Goal: Communication & Community: Answer question/provide support

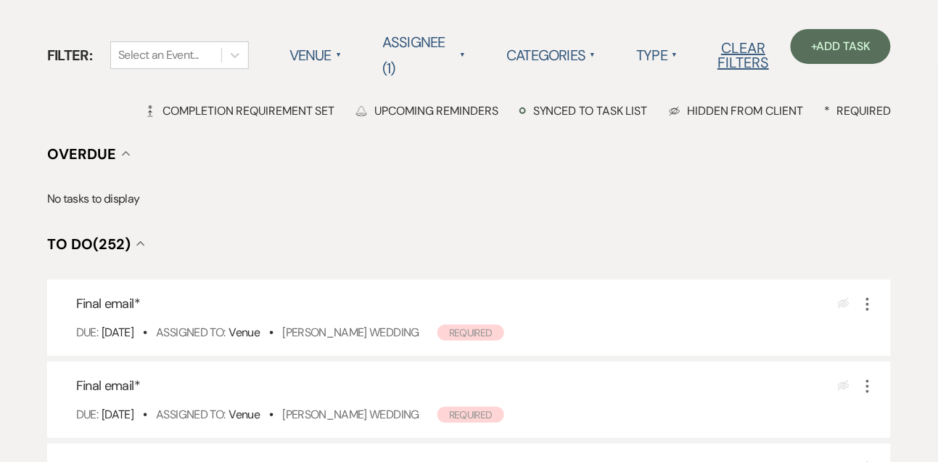
scroll to position [139, 0]
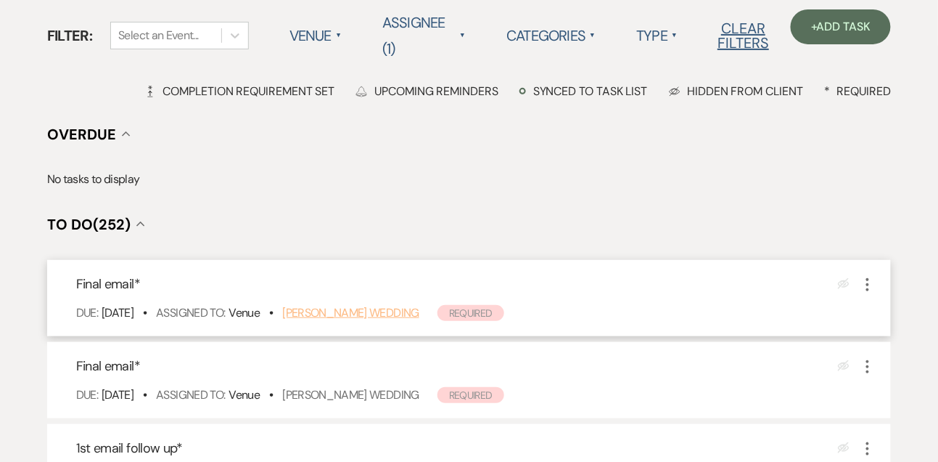
click at [379, 313] on link "[PERSON_NAME] Wedding" at bounding box center [350, 312] width 137 height 15
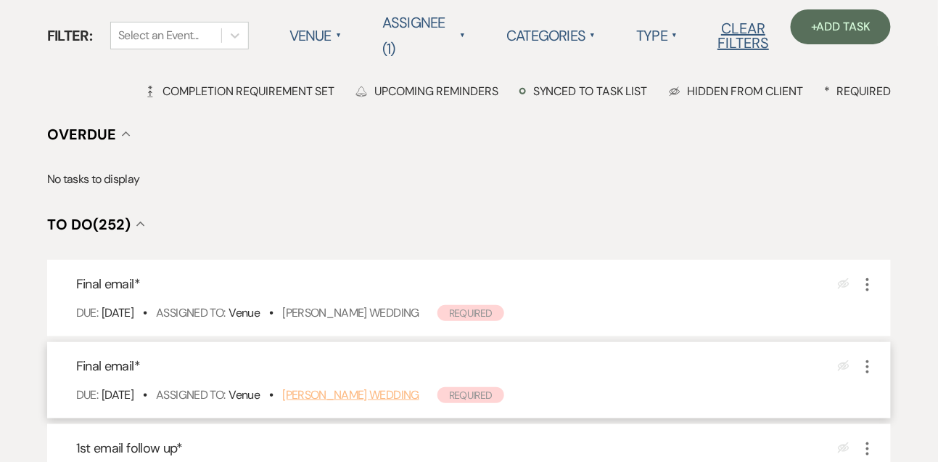
click at [390, 399] on link "[PERSON_NAME] Wedding" at bounding box center [350, 394] width 137 height 15
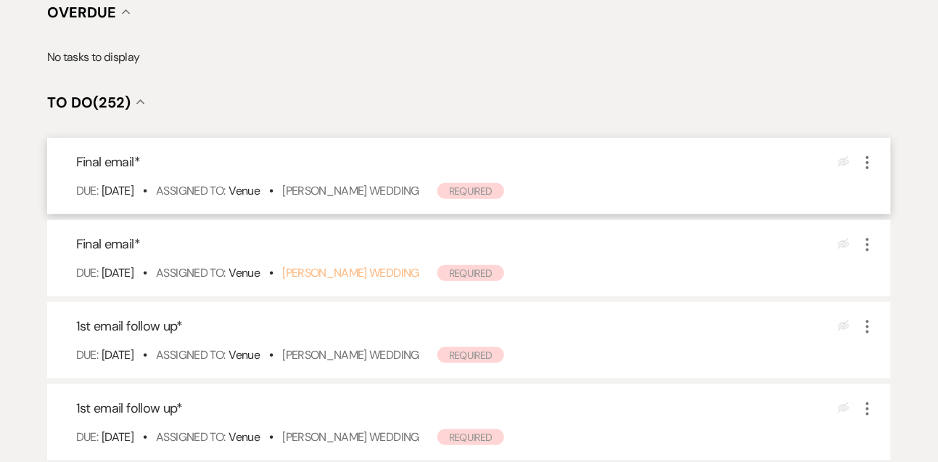
scroll to position [271, 0]
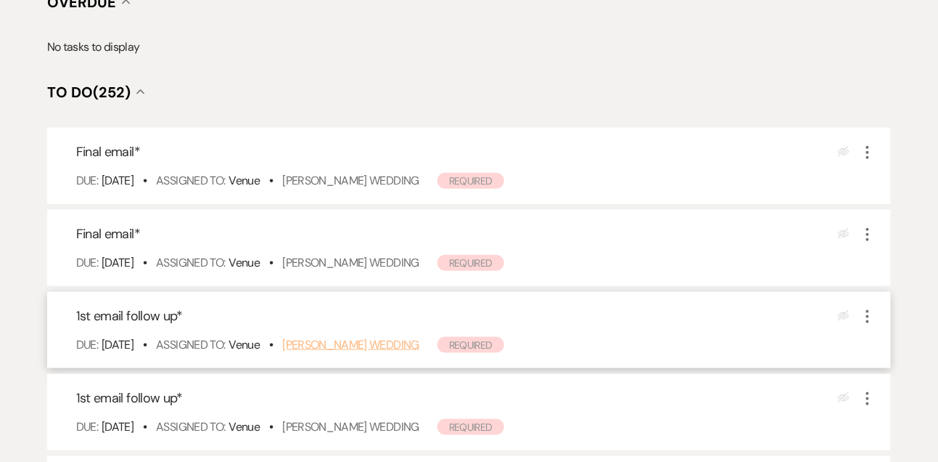
click at [347, 340] on link "Chloe Gillespie's Wedding" at bounding box center [350, 344] width 137 height 15
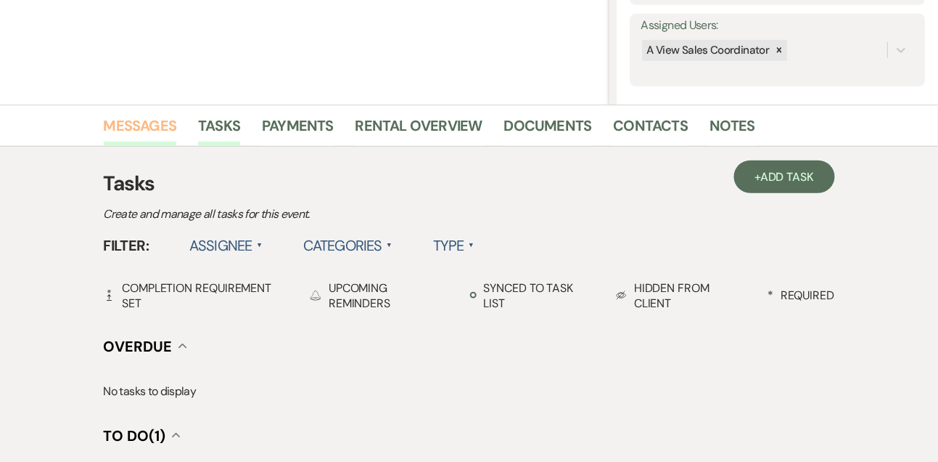
click at [153, 118] on link "Messages" at bounding box center [140, 130] width 73 height 32
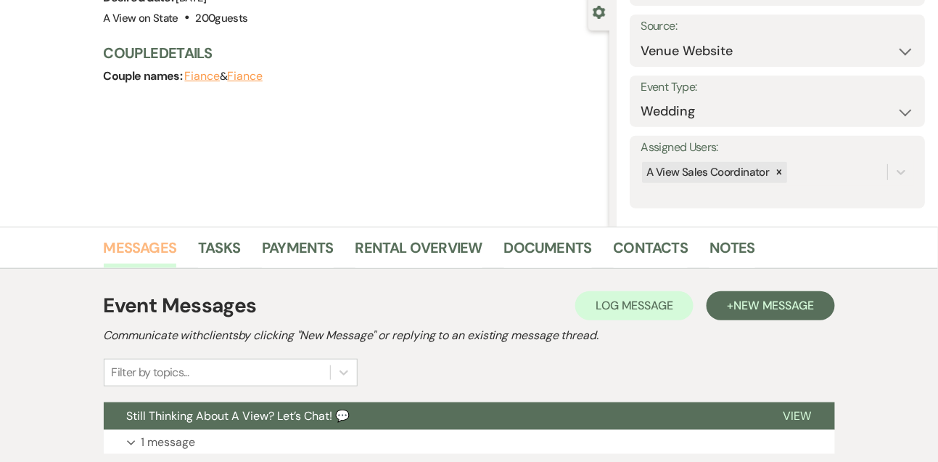
scroll to position [260, 0]
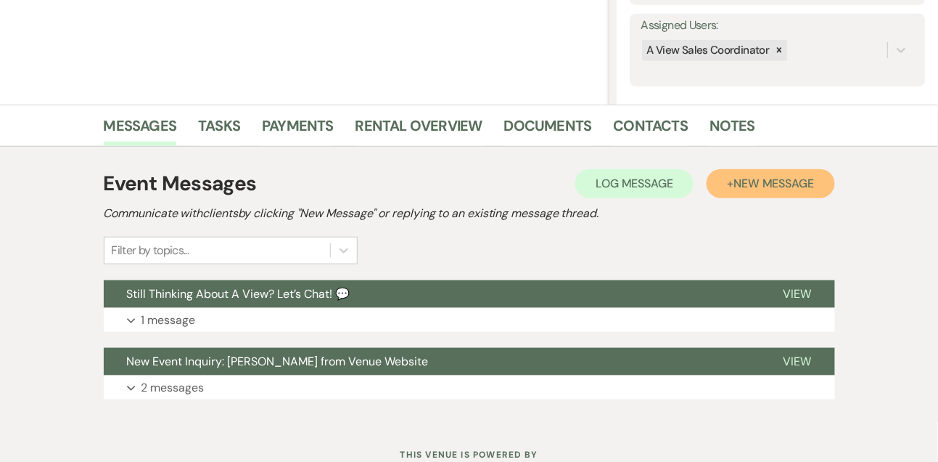
click at [761, 192] on button "+ New Message" at bounding box center [771, 183] width 128 height 29
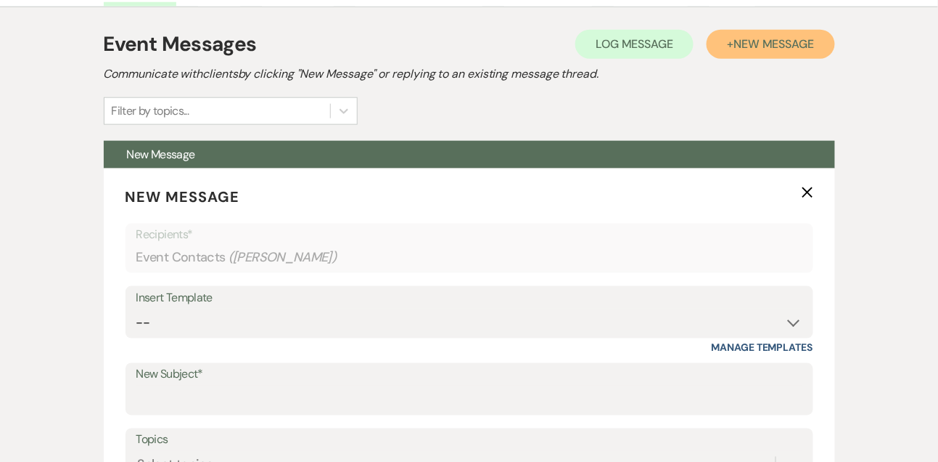
scroll to position [472, 0]
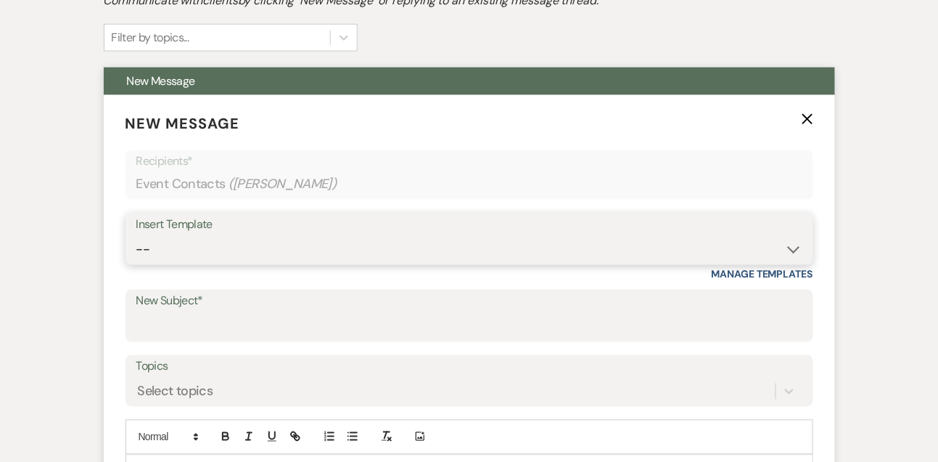
click at [179, 254] on select "-- Tour Confirmation Contract (Pre-Booked Leads) Out of office Inquiry Email Al…" at bounding box center [469, 249] width 666 height 28
select select "5667"
type input "Let’s Revisit Your Wedding Vision at A View Venues 💍"
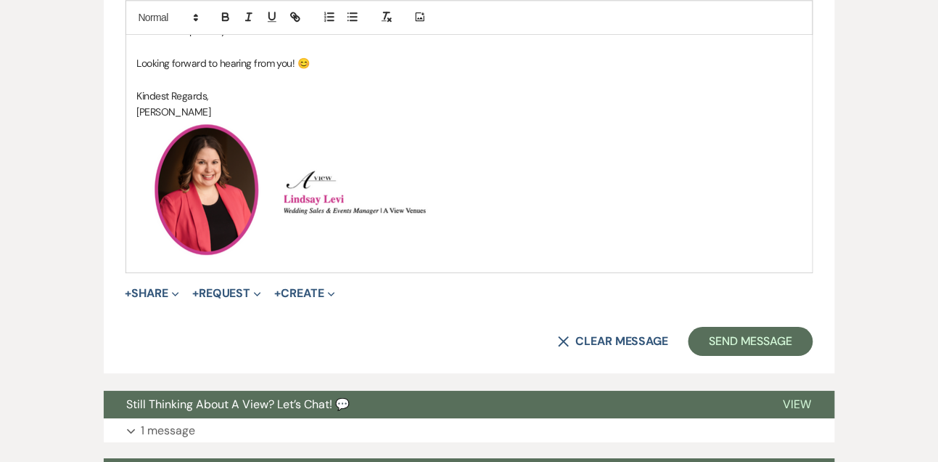
scroll to position [1023, 0]
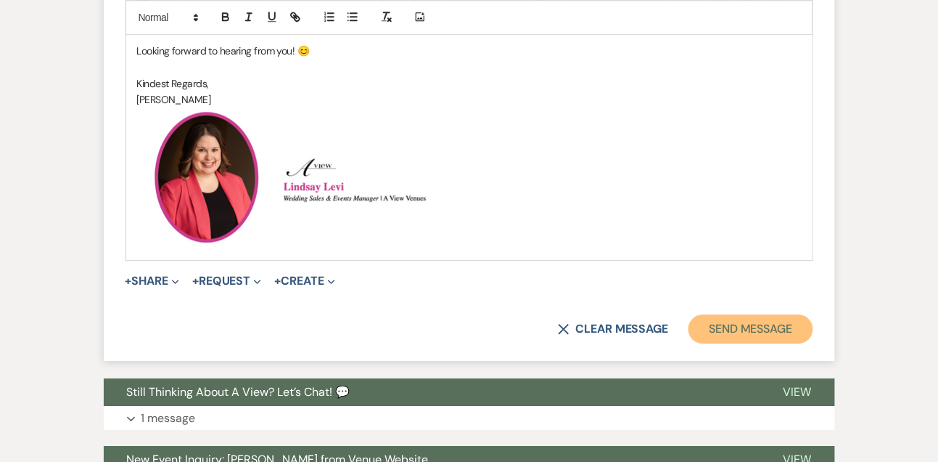
click at [734, 333] on button "Send Message" at bounding box center [751, 328] width 124 height 29
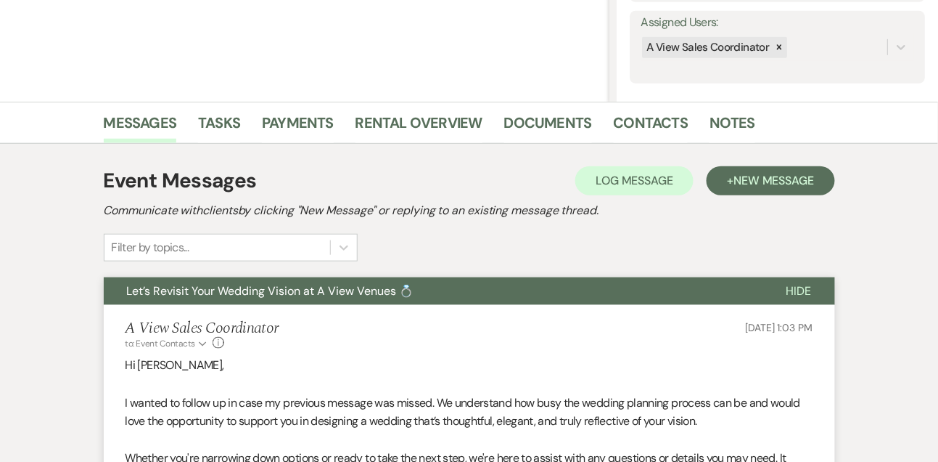
scroll to position [112, 0]
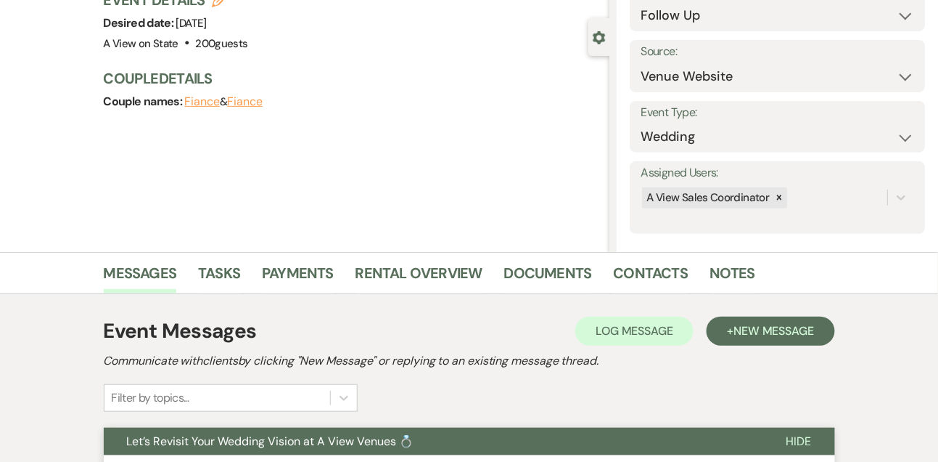
click at [241, 271] on li "Tasks" at bounding box center [230, 275] width 64 height 35
click at [228, 271] on link "Tasks" at bounding box center [219, 277] width 42 height 32
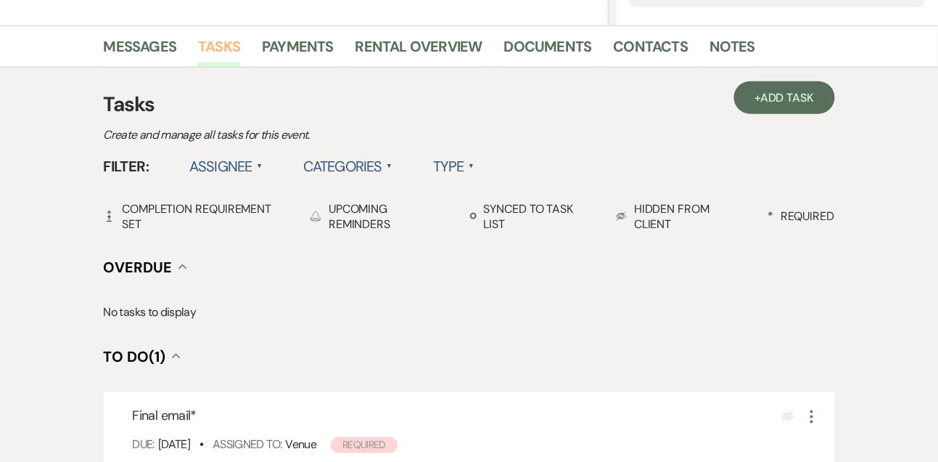
scroll to position [417, 0]
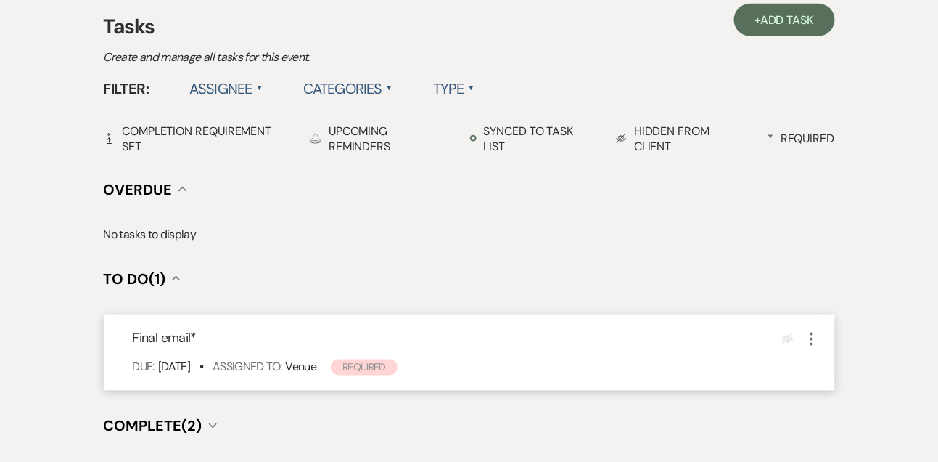
click at [814, 337] on icon "More" at bounding box center [811, 338] width 17 height 17
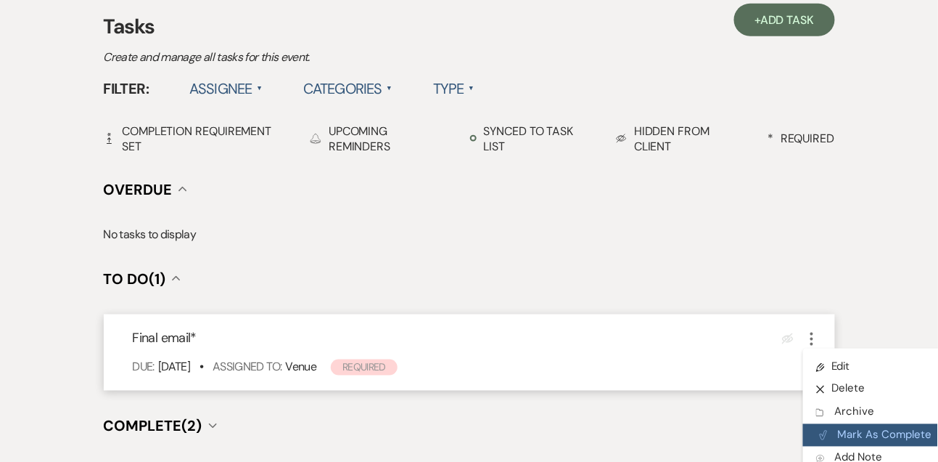
click at [828, 425] on button "Plan Portal Link Mark As Complete" at bounding box center [874, 435] width 142 height 23
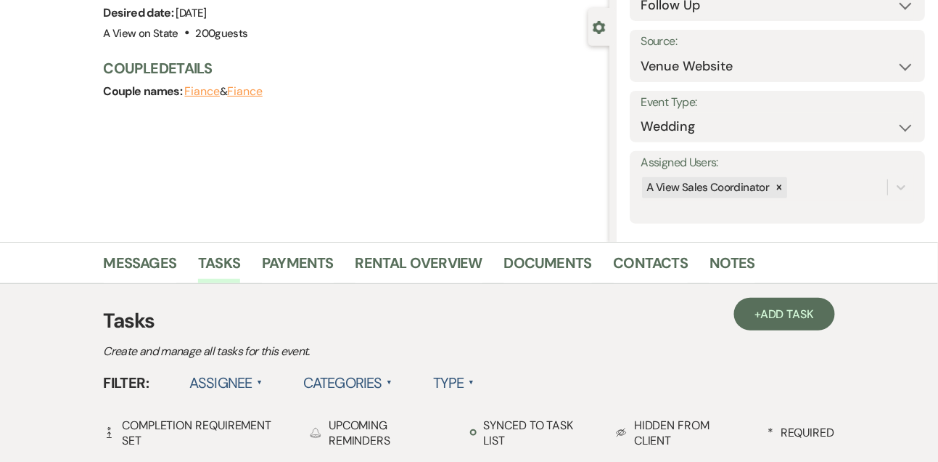
scroll to position [0, 0]
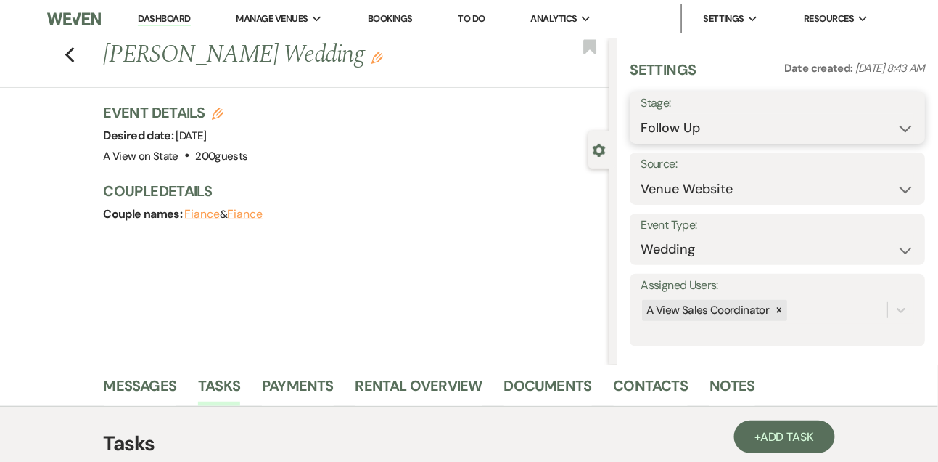
click at [708, 132] on select "Inquiry Follow Up Tour Requested Tour Confirmed Toured Proposal Sent Booked Lost" at bounding box center [778, 128] width 274 height 28
select select "8"
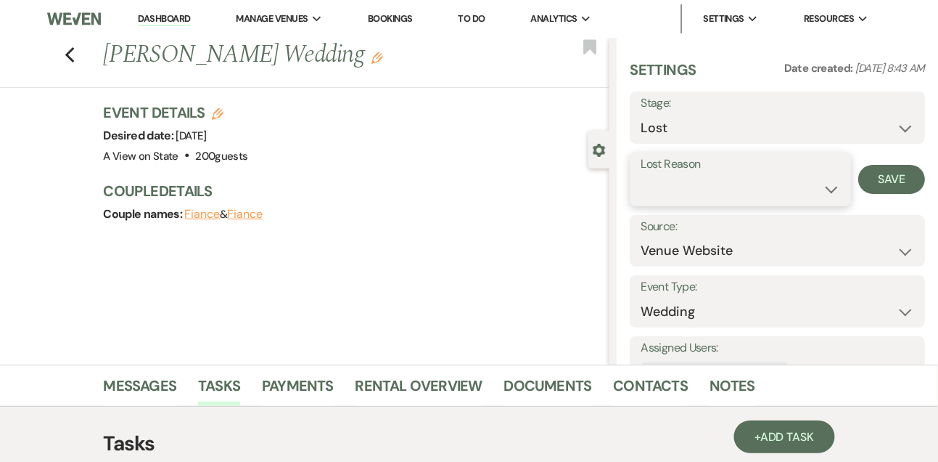
click at [672, 187] on select "Booked Elsewhere Budget Date Unavailable No Response Not a Good Match Capacity …" at bounding box center [740, 189] width 199 height 28
select select "5"
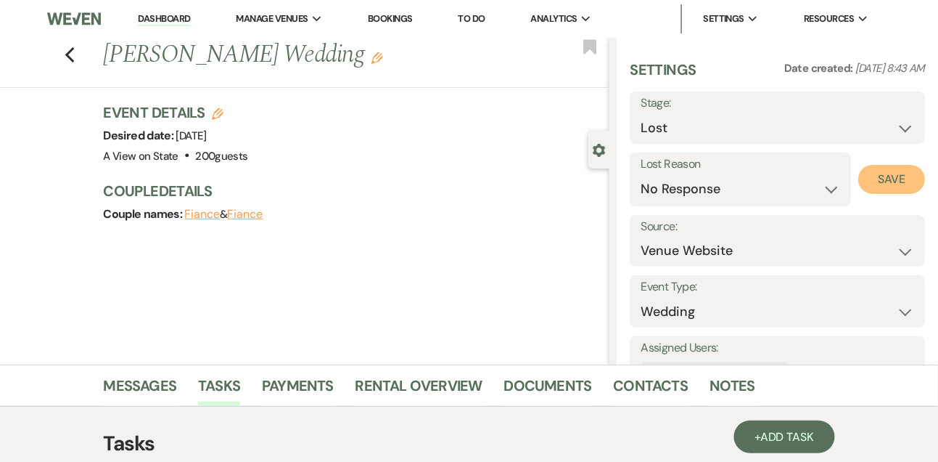
click at [895, 186] on button "Save" at bounding box center [892, 179] width 67 height 29
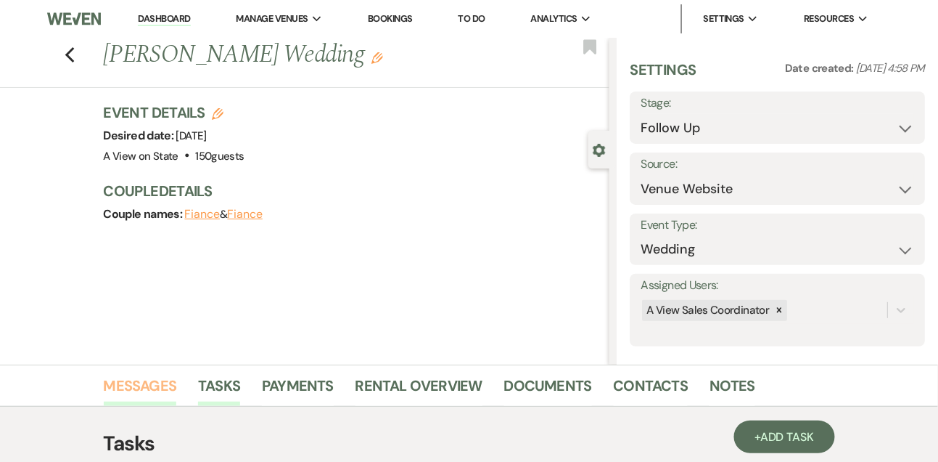
click at [137, 382] on link "Messages" at bounding box center [140, 390] width 73 height 32
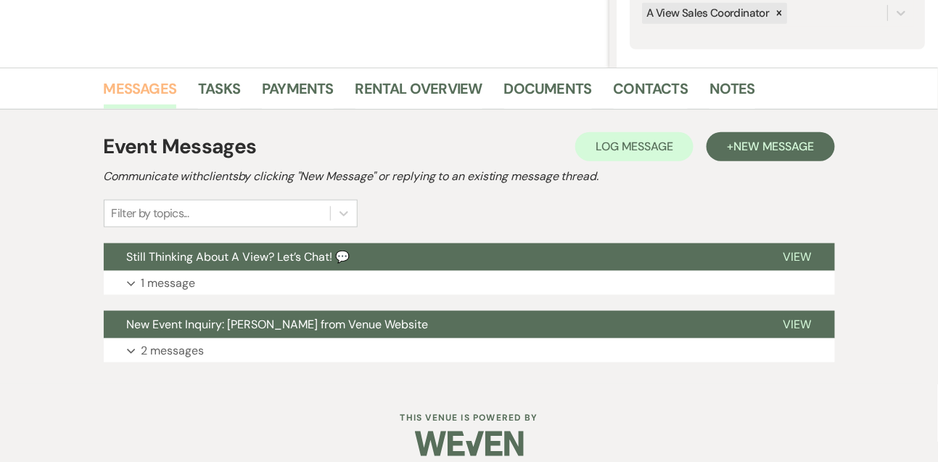
scroll to position [312, 0]
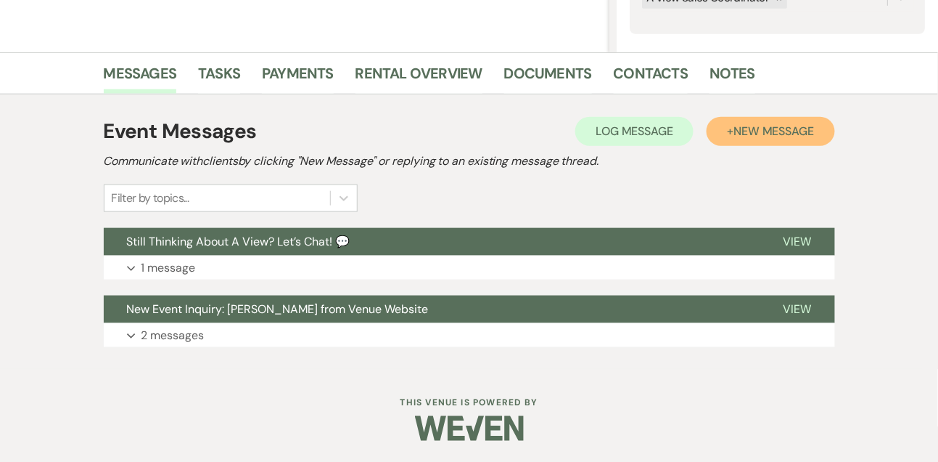
click at [787, 123] on span "New Message" at bounding box center [774, 130] width 81 height 15
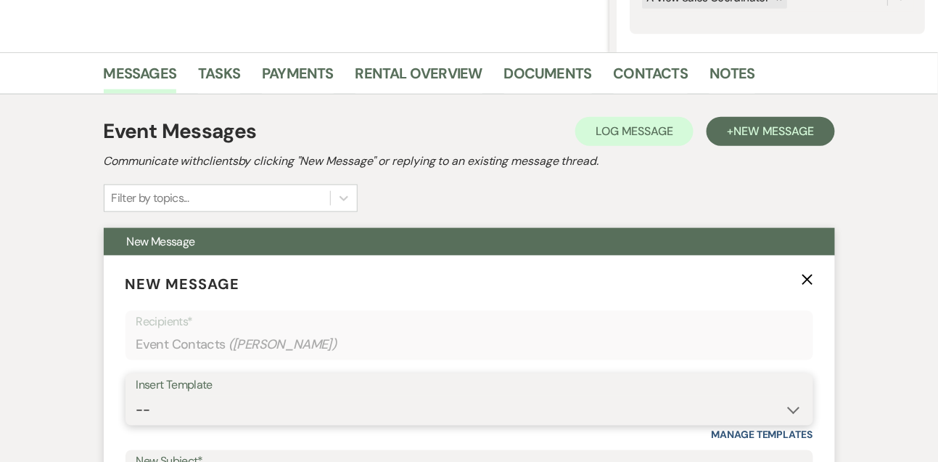
click at [165, 413] on select "-- Tour Confirmation Contract (Pre-Booked Leads) Out of office Inquiry Email Al…" at bounding box center [469, 410] width 666 height 28
select select "5667"
type input "Let’s Revisit Your Wedding Vision at A View Venues 💍"
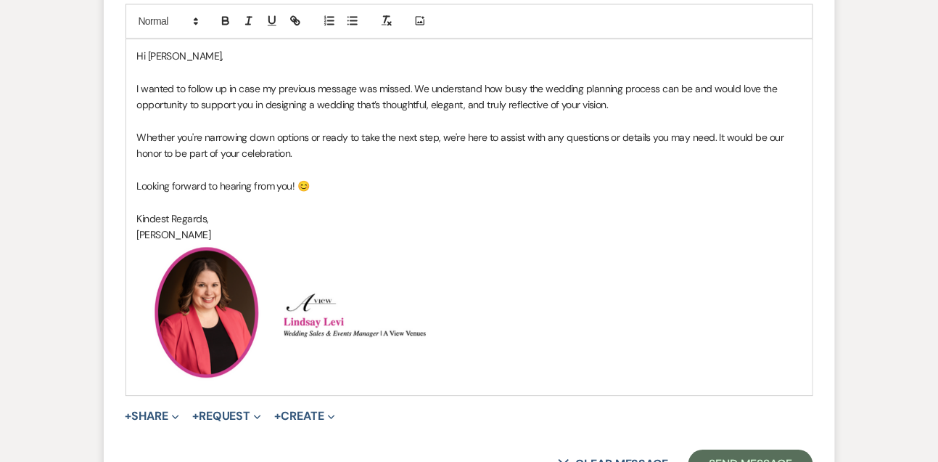
scroll to position [928, 0]
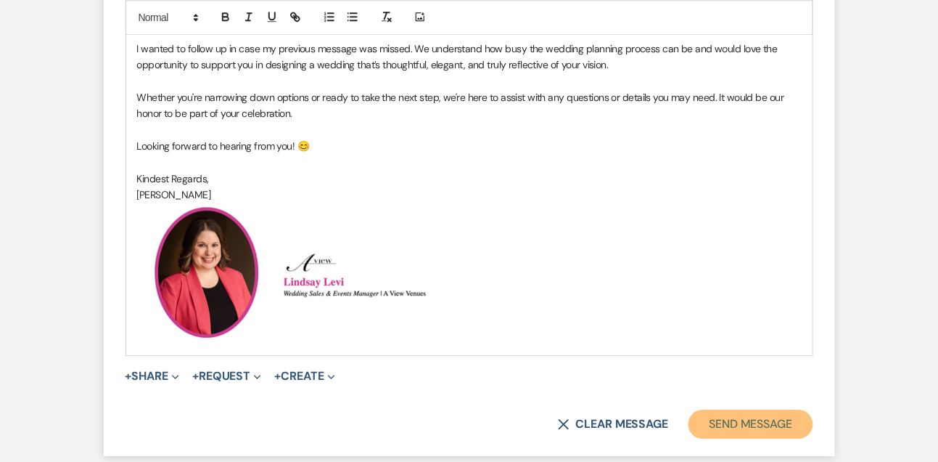
click at [708, 417] on button "Send Message" at bounding box center [751, 423] width 124 height 29
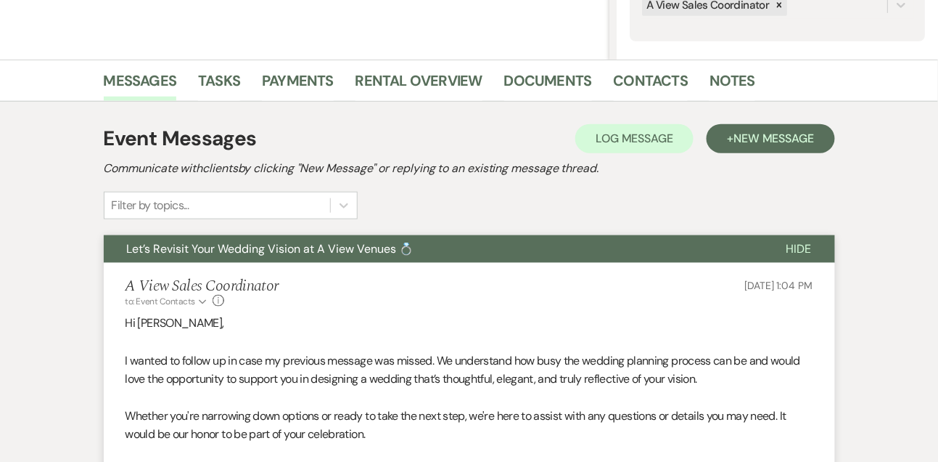
scroll to position [289, 0]
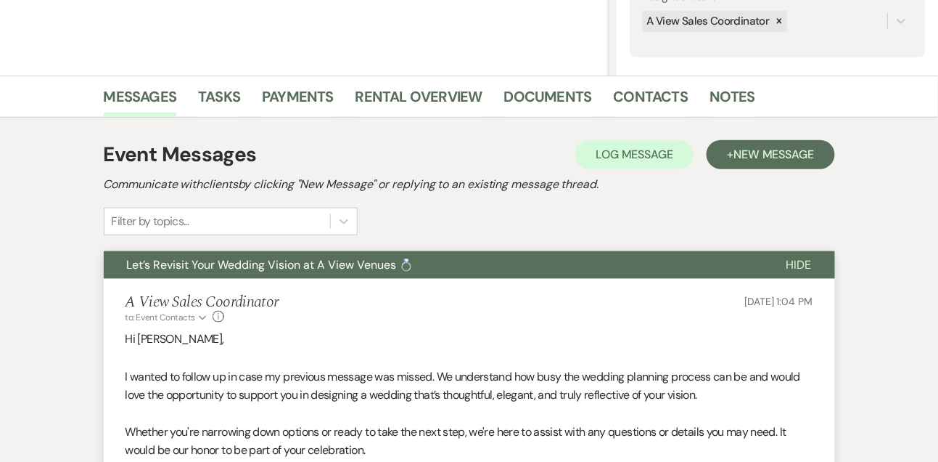
click at [240, 100] on li "Tasks" at bounding box center [230, 99] width 64 height 35
click at [224, 99] on link "Tasks" at bounding box center [219, 101] width 42 height 32
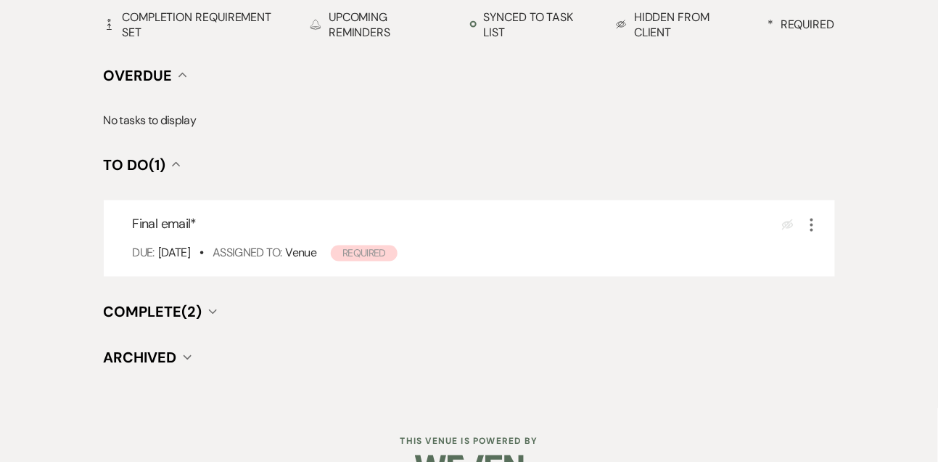
scroll to position [570, 0]
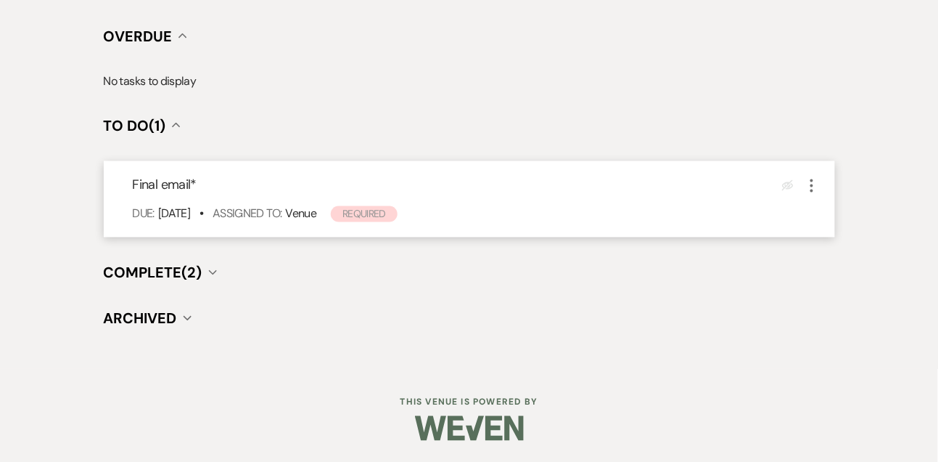
click at [811, 192] on icon "More" at bounding box center [811, 185] width 17 height 17
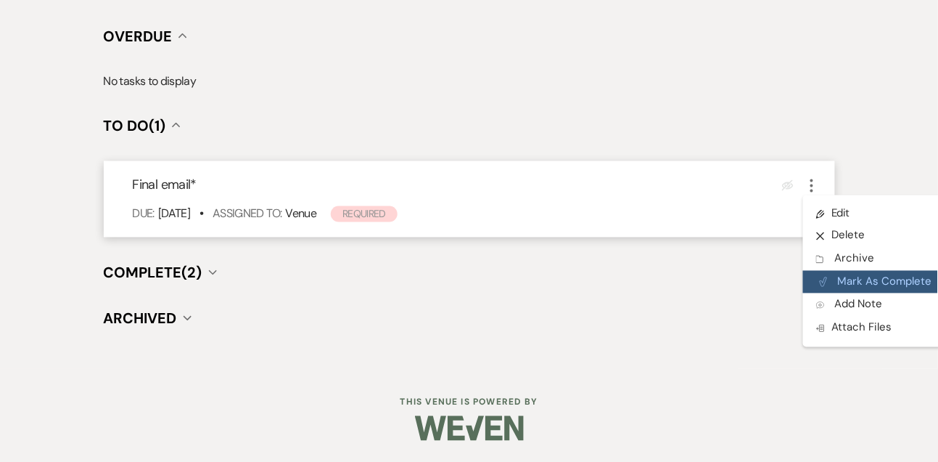
click at [822, 279] on icon "Plan Portal Link" at bounding box center [823, 282] width 9 height 11
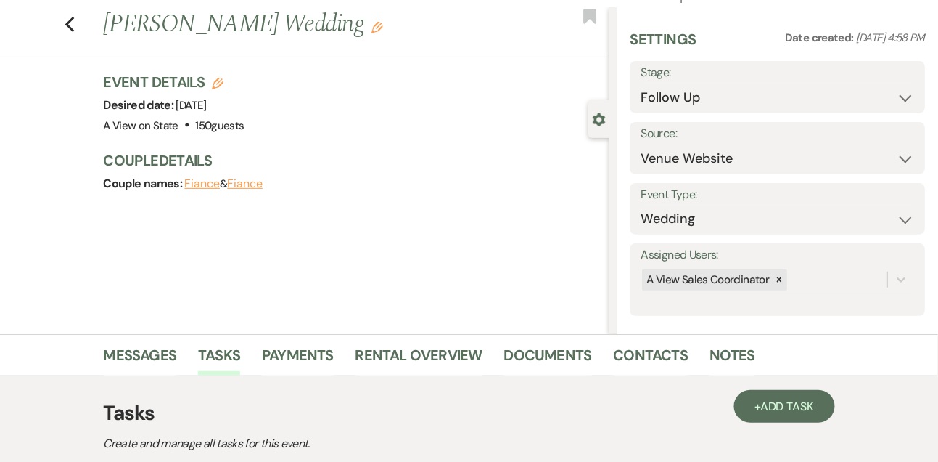
scroll to position [0, 0]
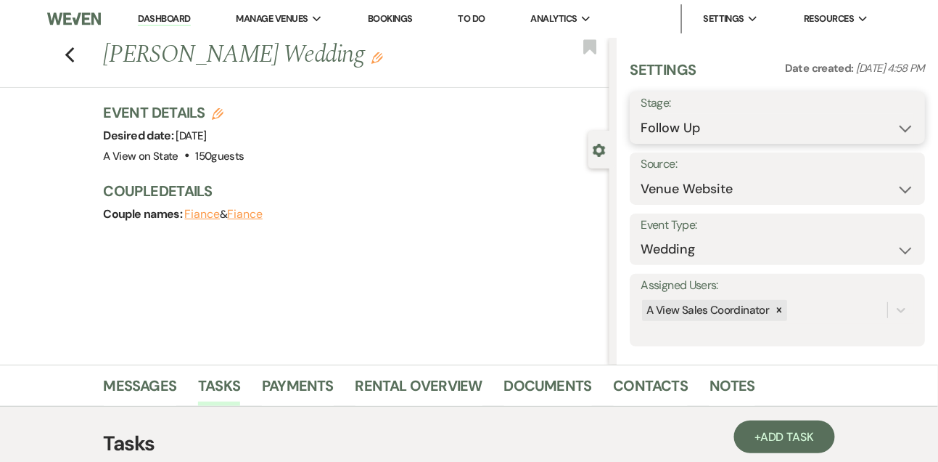
click at [682, 127] on select "Inquiry Follow Up Tour Requested Tour Confirmed Toured Proposal Sent Booked Lost" at bounding box center [778, 128] width 274 height 28
select select "8"
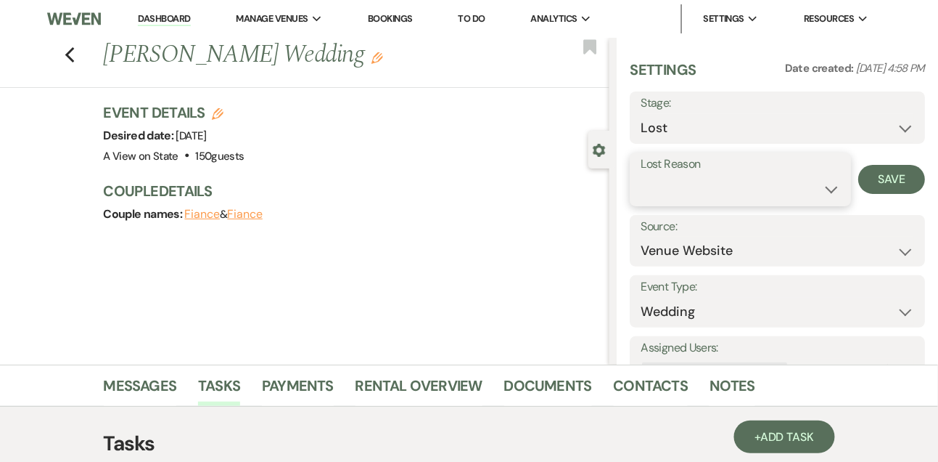
click at [682, 197] on select "Booked Elsewhere Budget Date Unavailable No Response Not a Good Match Capacity …" at bounding box center [740, 189] width 199 height 28
select select "5"
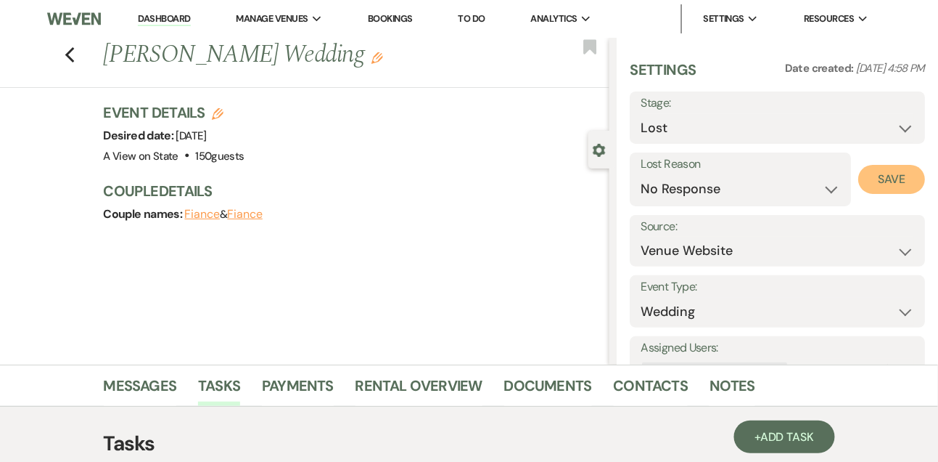
click at [882, 181] on button "Save" at bounding box center [892, 179] width 67 height 29
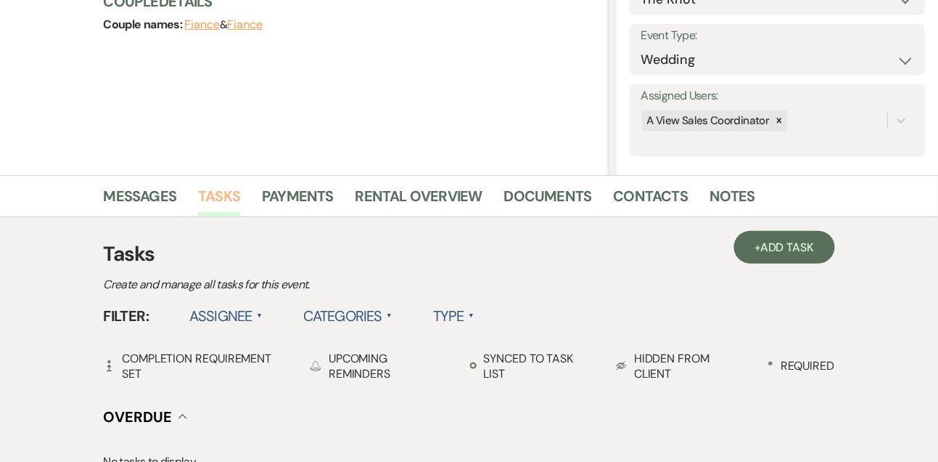
scroll to position [347, 0]
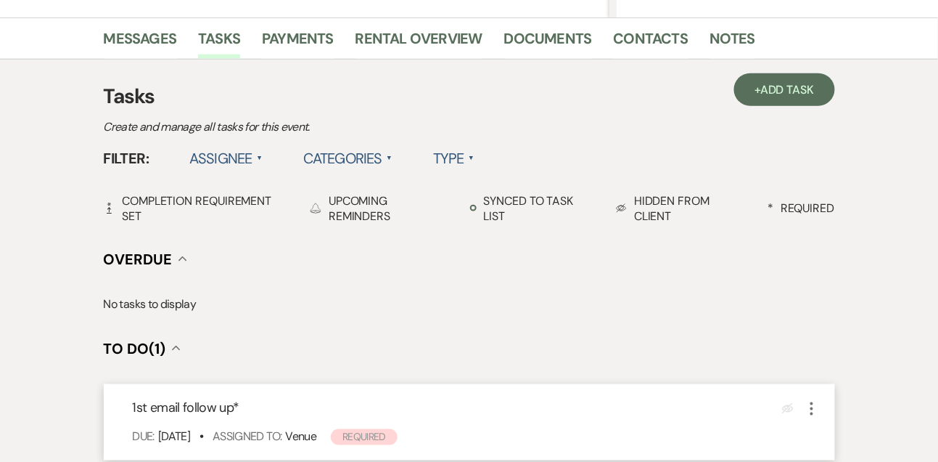
click at [813, 417] on icon "More" at bounding box center [811, 408] width 17 height 17
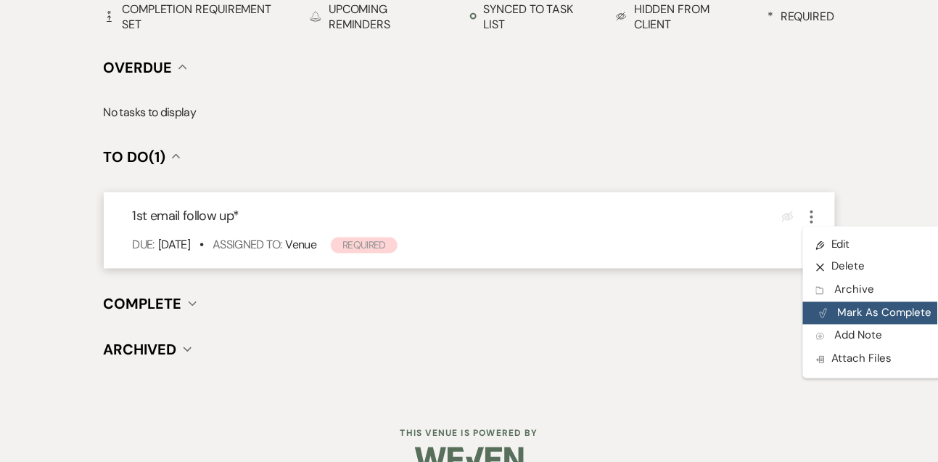
scroll to position [570, 0]
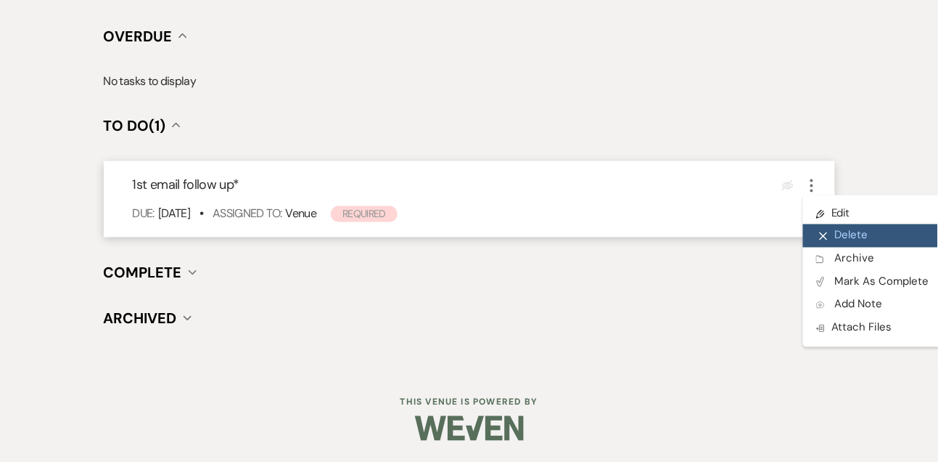
click at [864, 234] on button "X Delete" at bounding box center [872, 235] width 139 height 23
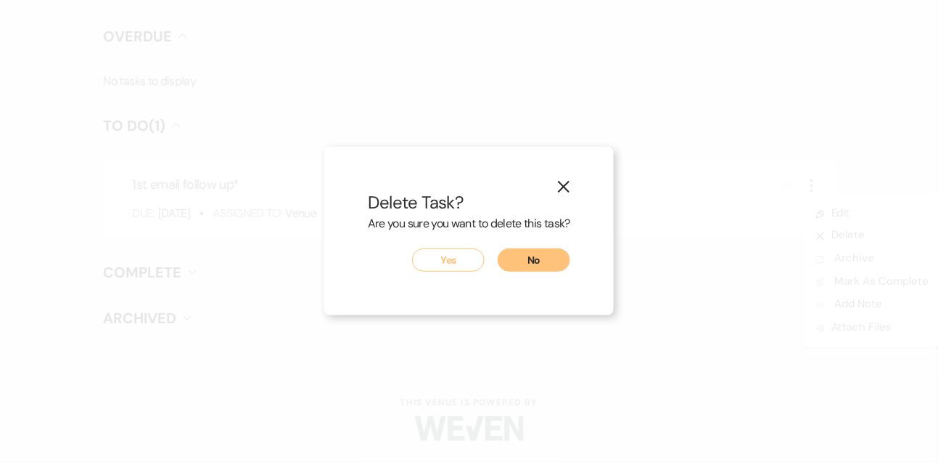
click at [438, 261] on button "Yes" at bounding box center [448, 259] width 73 height 23
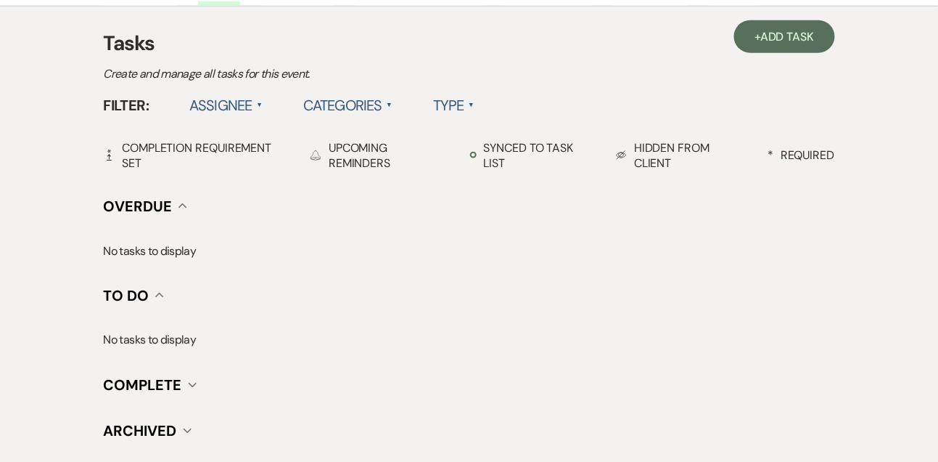
scroll to position [361, 0]
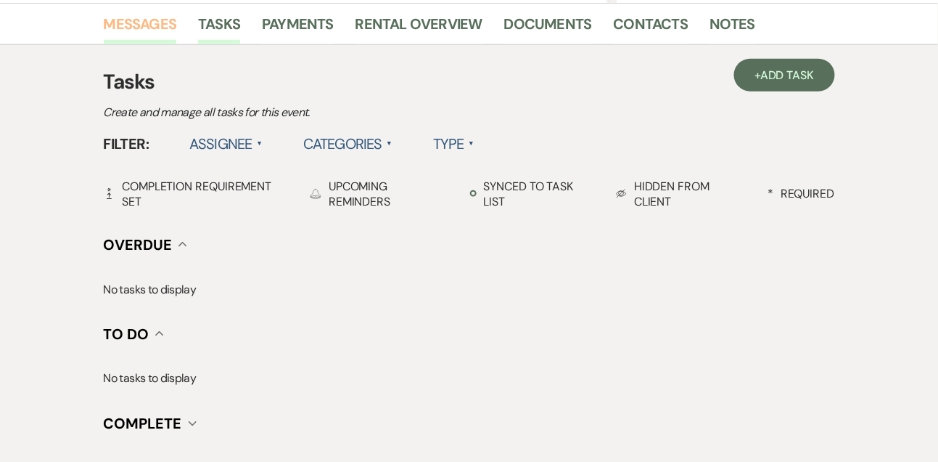
click at [157, 28] on link "Messages" at bounding box center [140, 28] width 73 height 32
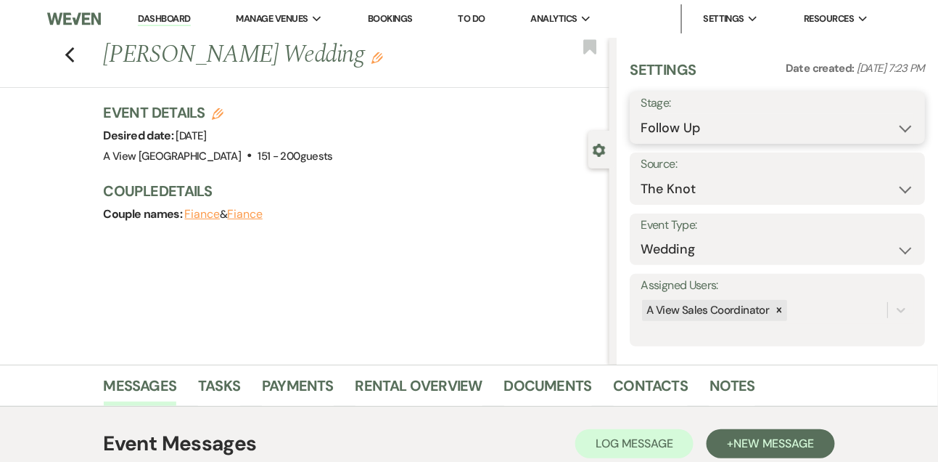
click at [698, 127] on select "Inquiry Follow Up Tour Requested Tour Confirmed Toured Proposal Sent Booked Lost" at bounding box center [778, 128] width 274 height 28
select select "8"
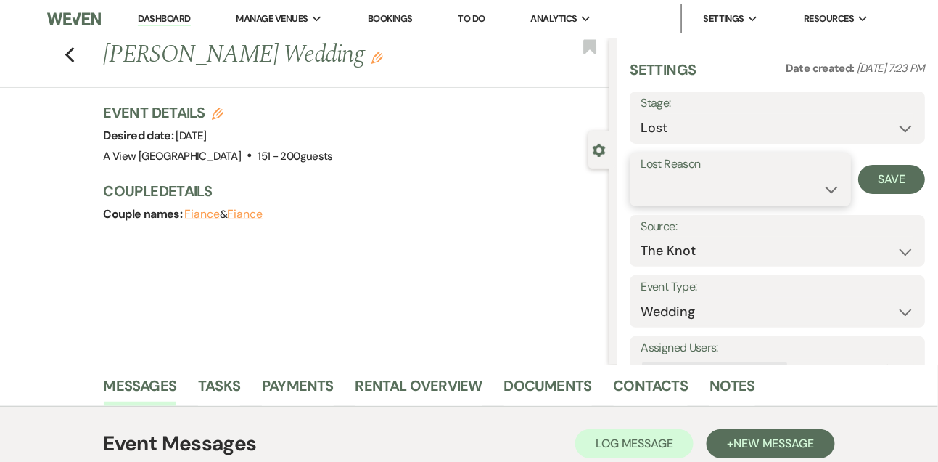
click at [662, 193] on select "Booked Elsewhere Budget Date Unavailable No Response Not a Good Match Capacity …" at bounding box center [740, 189] width 199 height 28
select select "4"
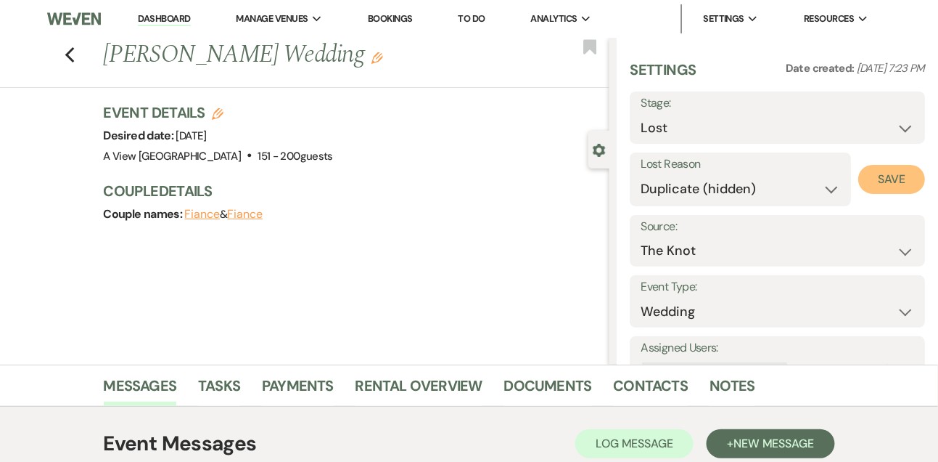
click at [889, 176] on button "Save" at bounding box center [892, 179] width 67 height 29
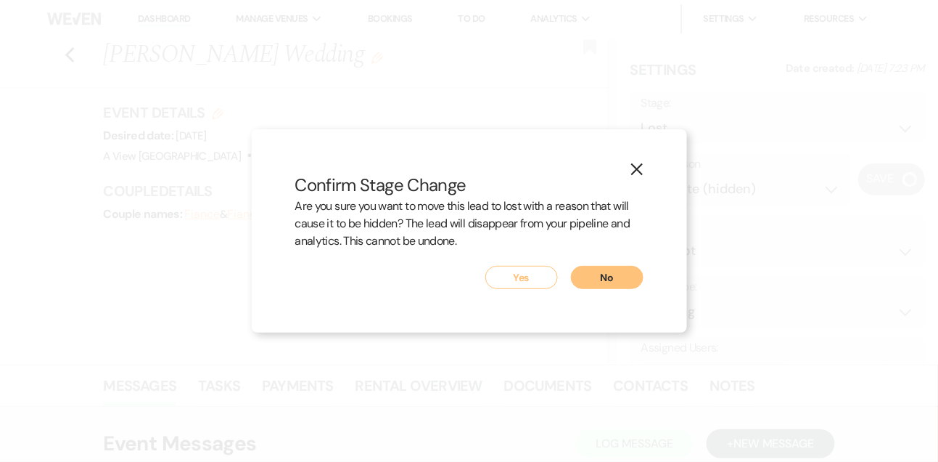
click at [534, 273] on button "Yes" at bounding box center [522, 277] width 73 height 23
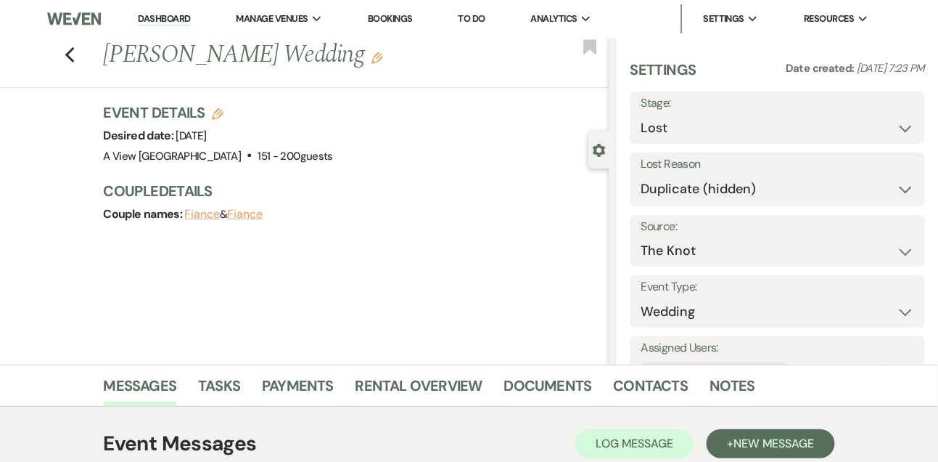
click at [172, 22] on link "Dashboard" at bounding box center [164, 19] width 52 height 14
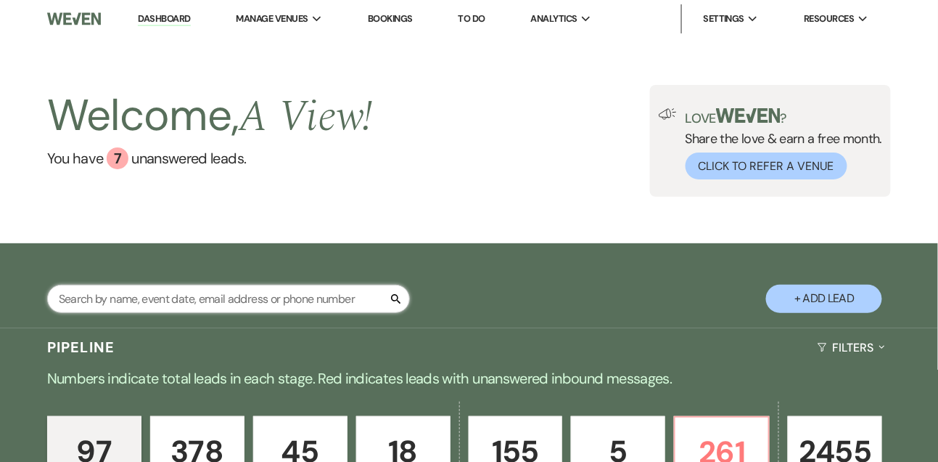
click at [160, 295] on input "text" at bounding box center [228, 299] width 363 height 28
type input "chloe gilles"
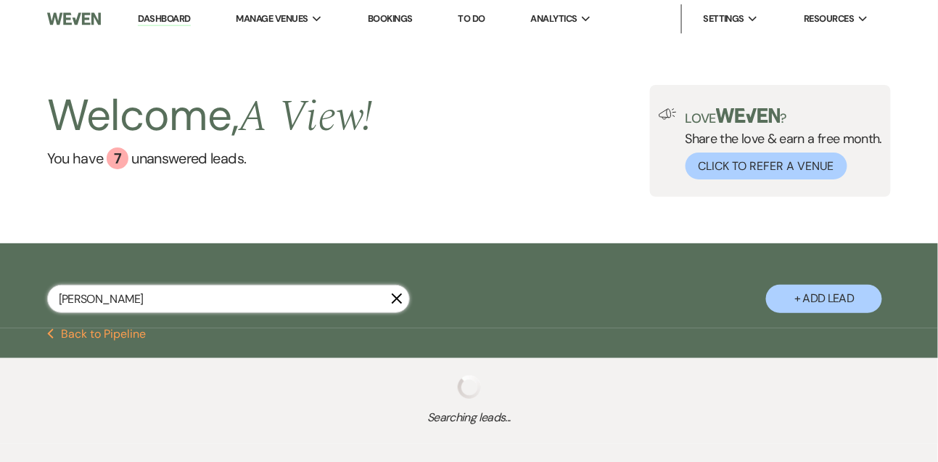
select select "8"
select select "10"
select select "4"
select select "8"
select select "4"
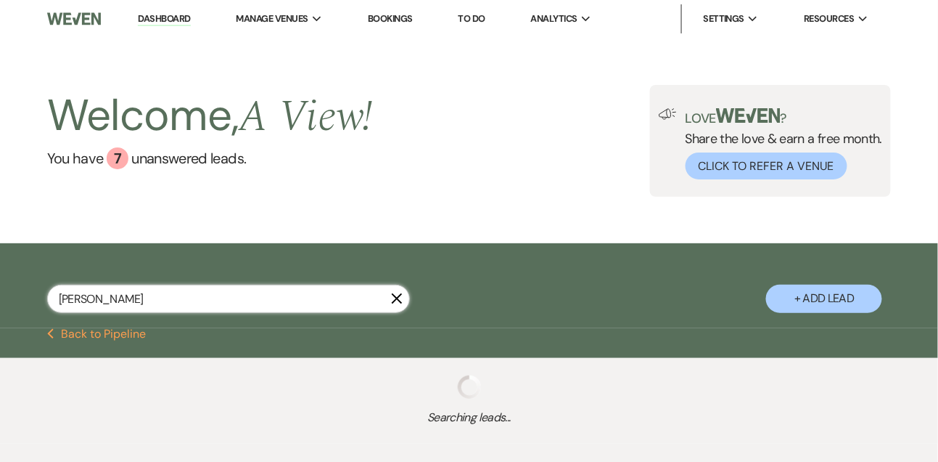
select select "8"
select select "4"
select select "9"
select select "8"
select select "5"
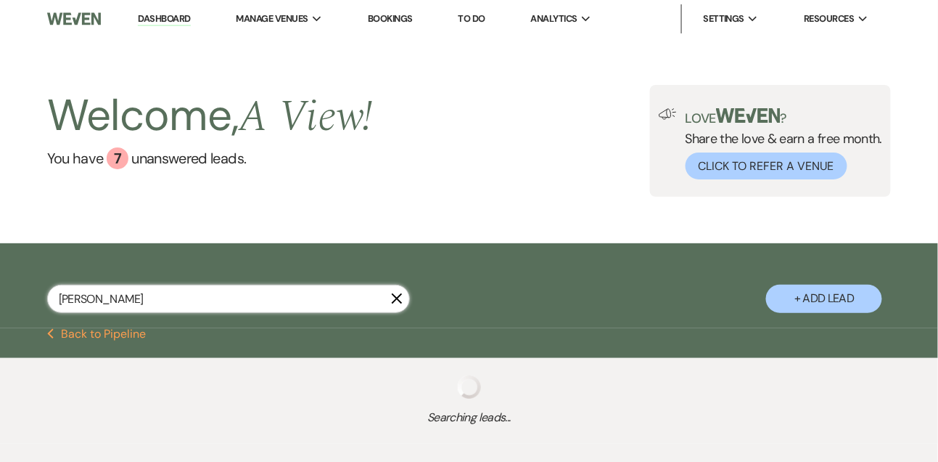
select select "8"
select select "6"
select select "8"
select select "5"
select select "8"
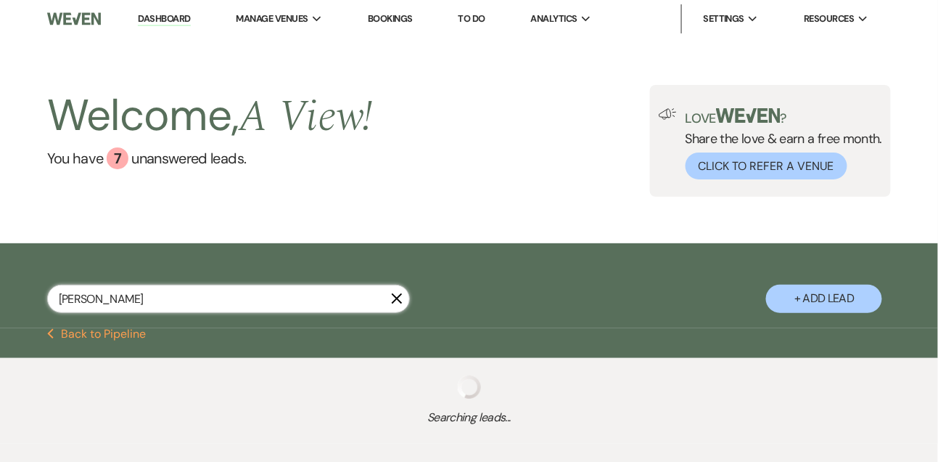
select select "6"
select select "8"
select select "4"
select select "8"
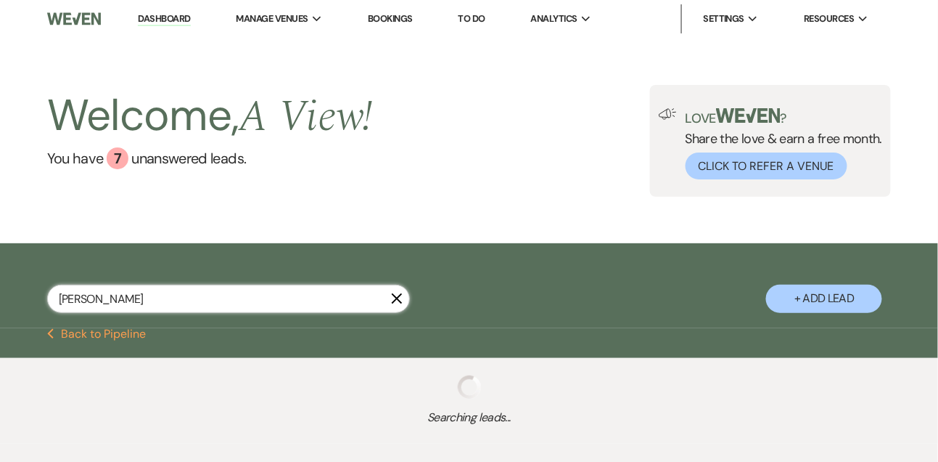
select select "8"
select select "4"
select select "8"
select select "4"
select select "8"
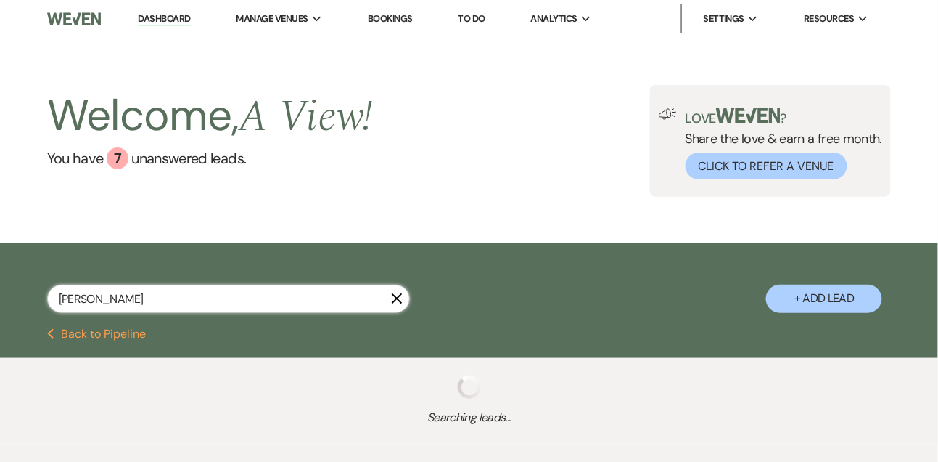
select select "5"
select select "8"
select select "5"
select select "8"
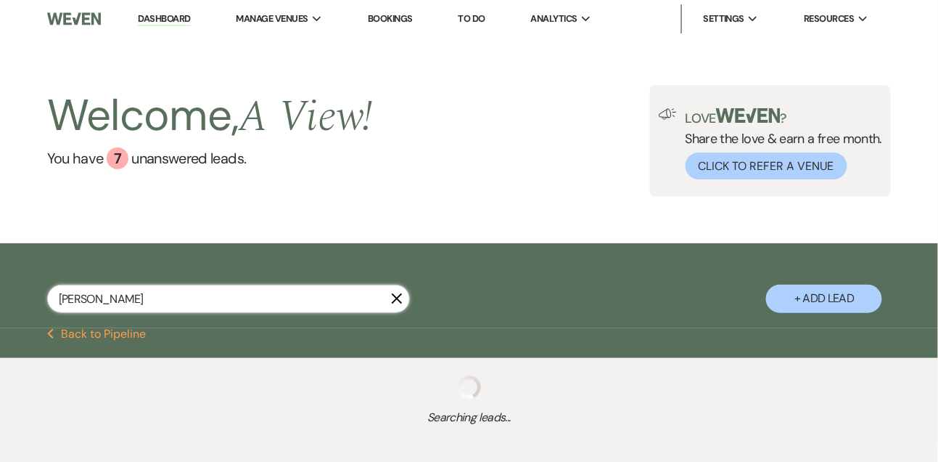
select select "8"
select select "4"
select select "8"
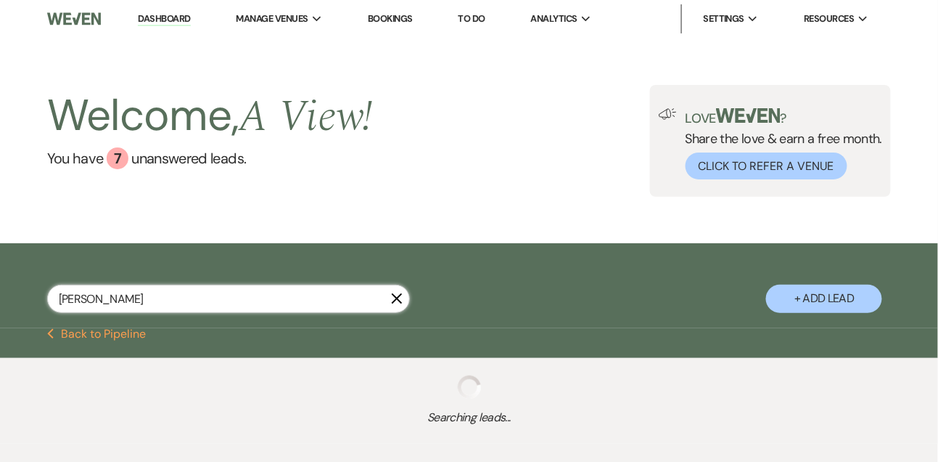
select select "8"
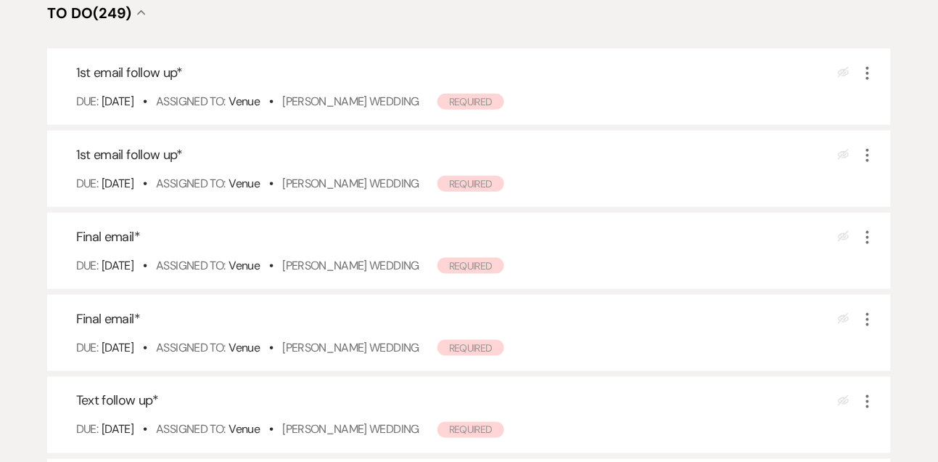
scroll to position [349, 0]
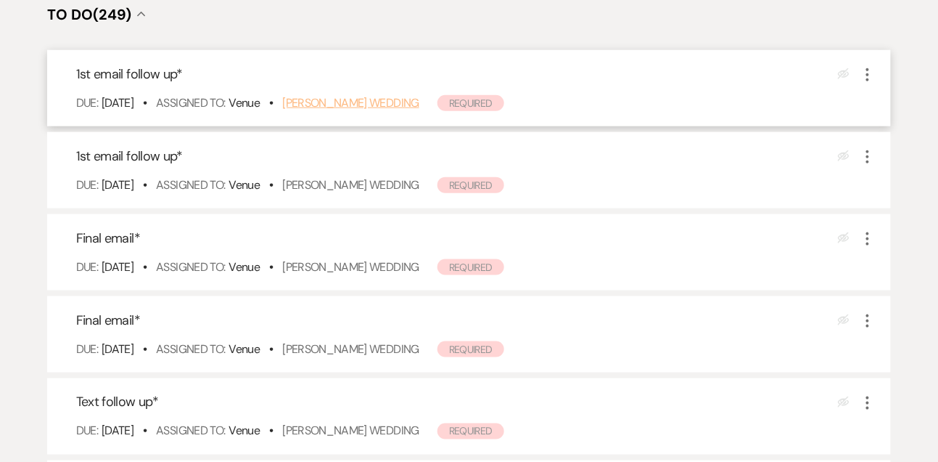
click at [369, 105] on link "[PERSON_NAME] Wedding" at bounding box center [350, 102] width 137 height 15
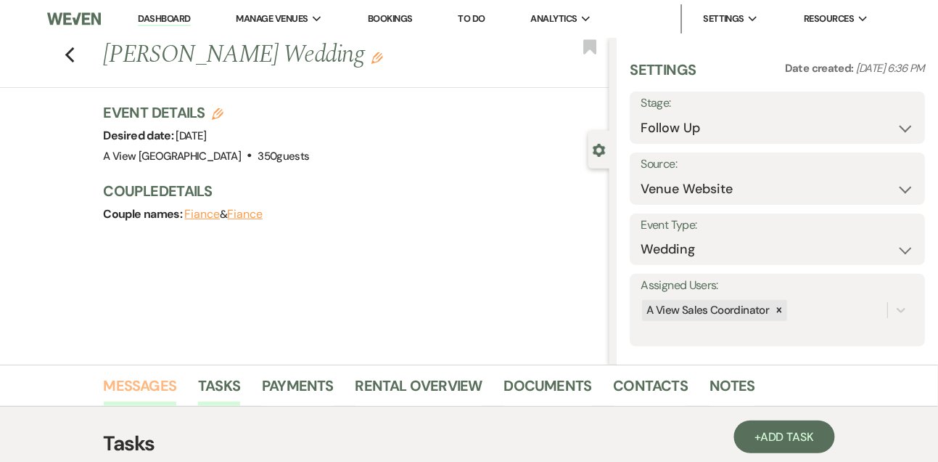
click at [142, 393] on link "Messages" at bounding box center [140, 390] width 73 height 32
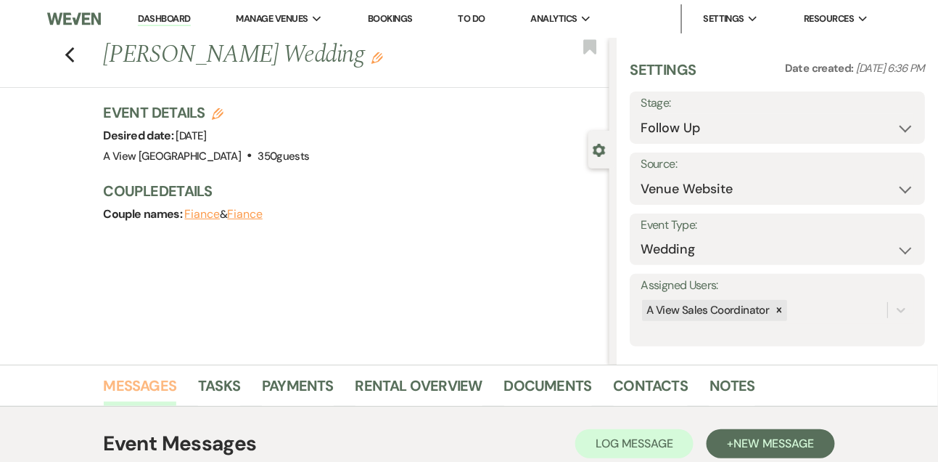
scroll to position [245, 0]
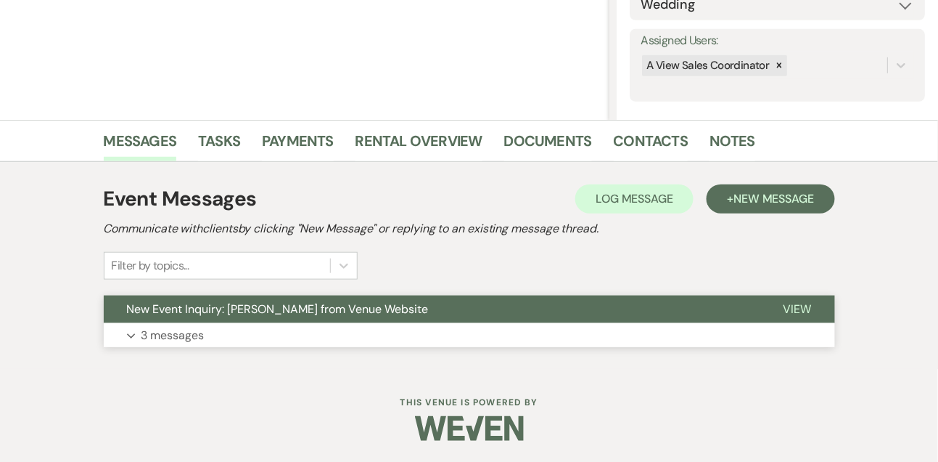
click at [474, 331] on button "Expand 3 messages" at bounding box center [470, 335] width 732 height 25
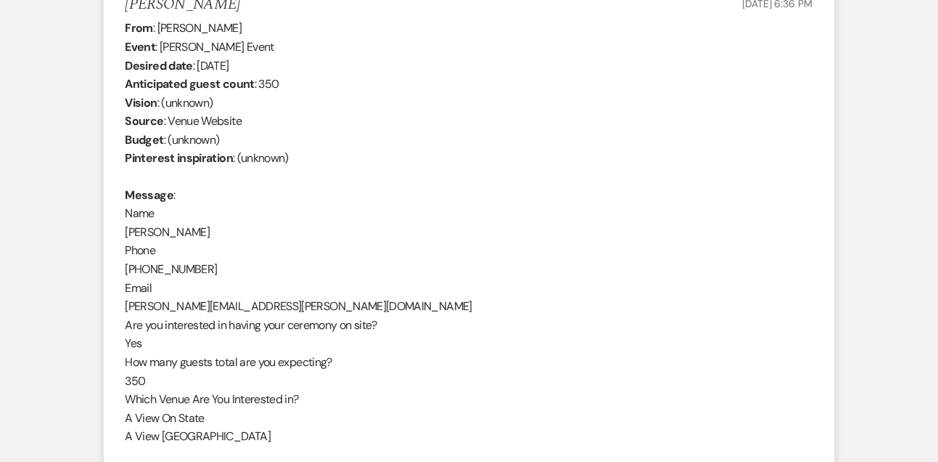
scroll to position [290, 0]
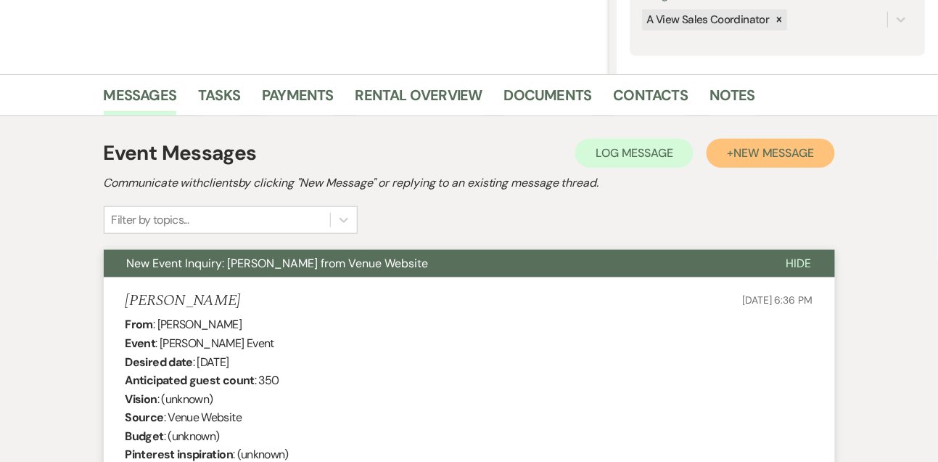
click at [793, 139] on button "+ New Message" at bounding box center [771, 153] width 128 height 29
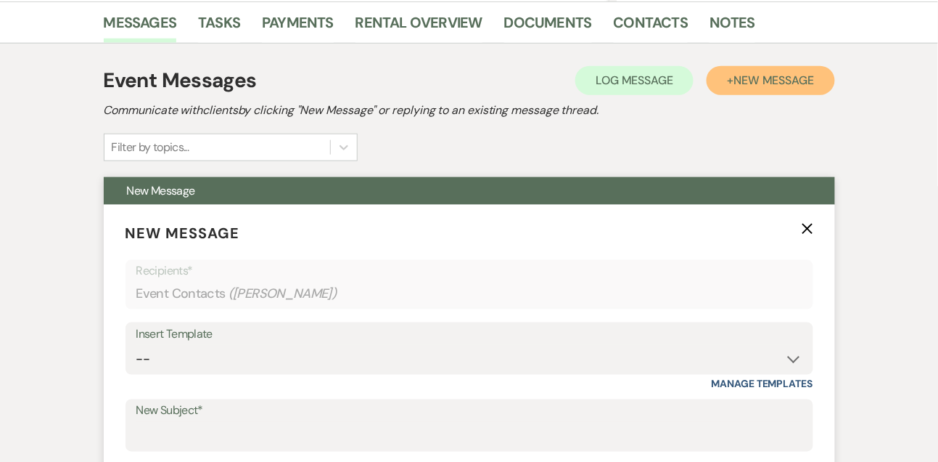
scroll to position [483, 0]
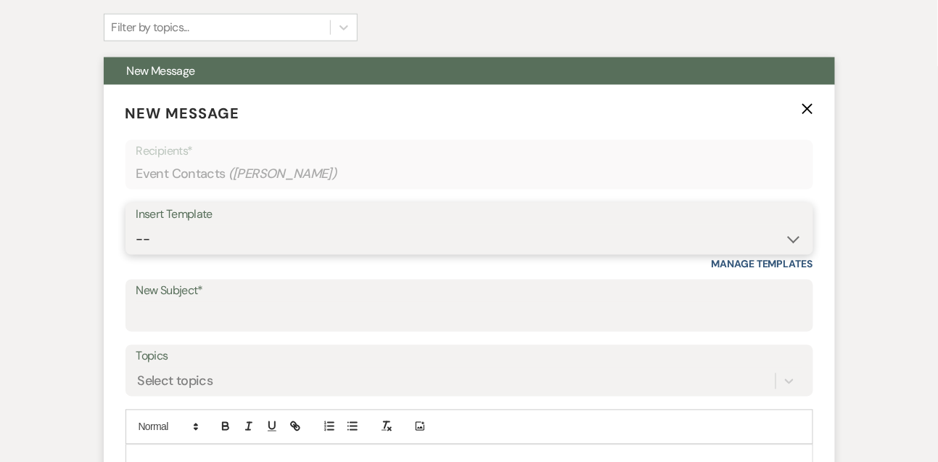
click at [181, 242] on select "-- Tour Confirmation Contract (Pre-Booked Leads) Out of office Inquiry Email Al…" at bounding box center [469, 239] width 666 height 28
select select "5551"
type input "Still Thinking About A View Venues? Let’s Chat! 💬"
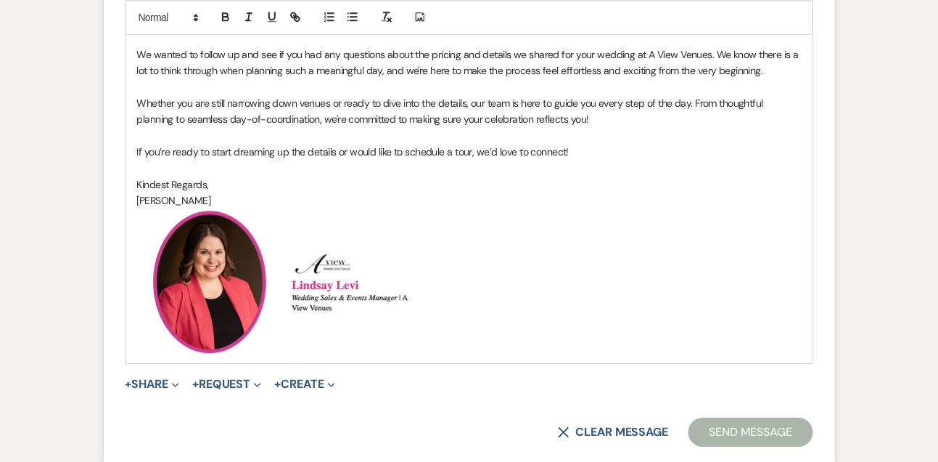
scroll to position [935, 0]
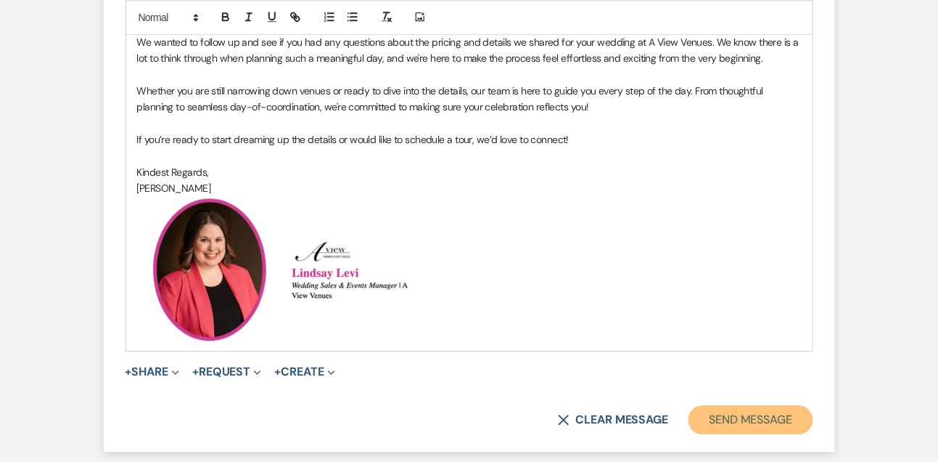
click at [746, 424] on button "Send Message" at bounding box center [751, 419] width 124 height 29
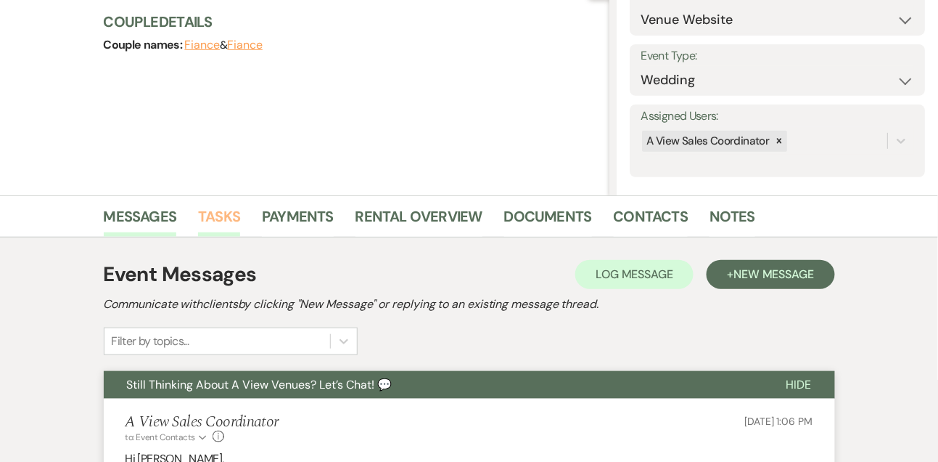
click at [220, 207] on link "Tasks" at bounding box center [219, 221] width 42 height 32
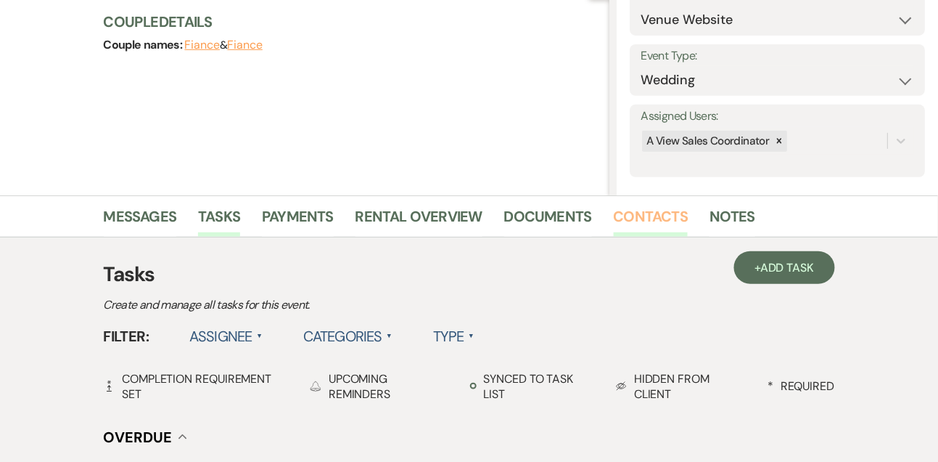
click at [650, 221] on link "Contacts" at bounding box center [651, 221] width 75 height 32
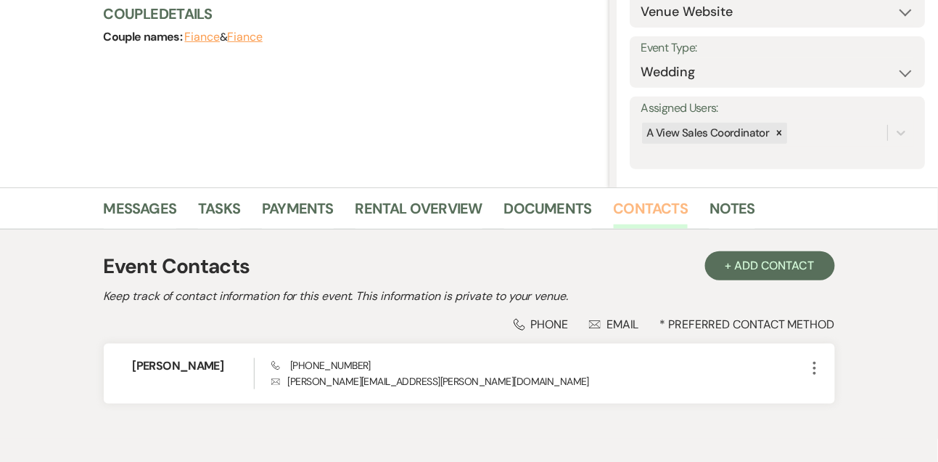
scroll to position [247, 0]
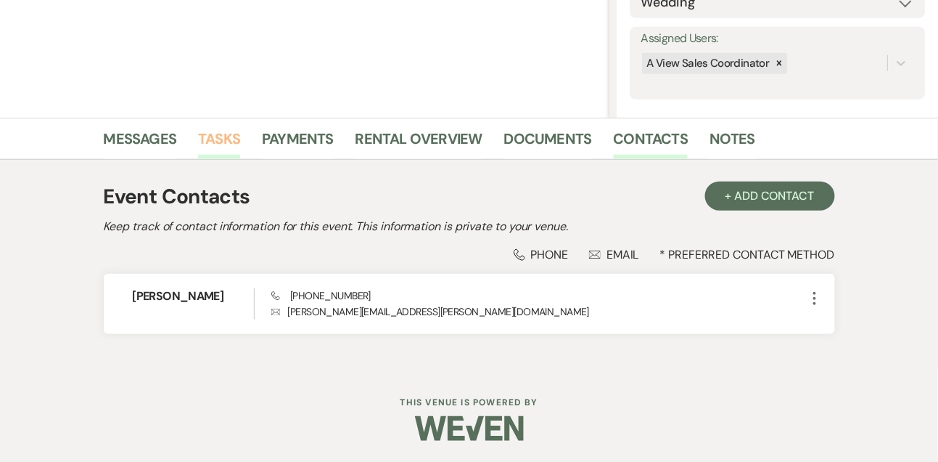
click at [213, 138] on link "Tasks" at bounding box center [219, 143] width 42 height 32
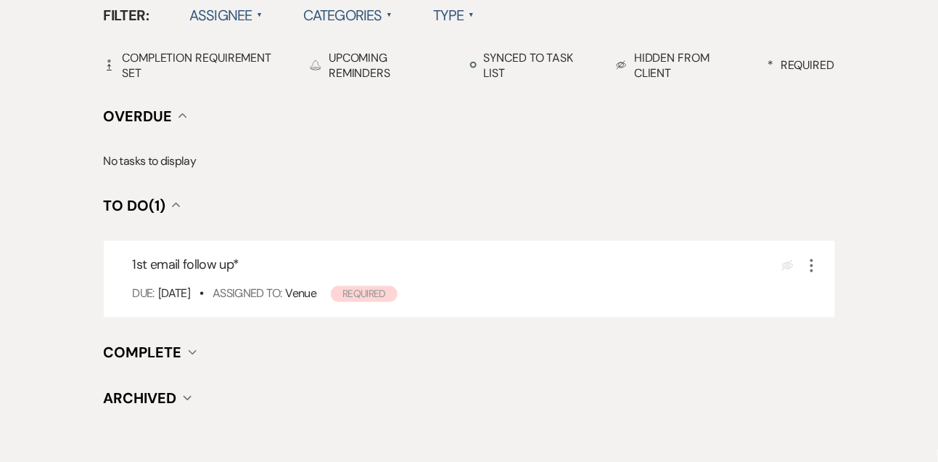
scroll to position [493, 0]
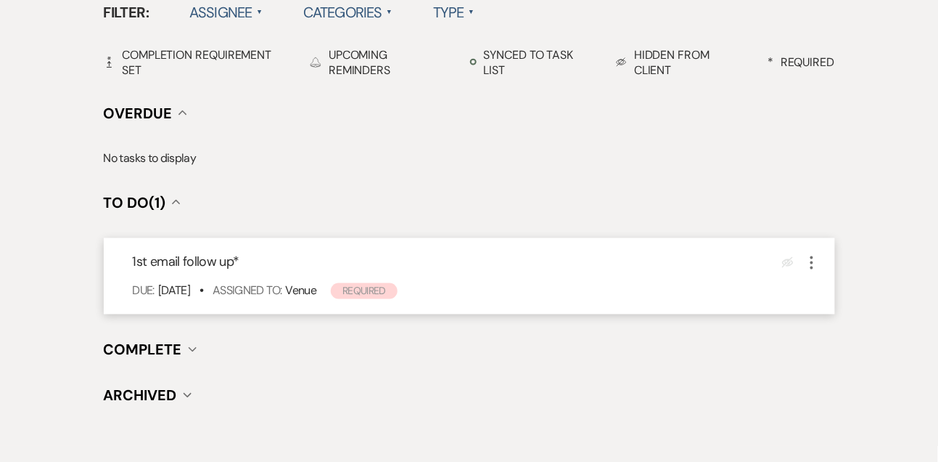
click at [808, 263] on icon "More" at bounding box center [811, 262] width 17 height 17
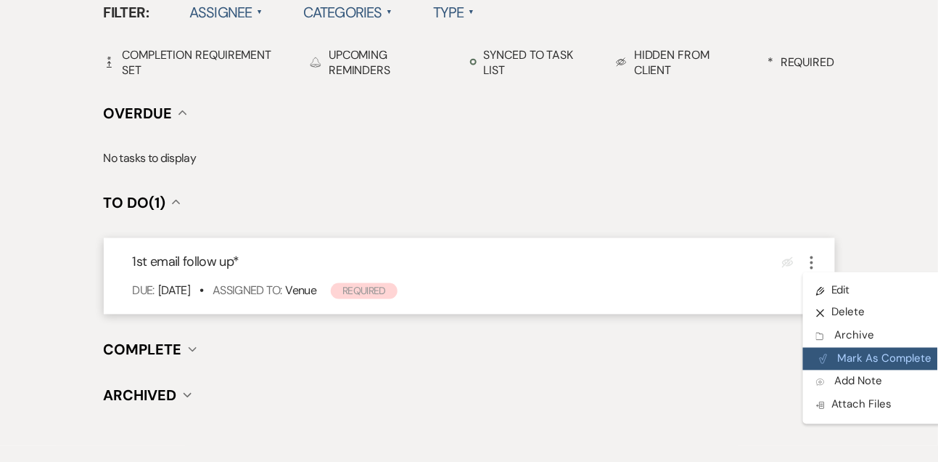
click at [838, 358] on button "Plan Portal Link Mark As Complete" at bounding box center [874, 359] width 142 height 23
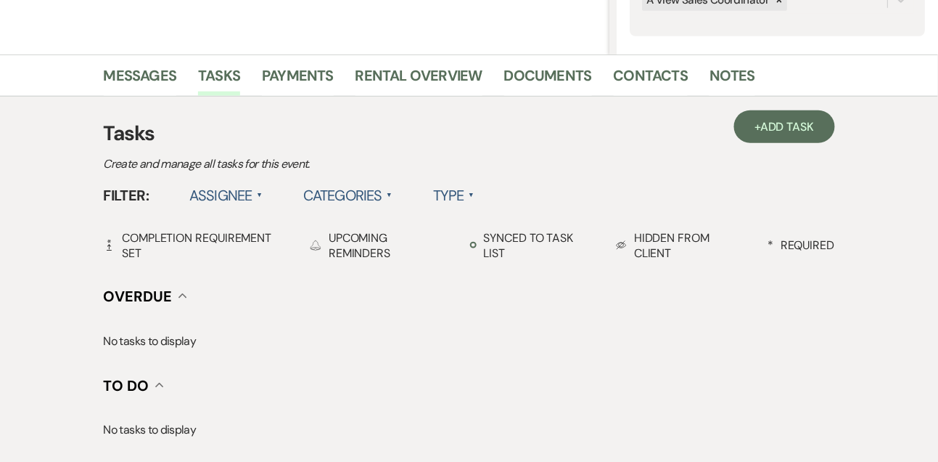
scroll to position [266, 0]
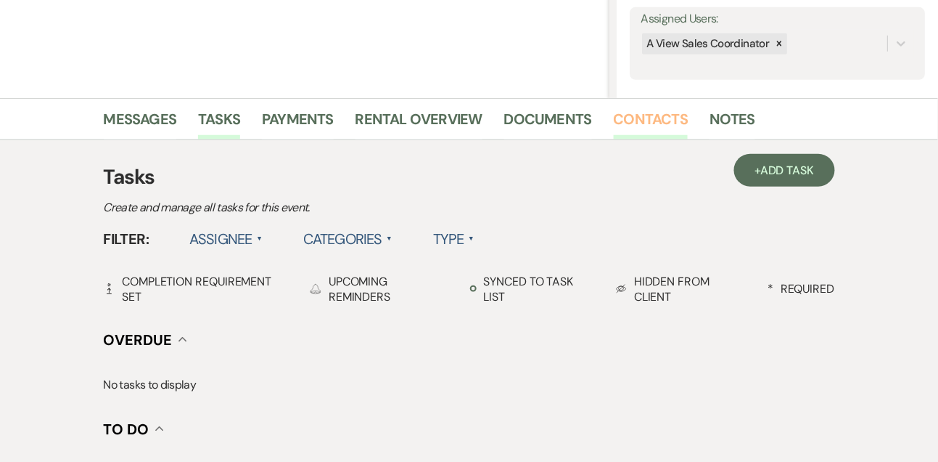
click at [671, 126] on link "Contacts" at bounding box center [651, 123] width 75 height 32
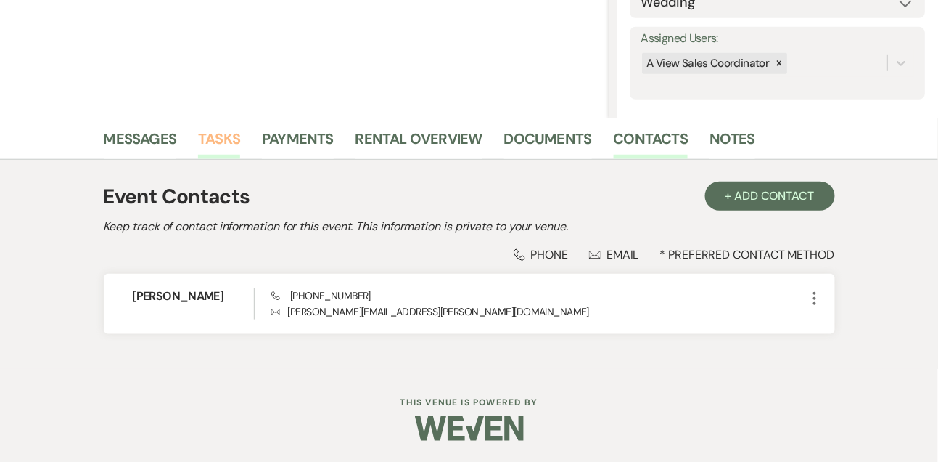
click at [229, 139] on link "Tasks" at bounding box center [219, 143] width 42 height 32
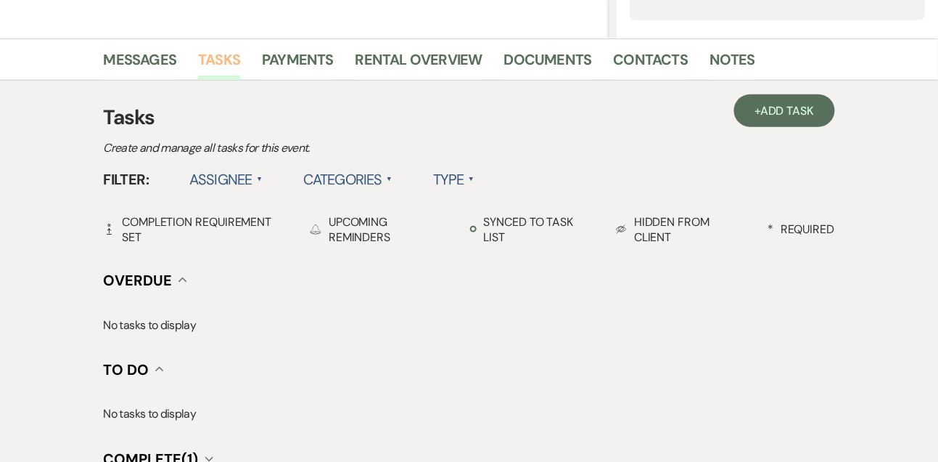
scroll to position [359, 0]
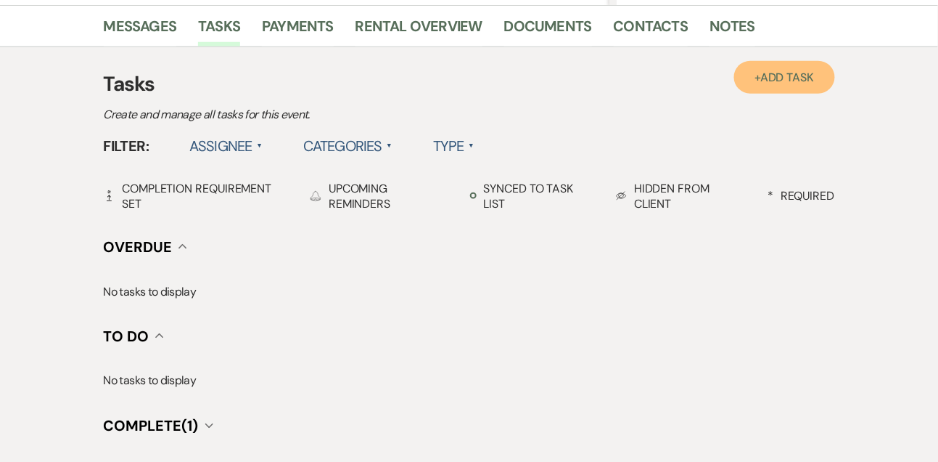
click at [787, 81] on span "Add Task" at bounding box center [788, 77] width 54 height 15
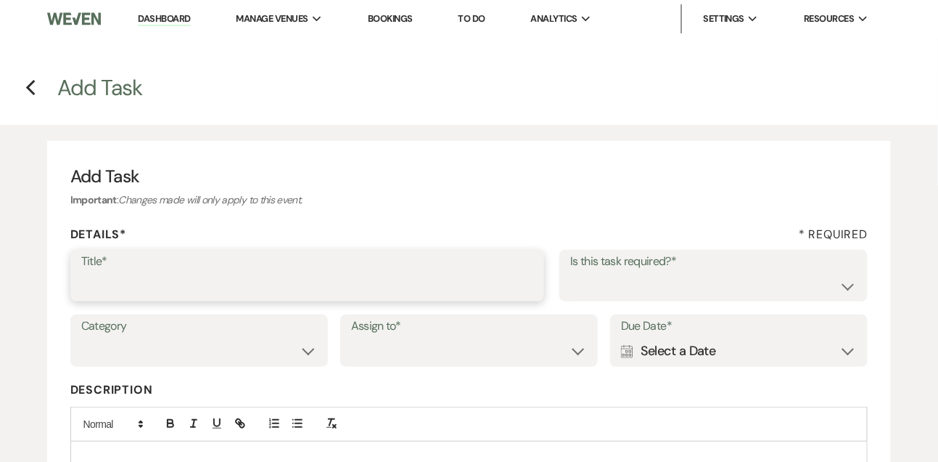
click at [237, 290] on input "Title*" at bounding box center [307, 285] width 453 height 28
type input "Text follow up"
click at [648, 286] on select "Yes No" at bounding box center [713, 285] width 287 height 28
select select "true"
click at [260, 357] on select "Venue Vendors Guests Details Finalize & Share" at bounding box center [199, 351] width 236 height 28
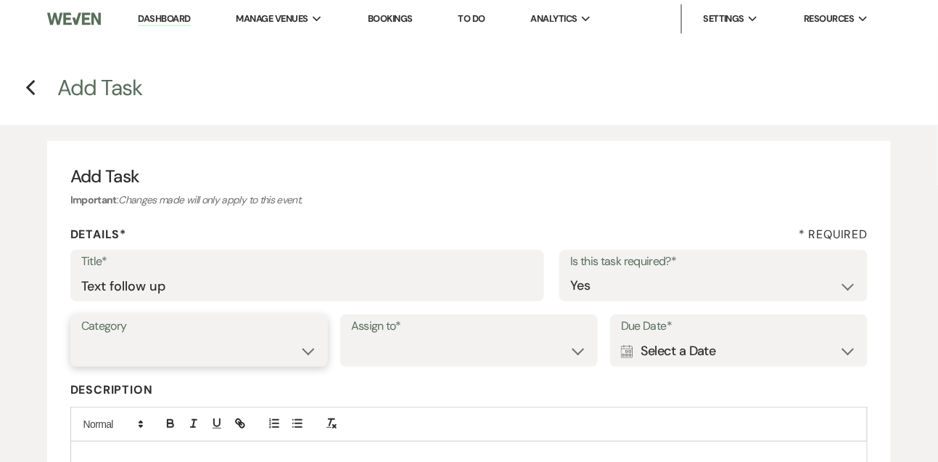
select select "31"
click at [452, 347] on select "Venue Client" at bounding box center [469, 351] width 236 height 28
select select "venueHost"
click at [661, 359] on div "Calendar Select a Date Expand" at bounding box center [739, 351] width 236 height 28
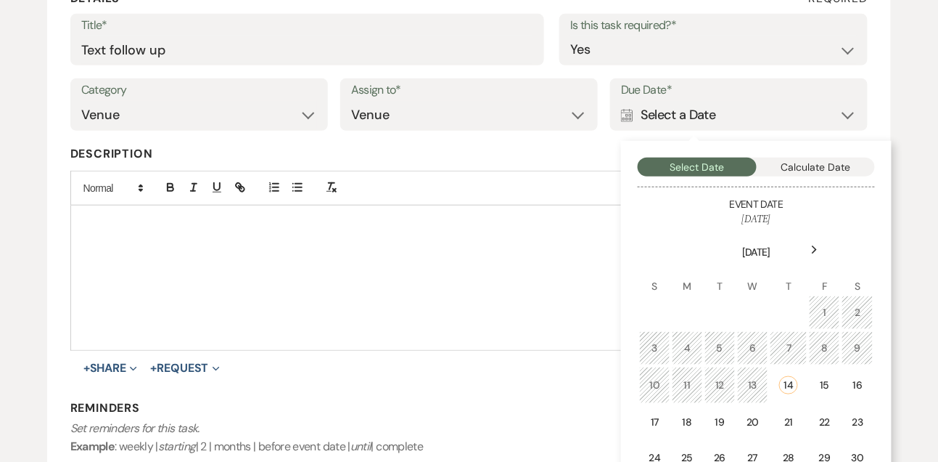
scroll to position [263, 0]
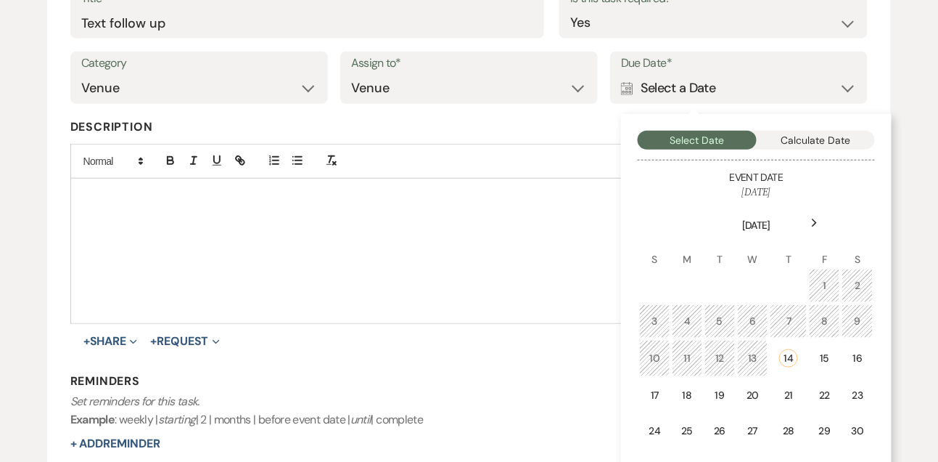
click at [809, 231] on div "Next" at bounding box center [814, 222] width 23 height 23
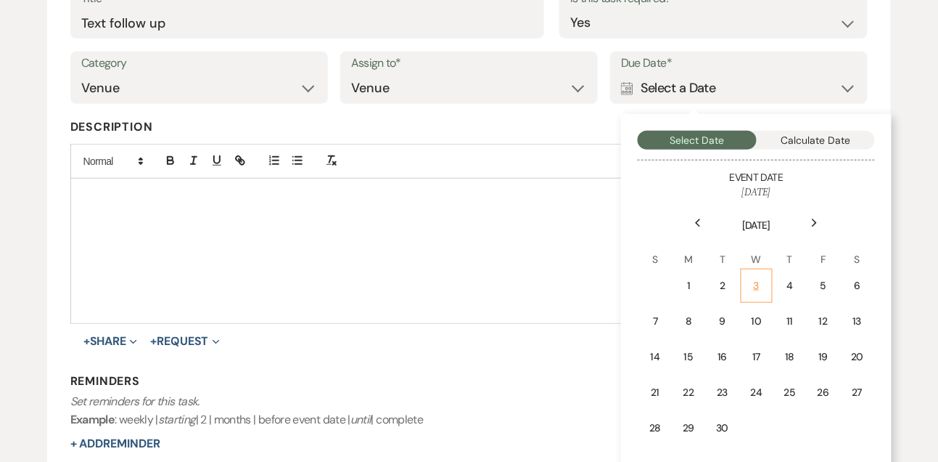
click at [750, 286] on div "3" at bounding box center [756, 285] width 13 height 15
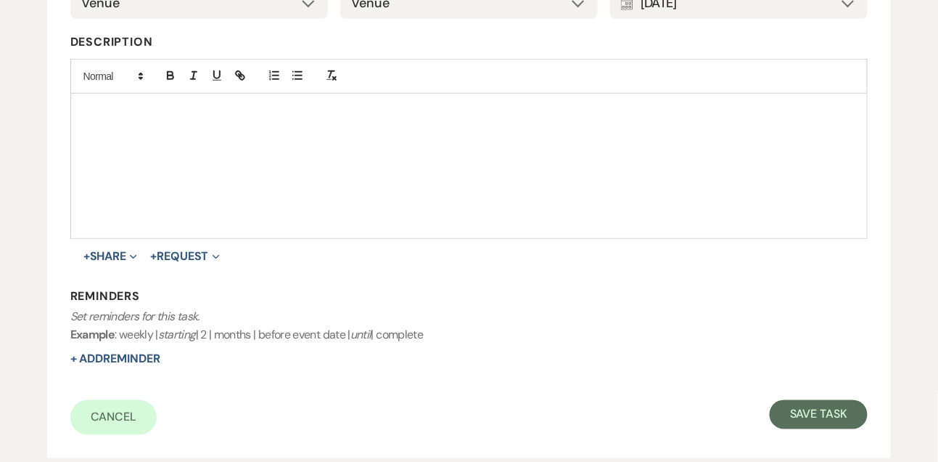
scroll to position [367, 0]
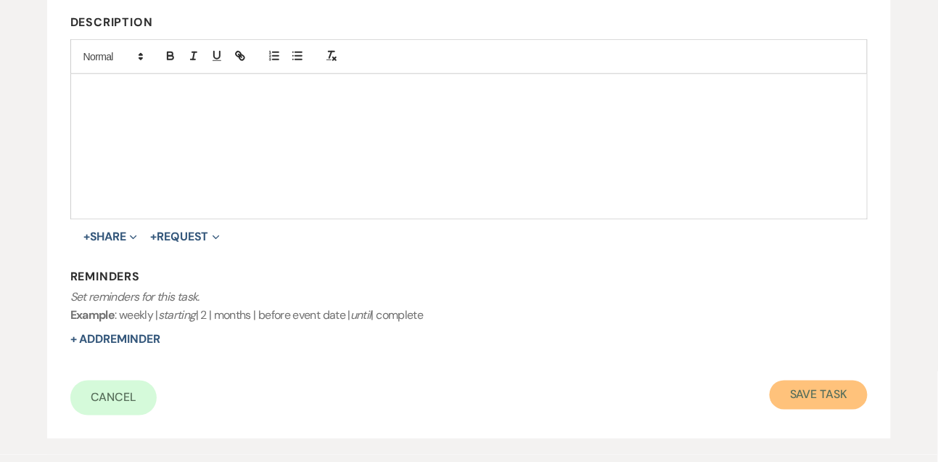
click at [806, 391] on button "Save Task" at bounding box center [819, 394] width 98 height 29
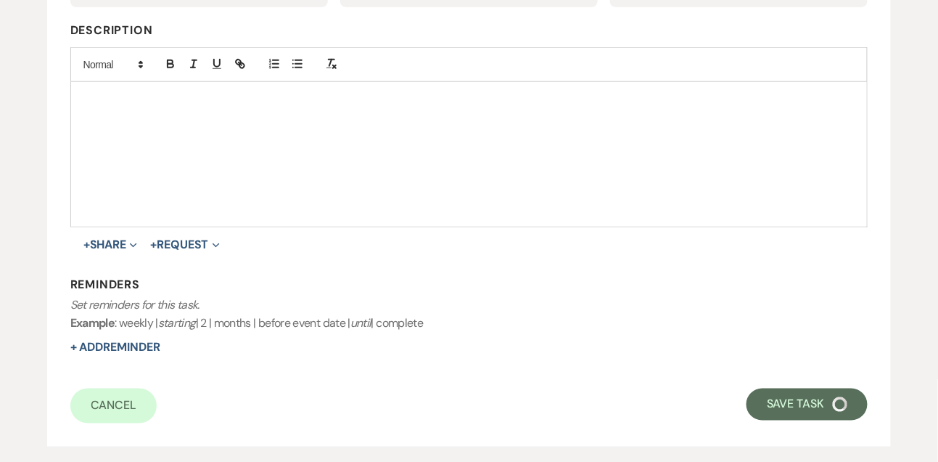
select select "9"
select select "5"
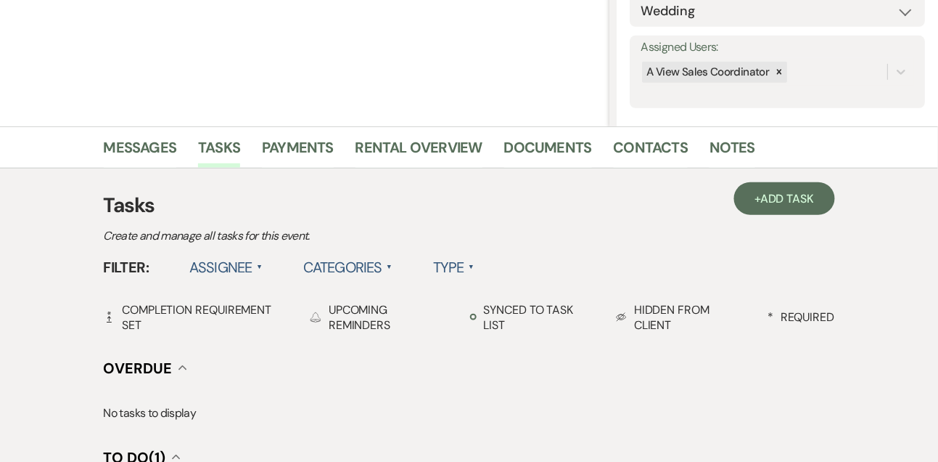
scroll to position [232, 0]
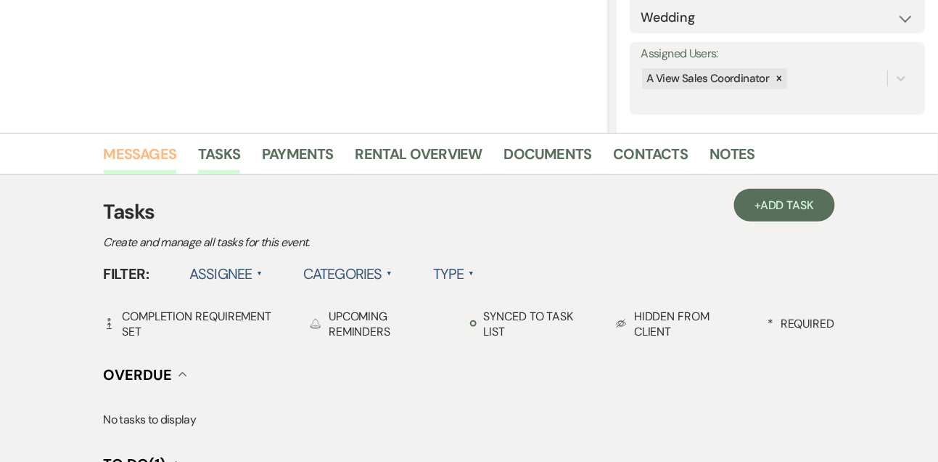
click at [152, 152] on link "Messages" at bounding box center [140, 158] width 73 height 32
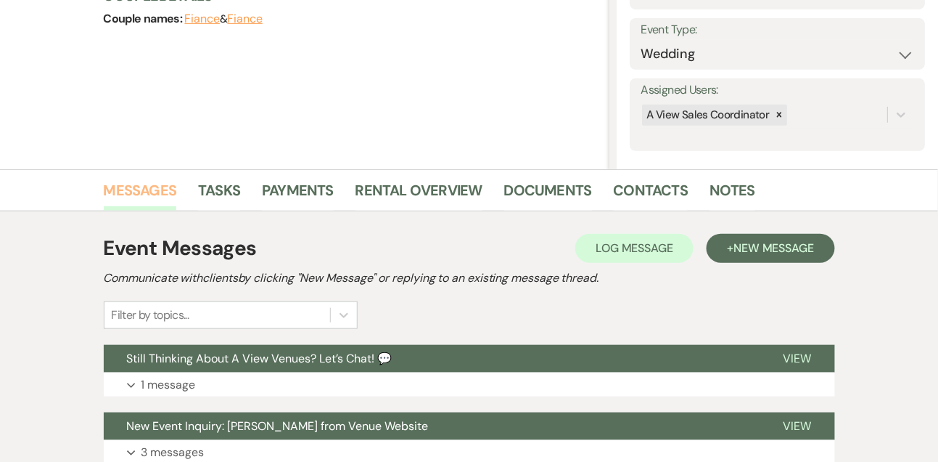
scroll to position [163, 0]
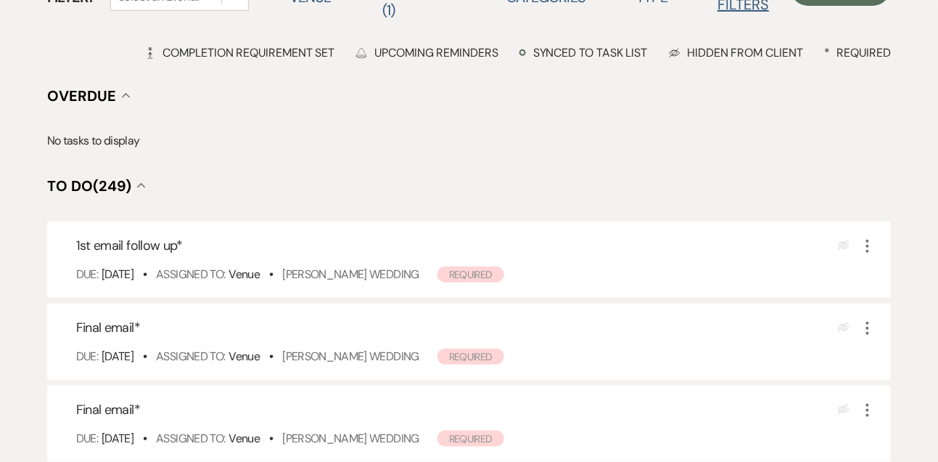
scroll to position [189, 0]
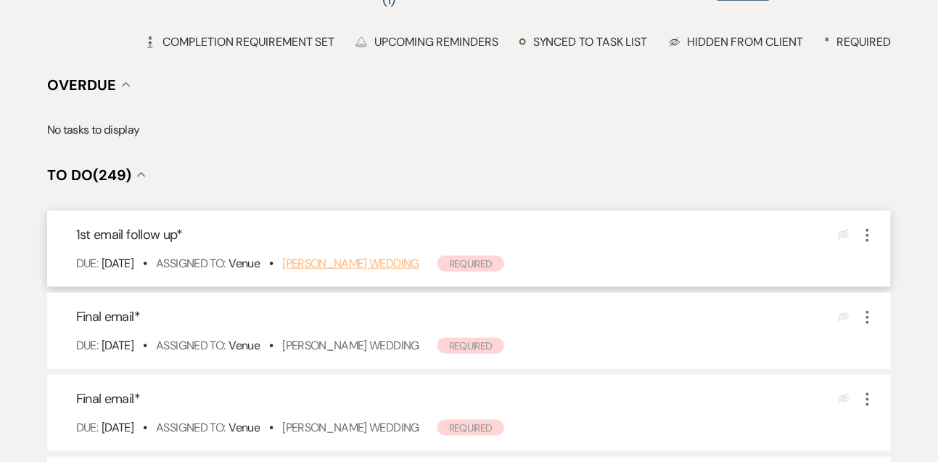
click at [339, 255] on link "[PERSON_NAME] Wedding" at bounding box center [350, 262] width 137 height 15
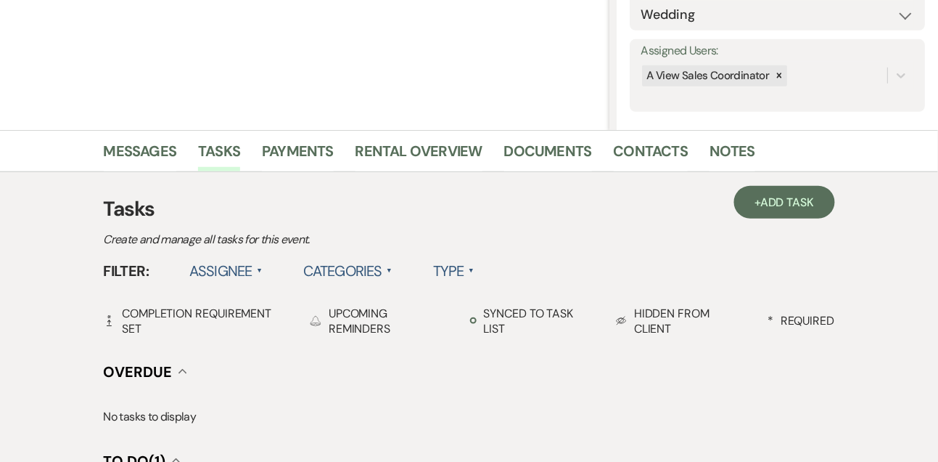
scroll to position [245, 0]
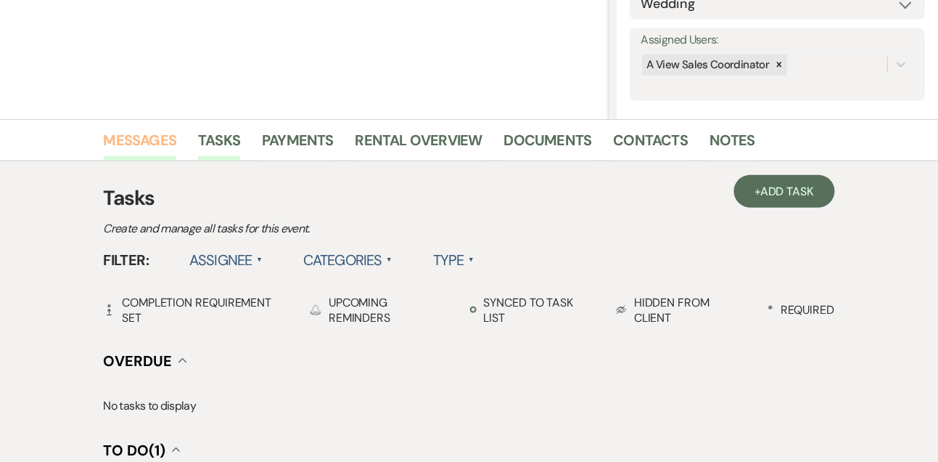
click at [168, 142] on link "Messages" at bounding box center [140, 144] width 73 height 32
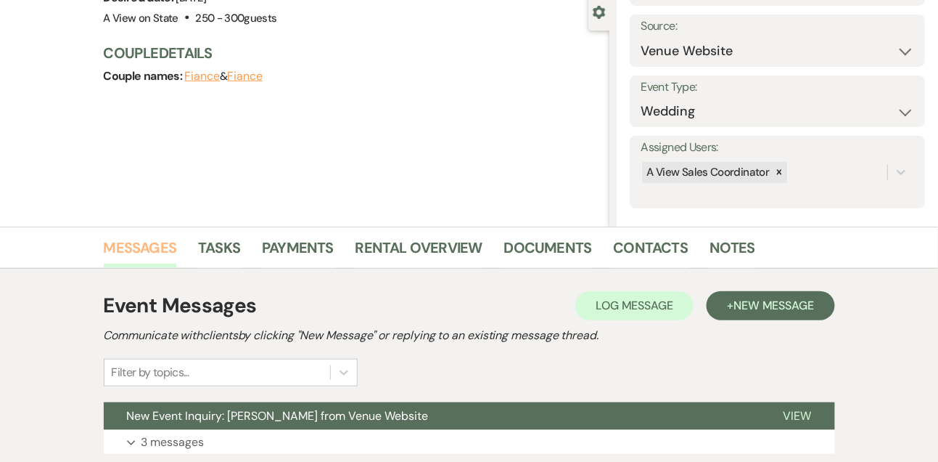
scroll to position [245, 0]
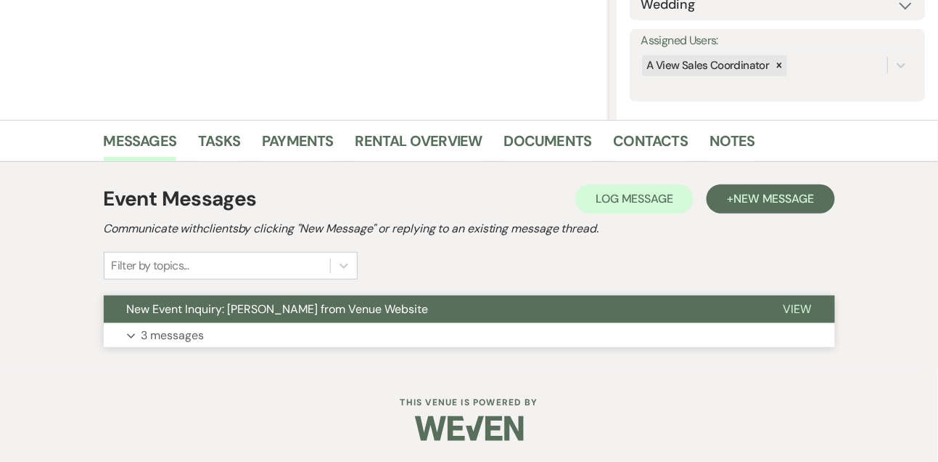
click at [332, 326] on button "Expand 3 messages" at bounding box center [470, 335] width 732 height 25
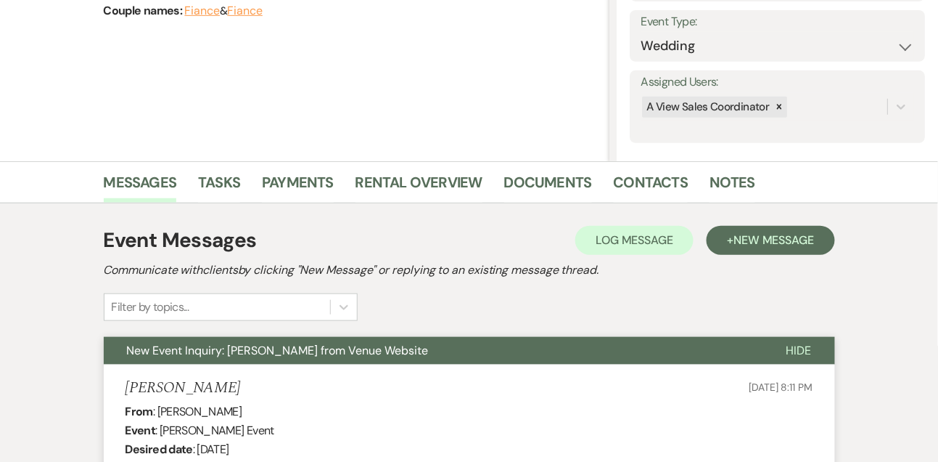
scroll to position [195, 0]
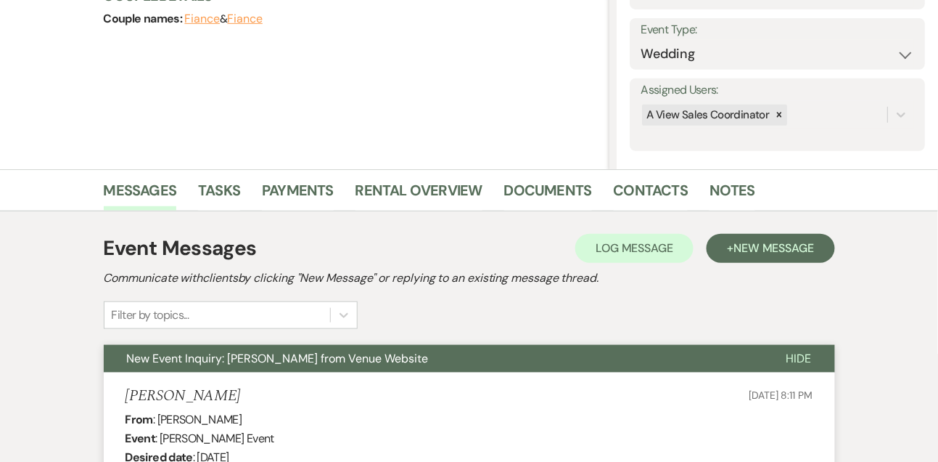
click at [205, 354] on span "New Event Inquiry: Paige Peterson from Venue Website" at bounding box center [278, 358] width 302 height 15
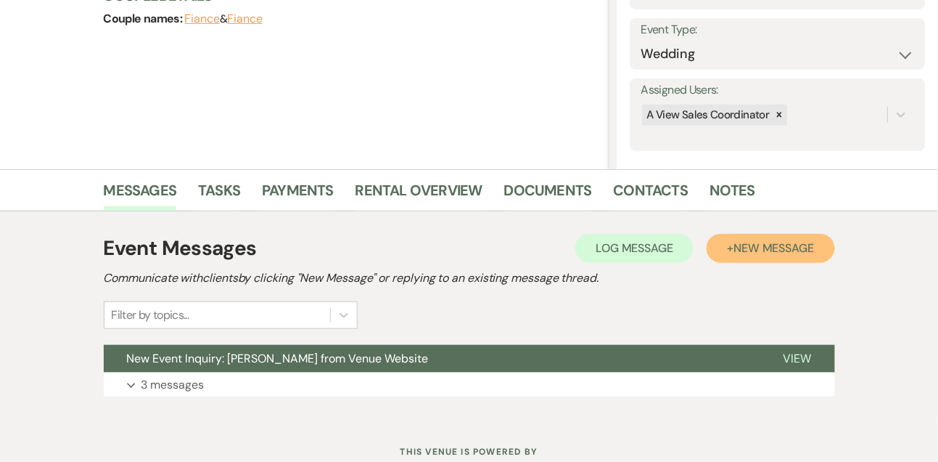
click at [747, 250] on span "New Message" at bounding box center [774, 247] width 81 height 15
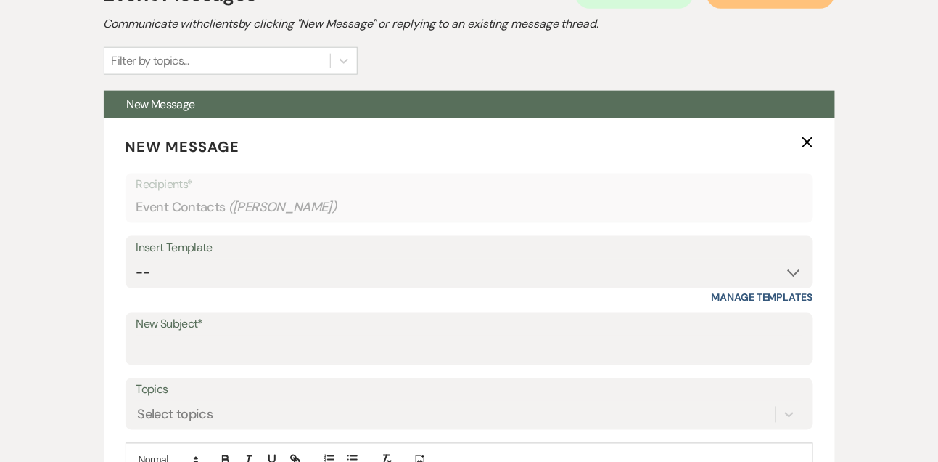
scroll to position [480, 0]
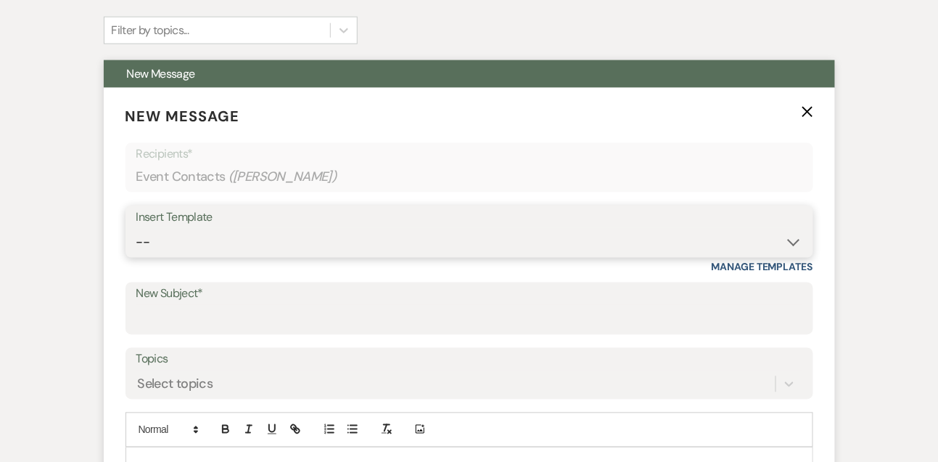
click at [372, 248] on select "-- Tour Confirmation Contract (Pre-Booked Leads) Out of office Inquiry Email Al…" at bounding box center [469, 242] width 666 height 28
select select "5552"
type input "Still Thinking About A View? Let’s Chat! 💬"
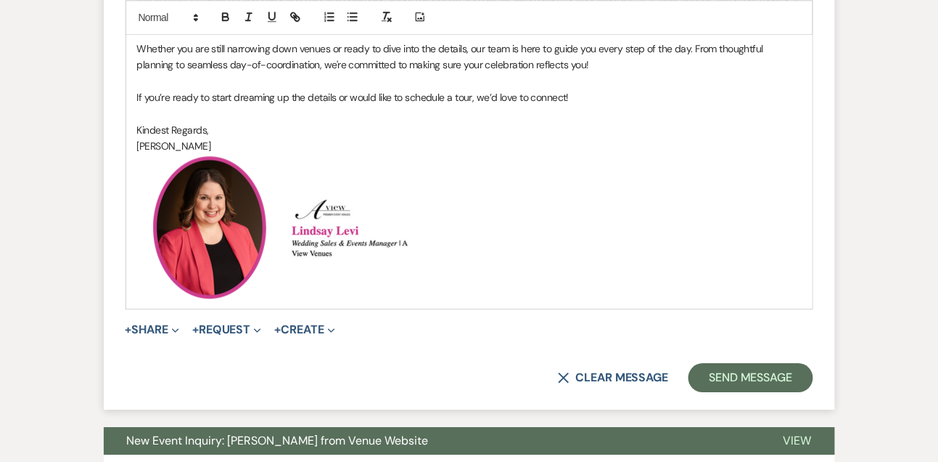
scroll to position [1108, 0]
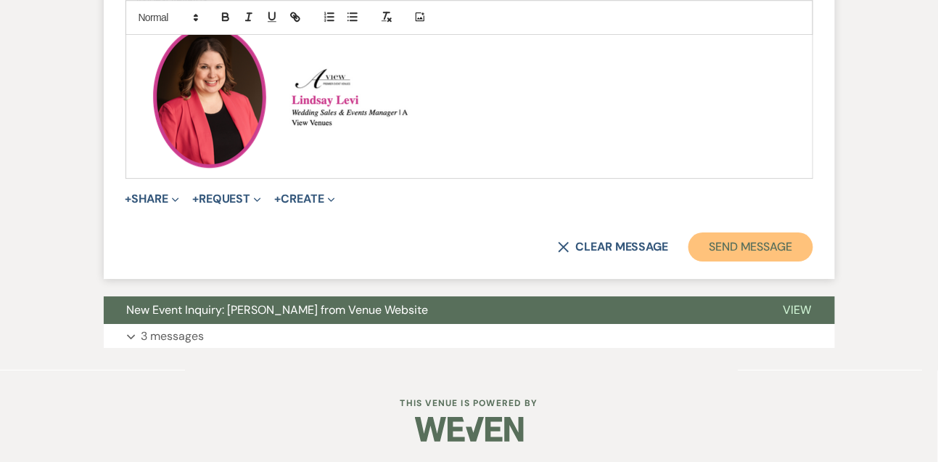
click at [771, 244] on button "Send Message" at bounding box center [751, 246] width 124 height 29
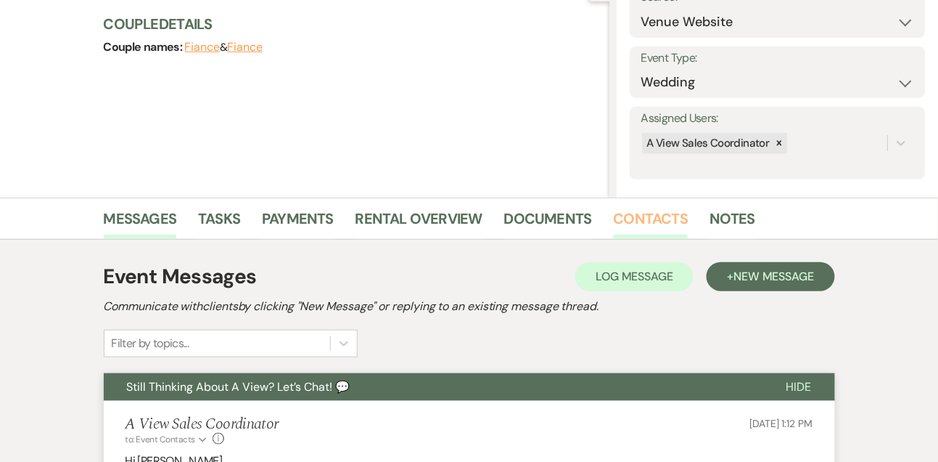
click at [626, 220] on link "Contacts" at bounding box center [651, 223] width 75 height 32
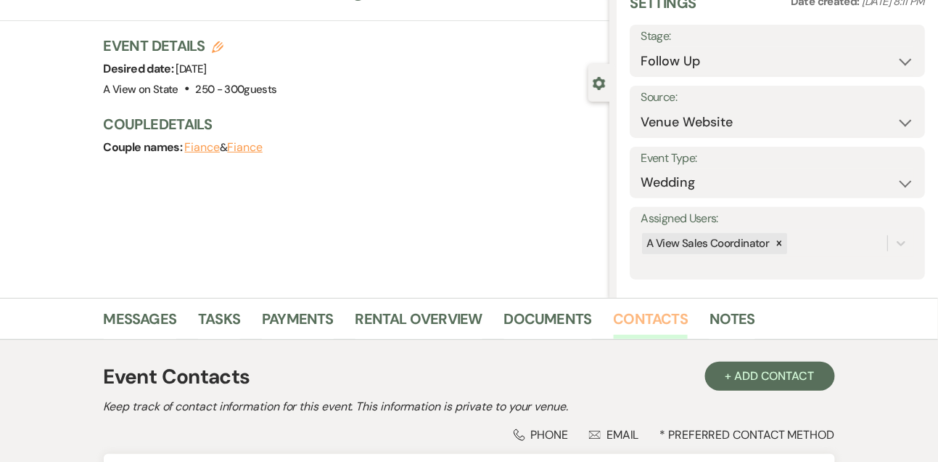
scroll to position [247, 0]
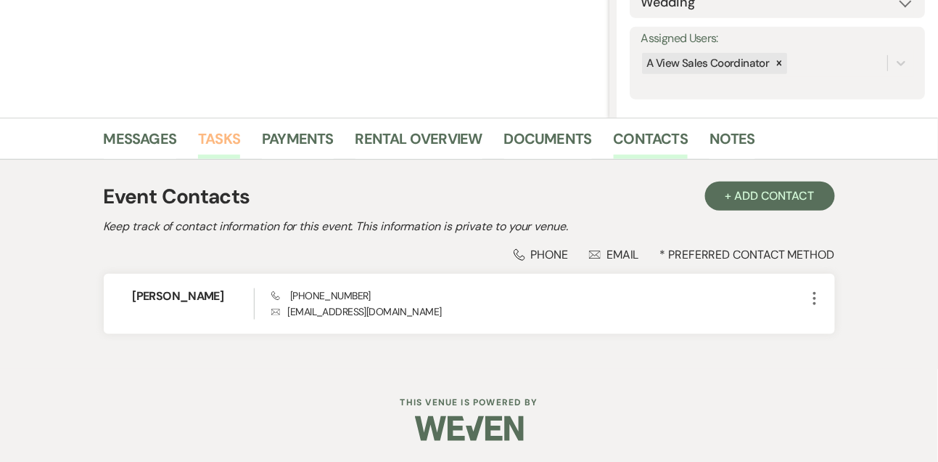
click at [206, 128] on link "Tasks" at bounding box center [219, 143] width 42 height 32
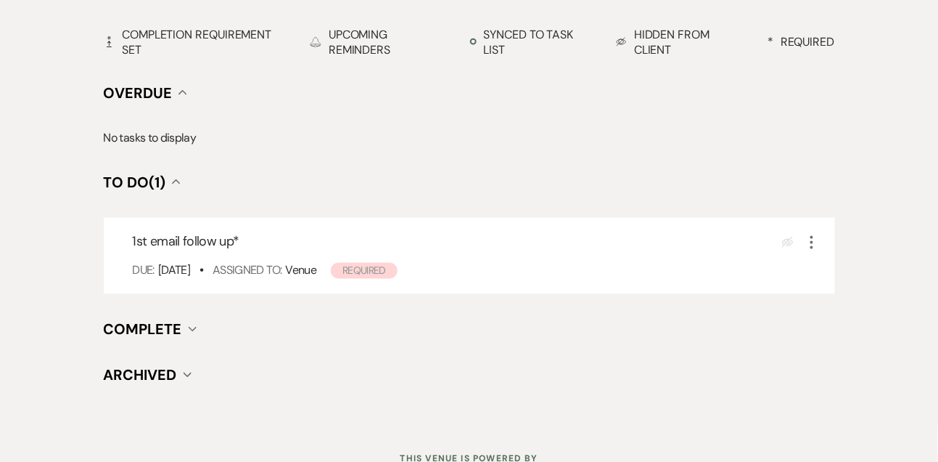
scroll to position [570, 0]
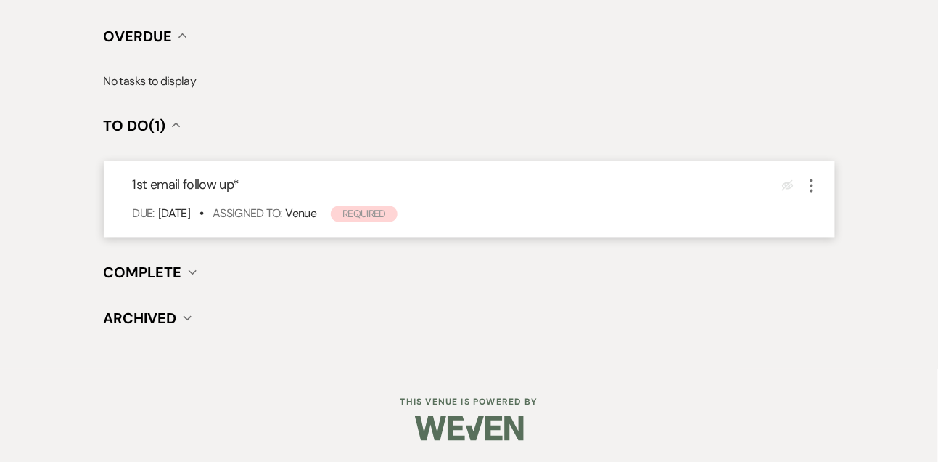
click at [816, 187] on icon "More" at bounding box center [811, 185] width 17 height 17
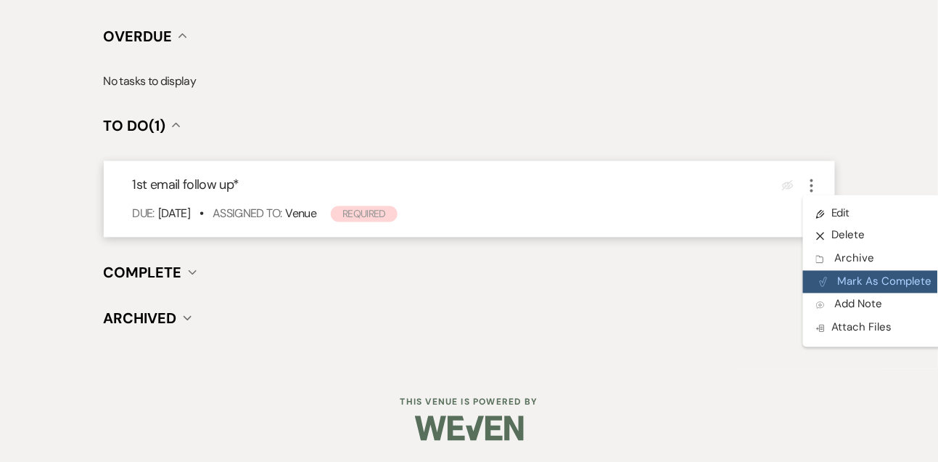
click at [830, 273] on button "Plan Portal Link Mark As Complete" at bounding box center [874, 282] width 142 height 23
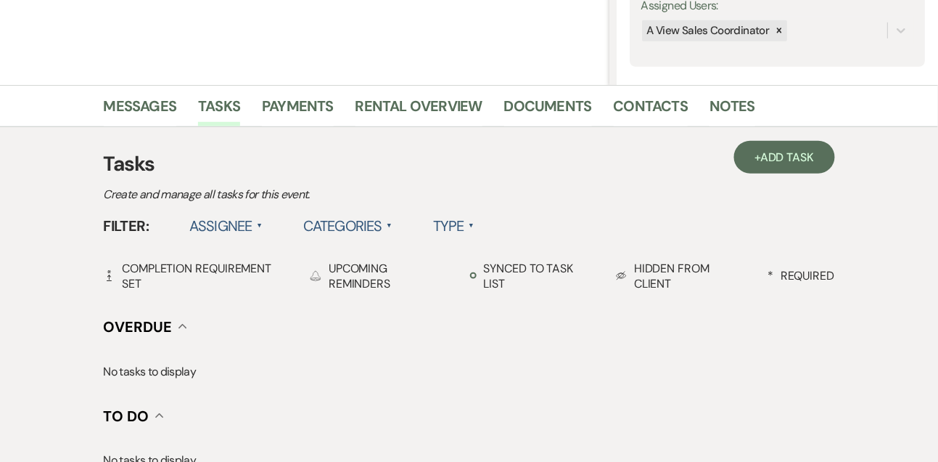
scroll to position [272, 0]
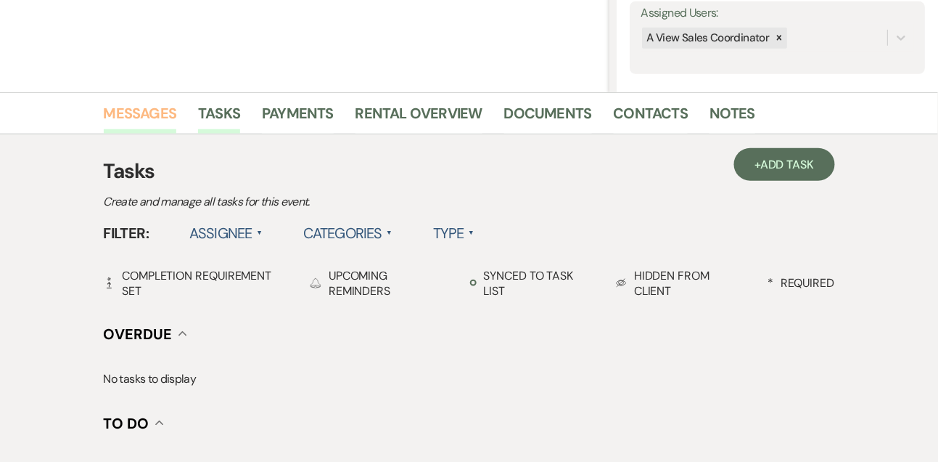
click at [134, 104] on link "Messages" at bounding box center [140, 118] width 73 height 32
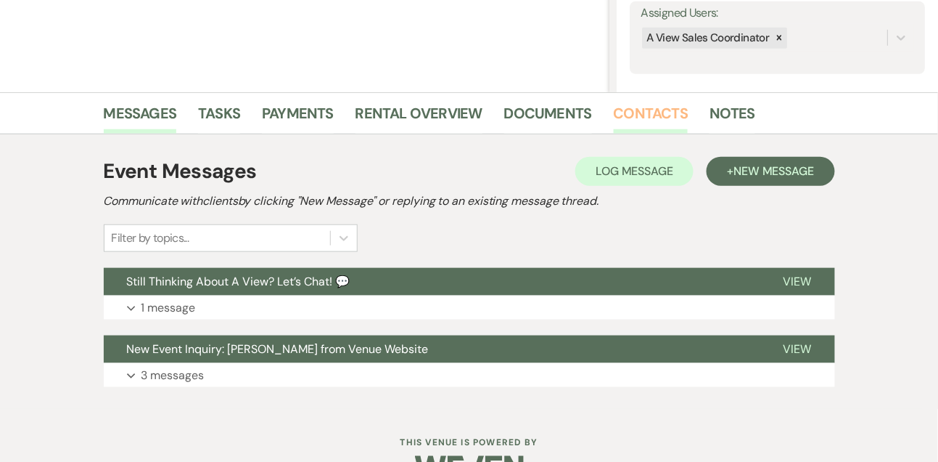
click at [624, 121] on link "Contacts" at bounding box center [651, 118] width 75 height 32
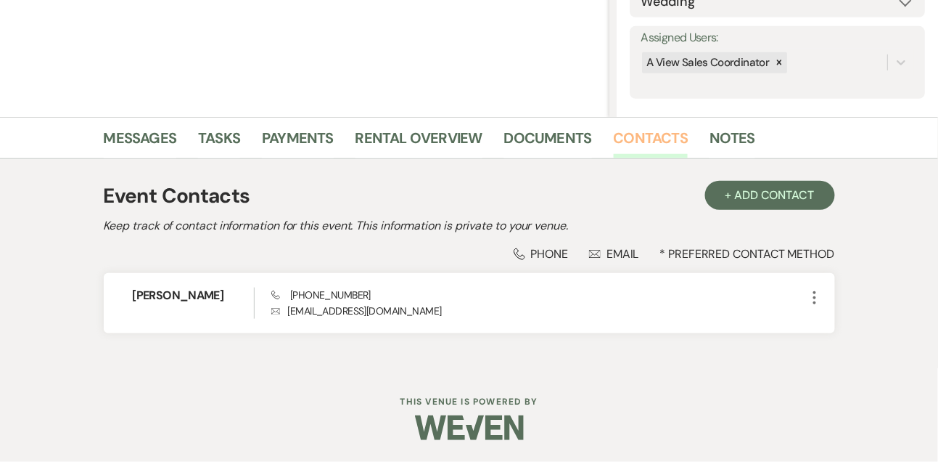
scroll to position [247, 0]
click at [223, 140] on link "Tasks" at bounding box center [219, 143] width 42 height 32
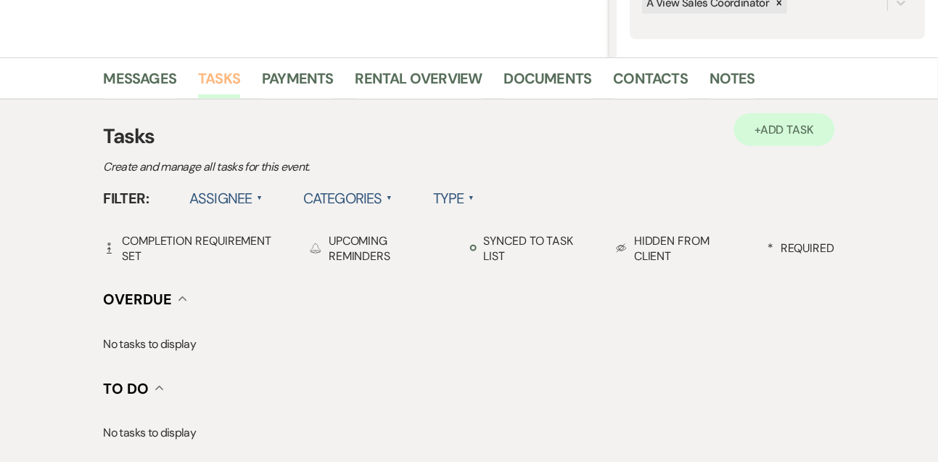
scroll to position [316, 0]
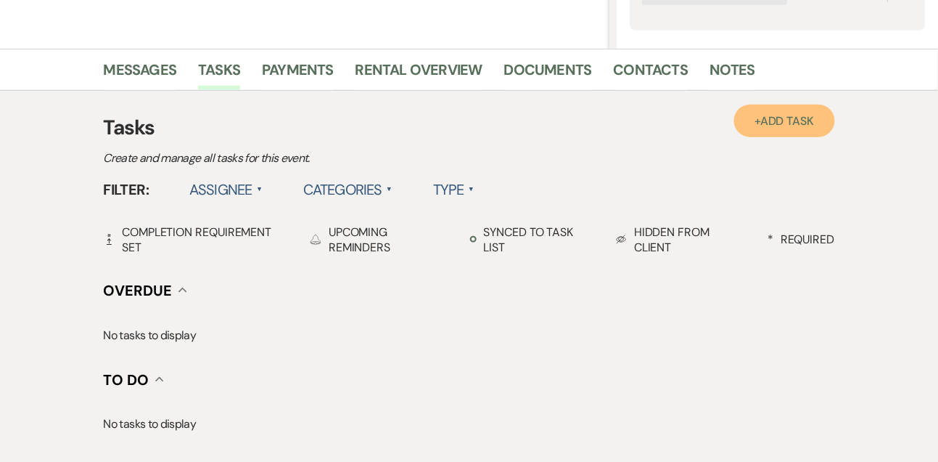
click at [825, 117] on link "+ Add Task" at bounding box center [784, 121] width 100 height 33
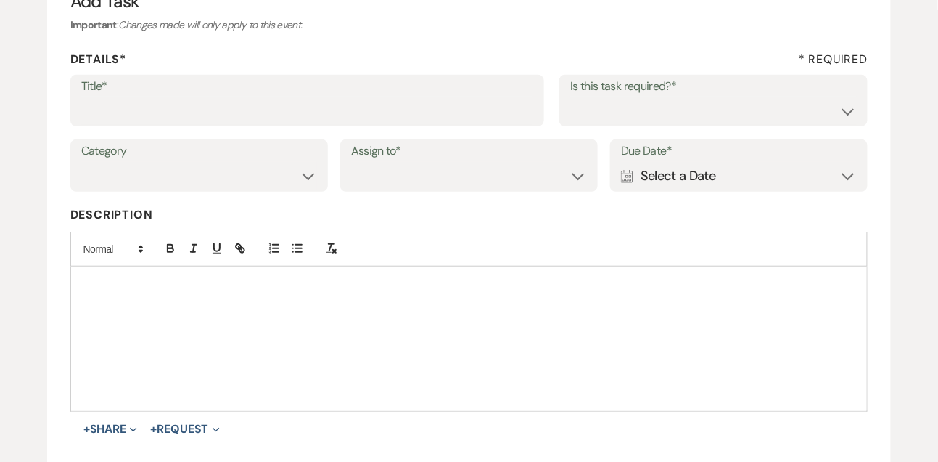
scroll to position [171, 0]
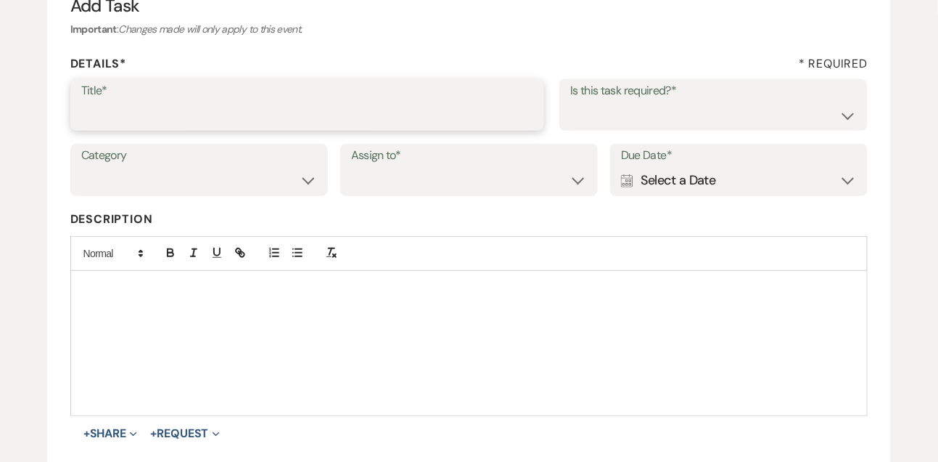
click at [383, 107] on input "Title*" at bounding box center [307, 115] width 453 height 28
type input "Text follow up"
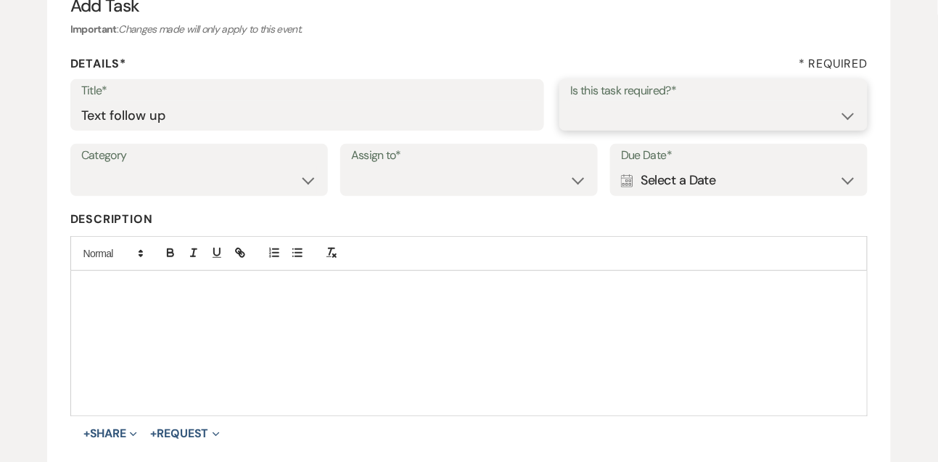
click at [608, 124] on select "Yes No" at bounding box center [713, 115] width 287 height 28
select select "true"
click at [279, 187] on select "Venue Vendors Guests Details Finalize & Share" at bounding box center [199, 180] width 236 height 28
select select "31"
click at [384, 189] on select "Venue Client" at bounding box center [469, 180] width 236 height 28
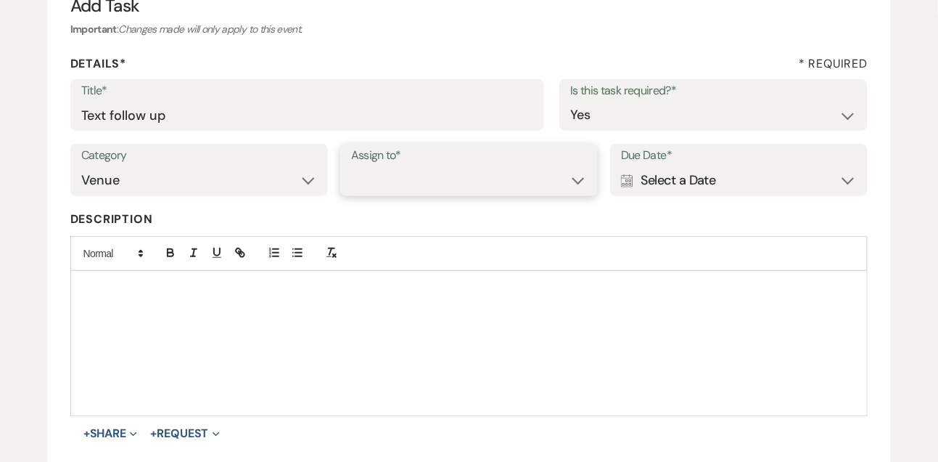
select select "venueHost"
click at [675, 171] on div "Calendar Select a Date Expand" at bounding box center [739, 180] width 236 height 28
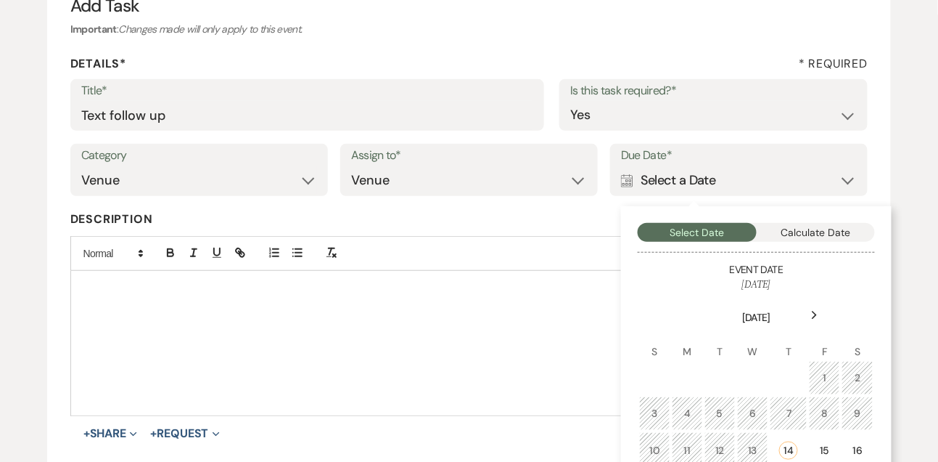
click at [814, 308] on div "Next" at bounding box center [814, 314] width 23 height 23
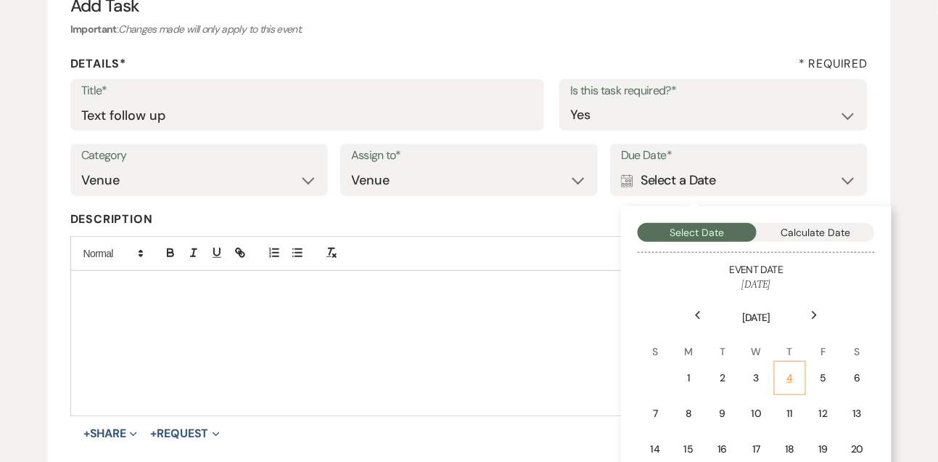
click at [795, 380] on div "4" at bounding box center [790, 377] width 13 height 15
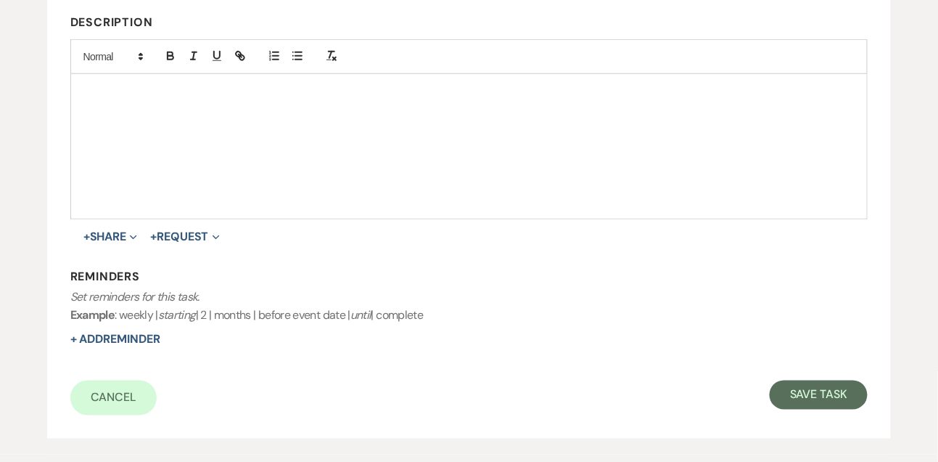
scroll to position [379, 0]
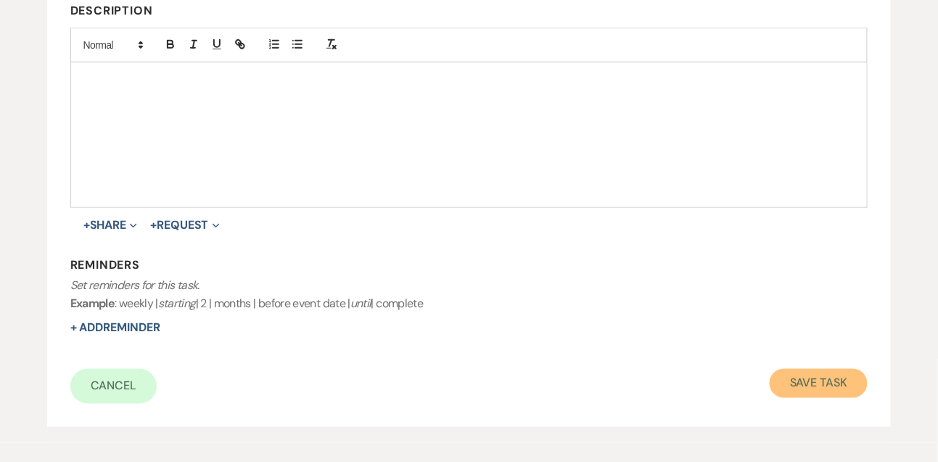
click at [801, 394] on button "Save Task" at bounding box center [819, 383] width 98 height 29
select select "9"
select select "5"
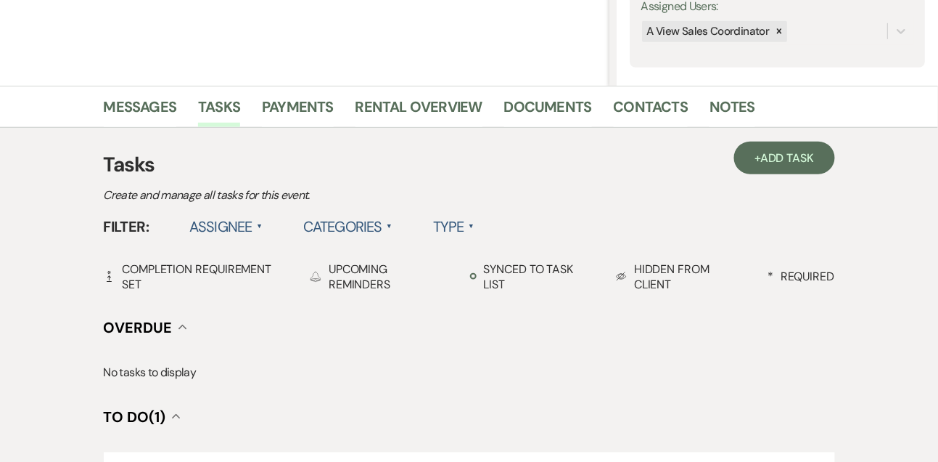
scroll to position [273, 0]
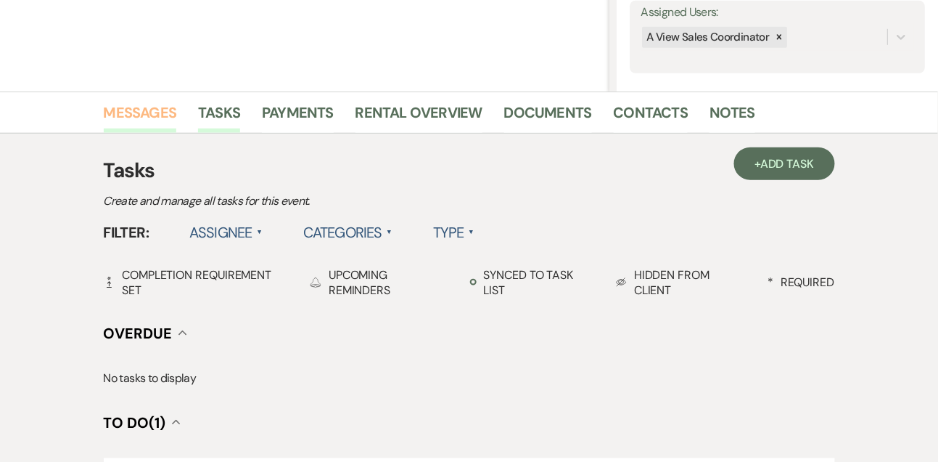
click at [160, 110] on link "Messages" at bounding box center [140, 117] width 73 height 32
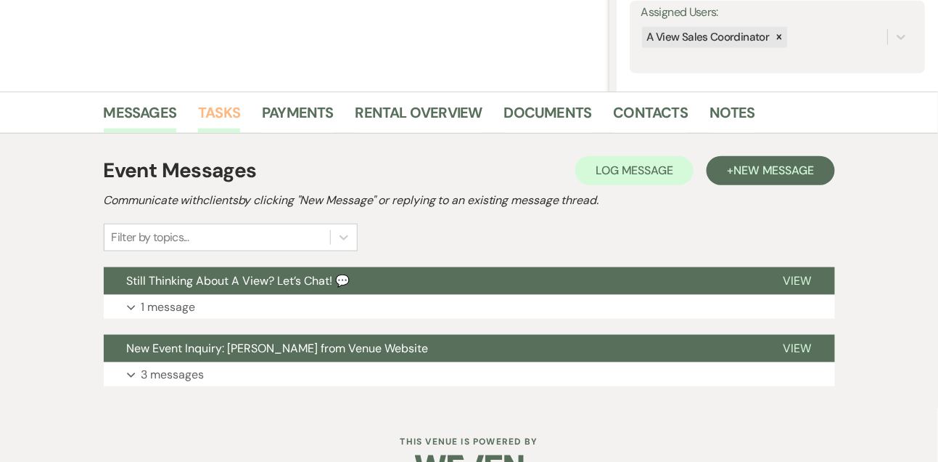
click at [236, 111] on link "Tasks" at bounding box center [219, 117] width 42 height 32
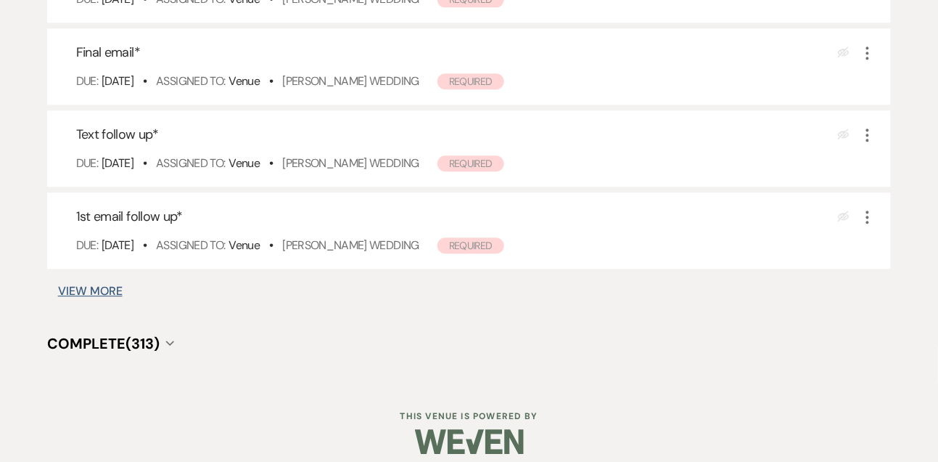
scroll to position [958, 0]
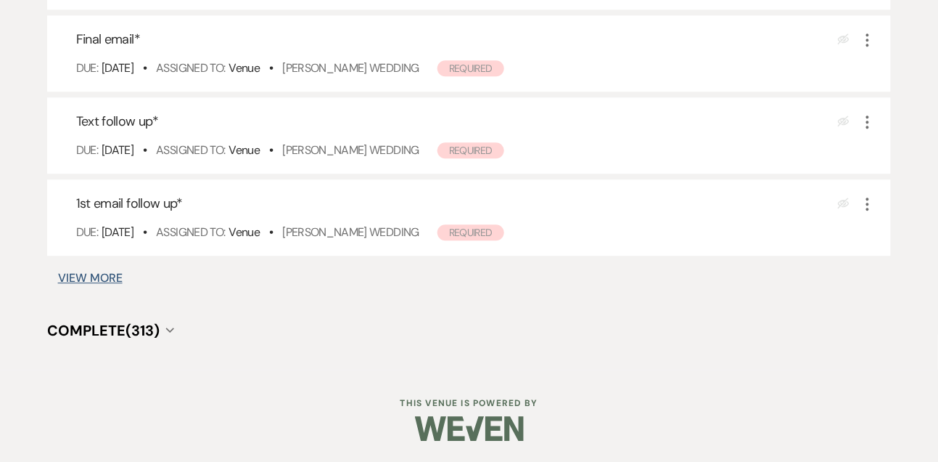
click at [102, 279] on button "View More" at bounding box center [90, 278] width 65 height 12
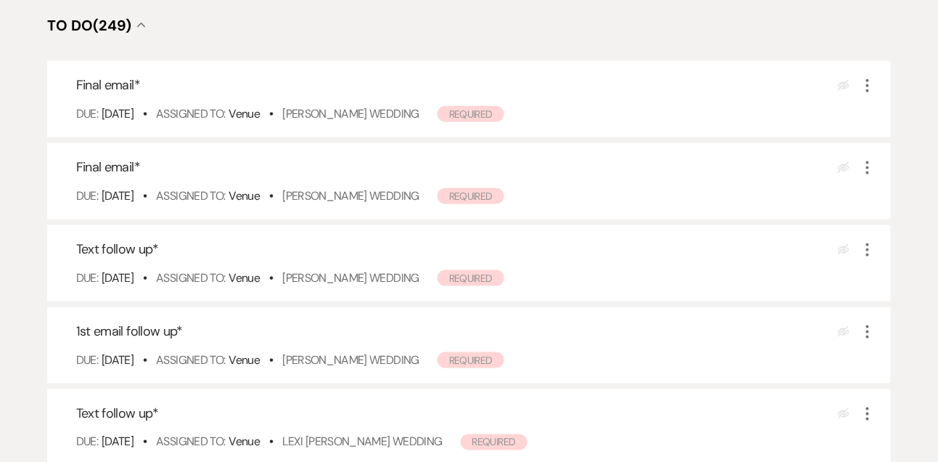
scroll to position [234, 0]
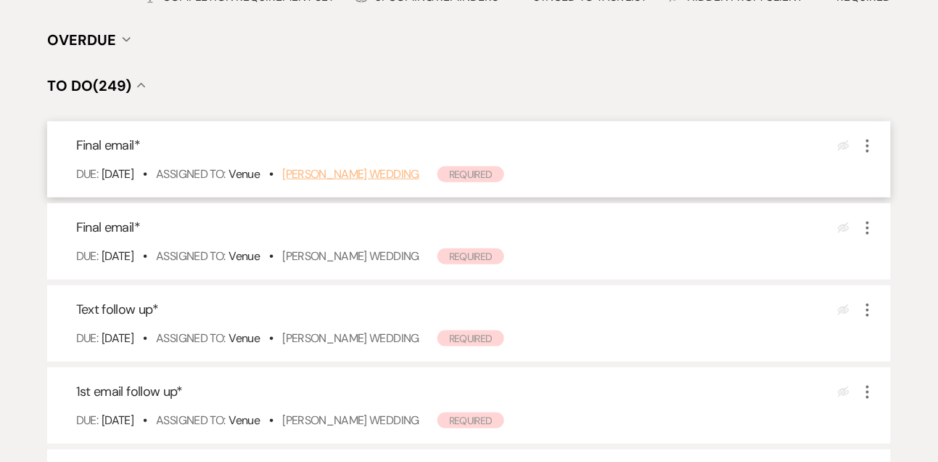
click at [381, 175] on link "[PERSON_NAME] Wedding" at bounding box center [350, 173] width 137 height 15
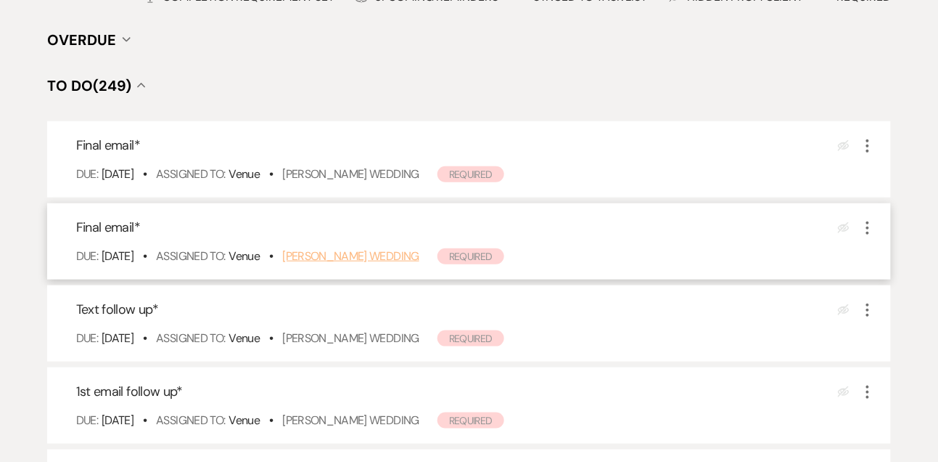
click at [336, 248] on link "Anna Huliska's Wedding" at bounding box center [350, 255] width 137 height 15
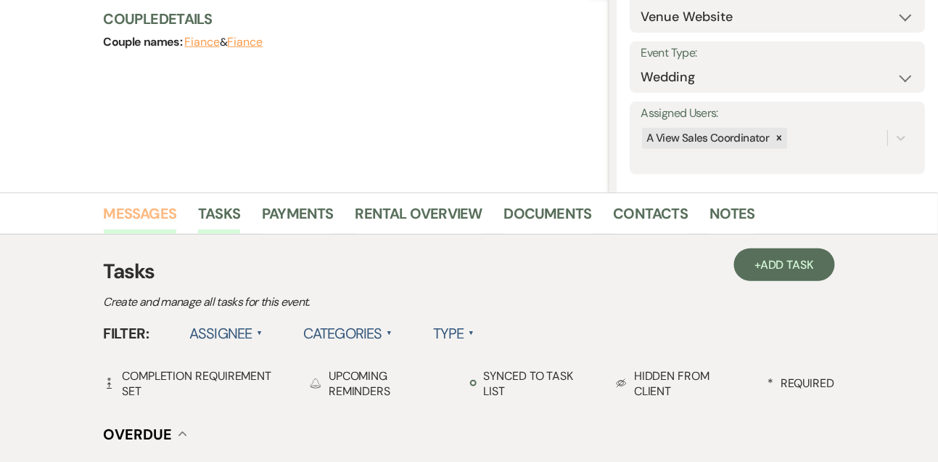
click at [142, 202] on link "Messages" at bounding box center [140, 218] width 73 height 32
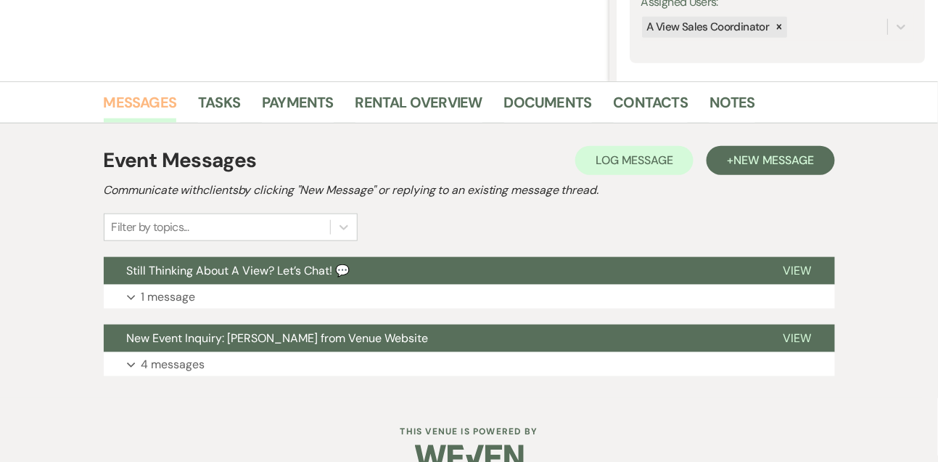
scroll to position [307, 0]
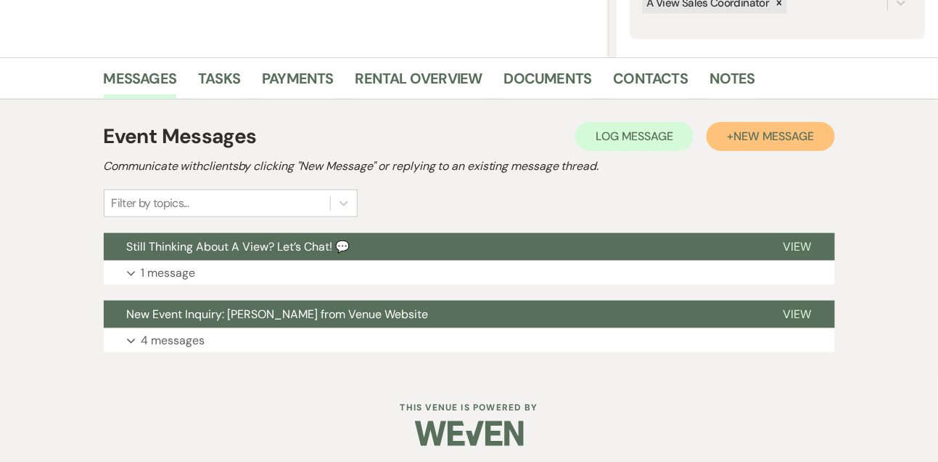
click at [798, 147] on button "+ New Message" at bounding box center [771, 136] width 128 height 29
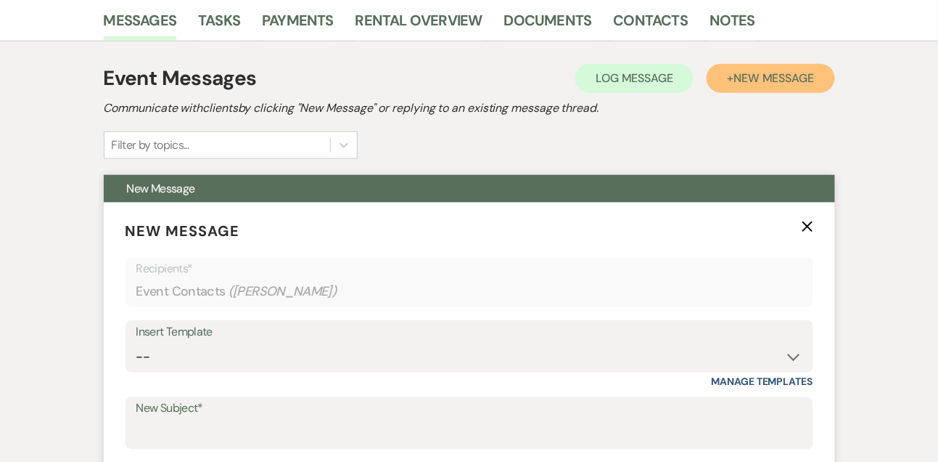
scroll to position [383, 0]
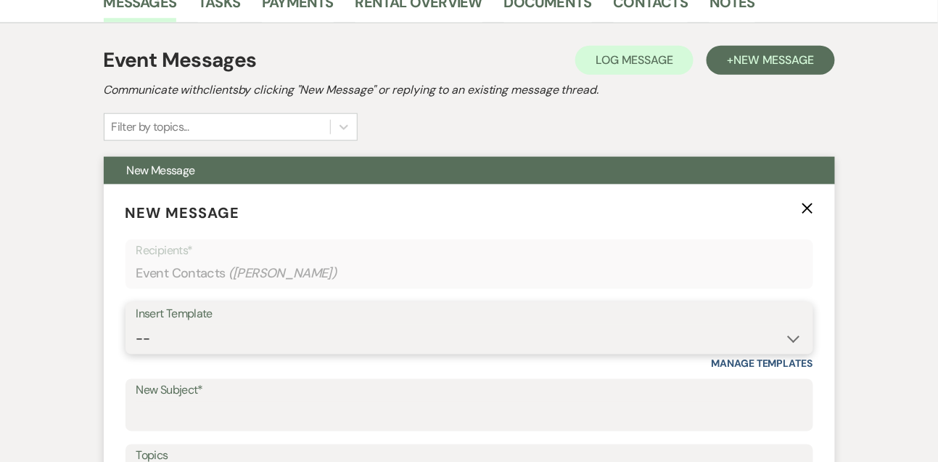
click at [157, 337] on select "-- Tour Confirmation Contract (Pre-Booked Leads) Out of office Inquiry Email Al…" at bounding box center [469, 338] width 666 height 28
select select "5667"
type input "Let’s Revisit Your Wedding Vision at A View Venues 💍"
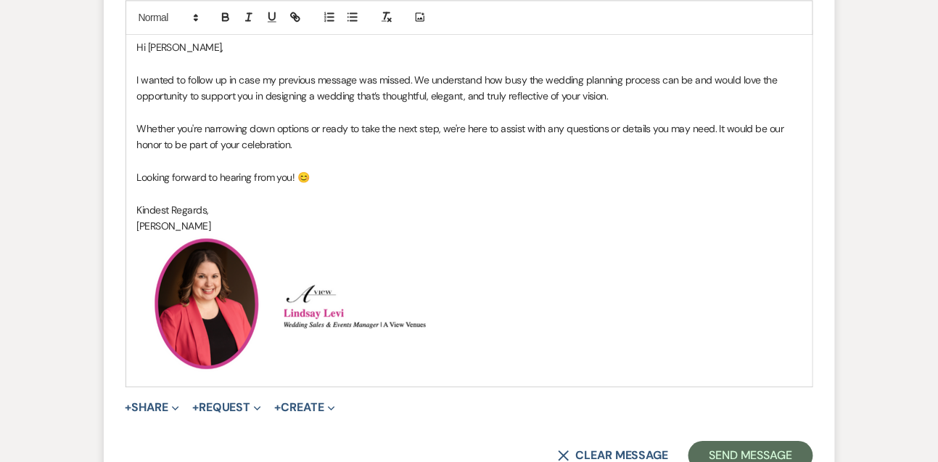
scroll to position [956, 0]
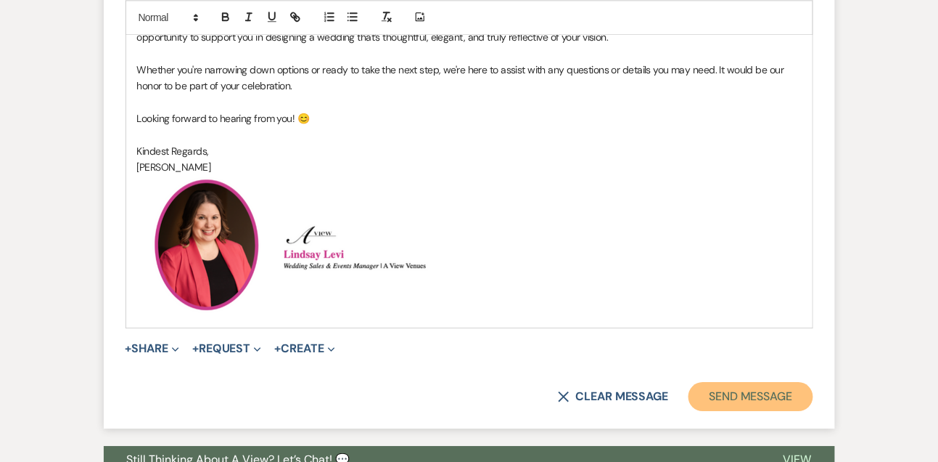
click at [756, 386] on button "Send Message" at bounding box center [751, 396] width 124 height 29
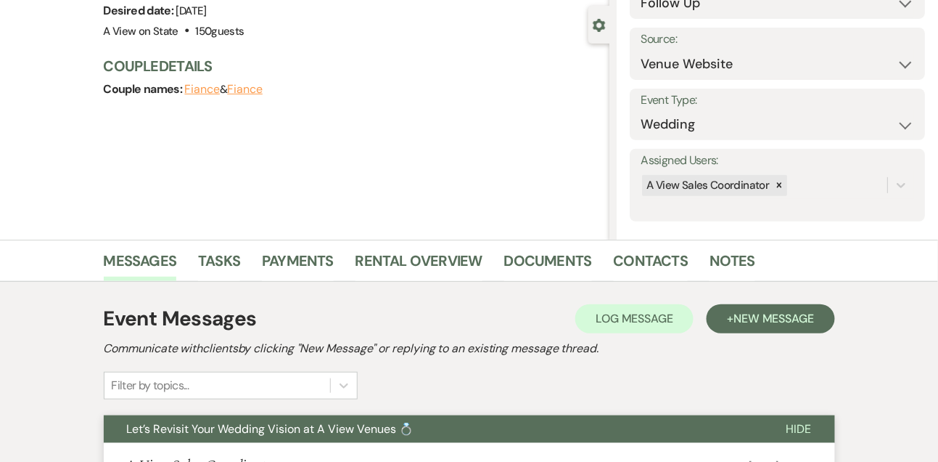
scroll to position [65, 0]
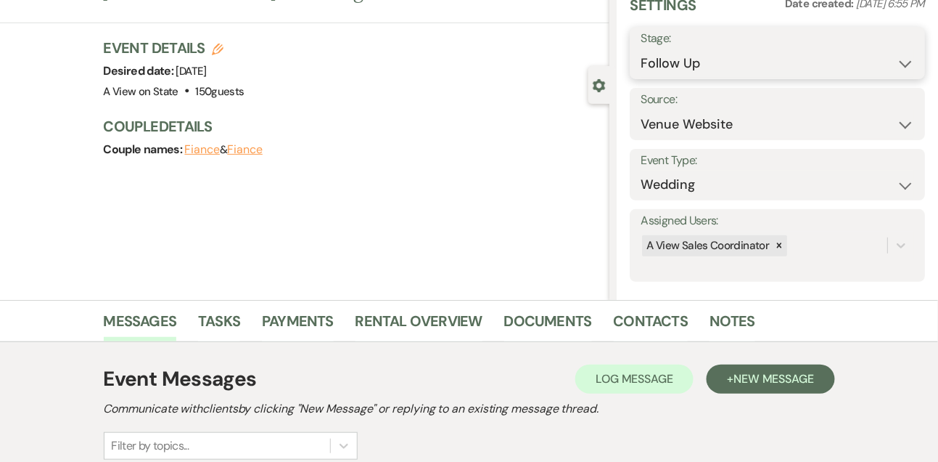
click at [674, 59] on select "Inquiry Follow Up Tour Requested Tour Confirmed Toured Proposal Sent Booked Lost" at bounding box center [778, 63] width 274 height 28
select select "8"
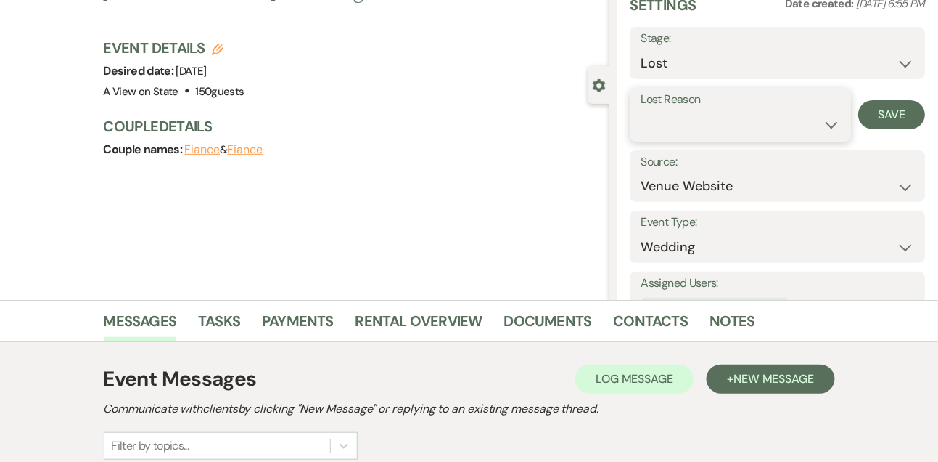
click at [671, 122] on select "Booked Elsewhere Budget Date Unavailable No Response Not a Good Match Capacity …" at bounding box center [740, 124] width 199 height 28
select select "5"
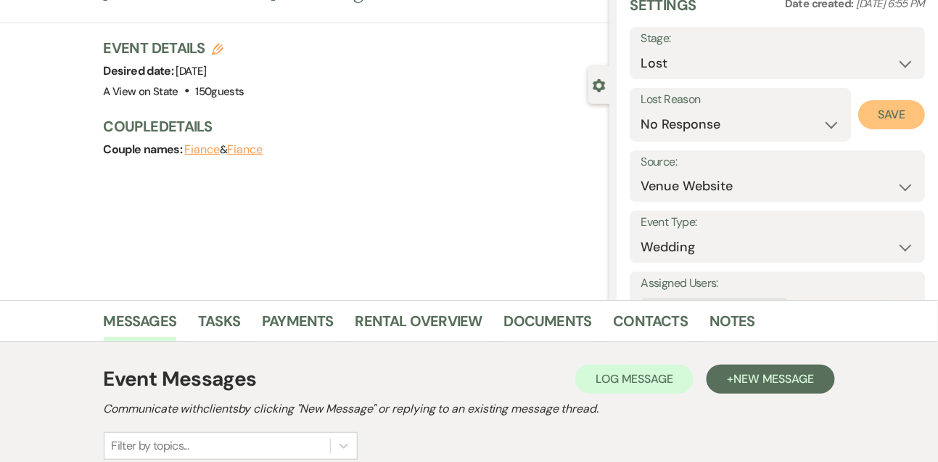
click at [906, 113] on button "Save" at bounding box center [892, 114] width 67 height 29
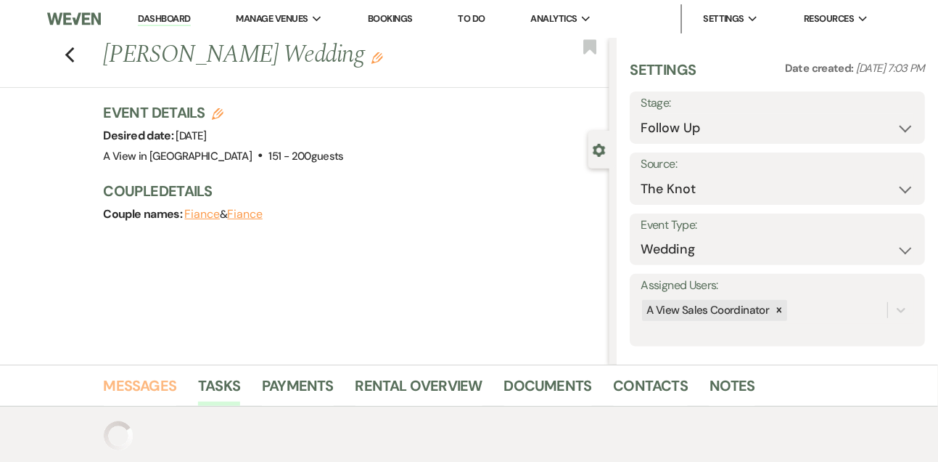
click at [149, 388] on link "Messages" at bounding box center [140, 390] width 73 height 32
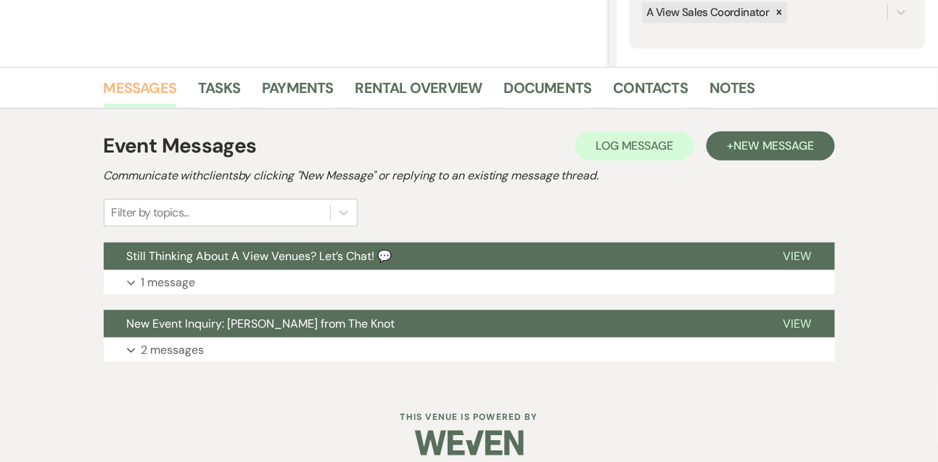
scroll to position [299, 0]
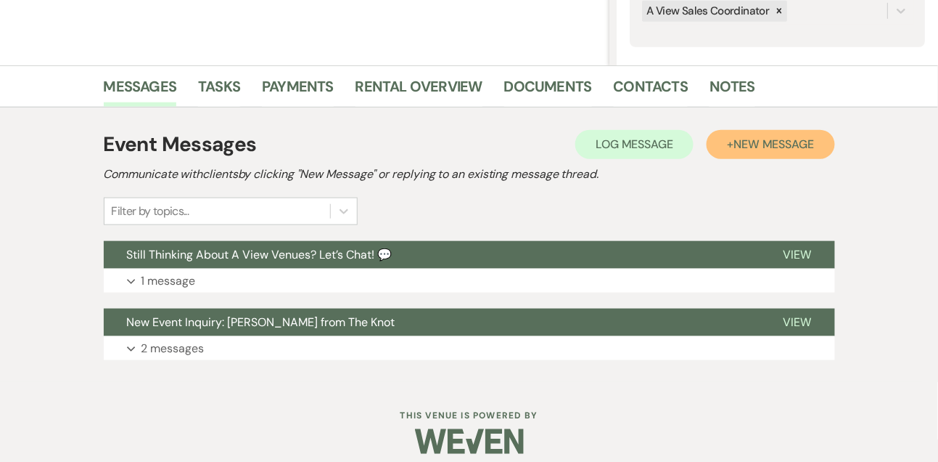
click at [768, 142] on span "New Message" at bounding box center [774, 143] width 81 height 15
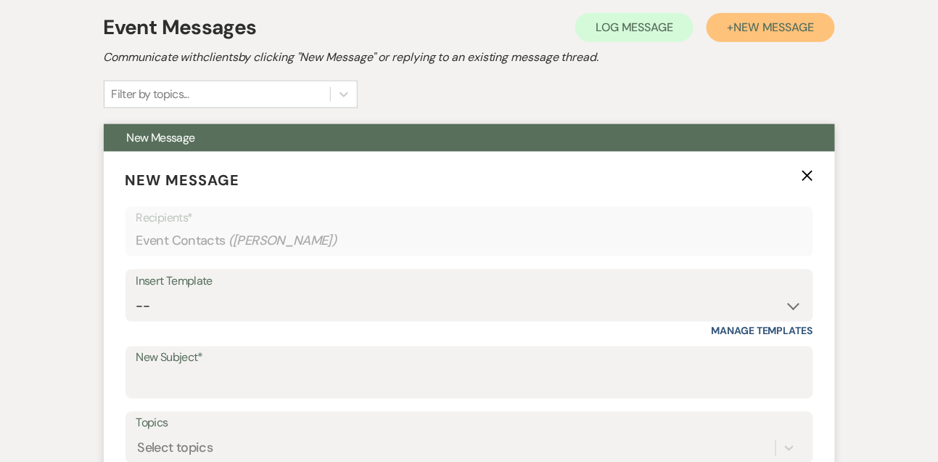
scroll to position [460, 0]
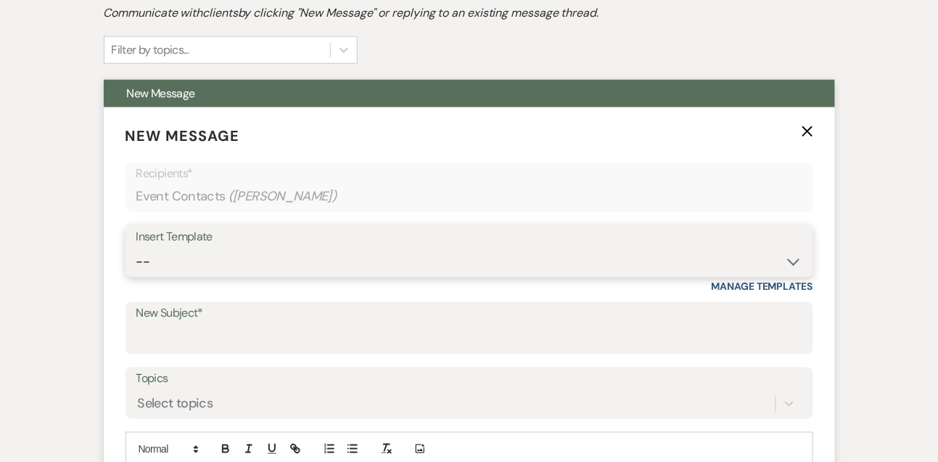
click at [161, 264] on select "-- Tour Confirmation Contract (Pre-Booked Leads) Out of office Inquiry Email Al…" at bounding box center [469, 261] width 666 height 28
select select "5665"
type input "Let’s Revisit Your Wedding Vision at A View Venues 💍"
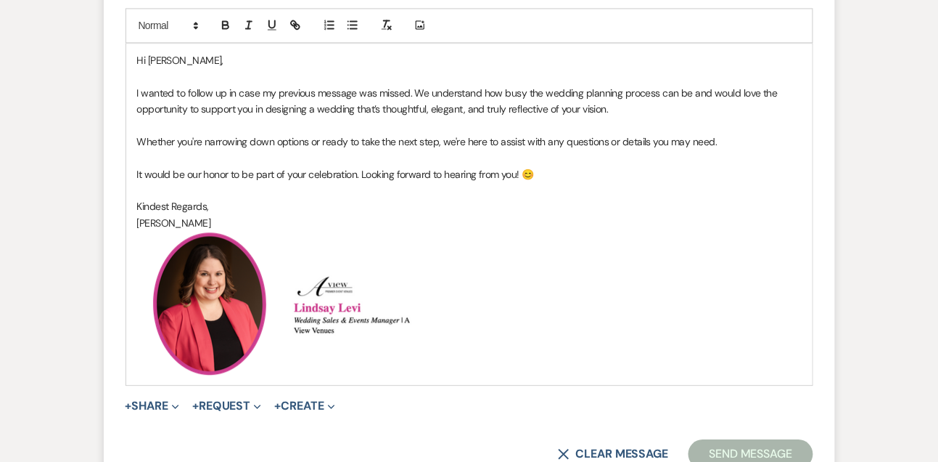
scroll to position [907, 0]
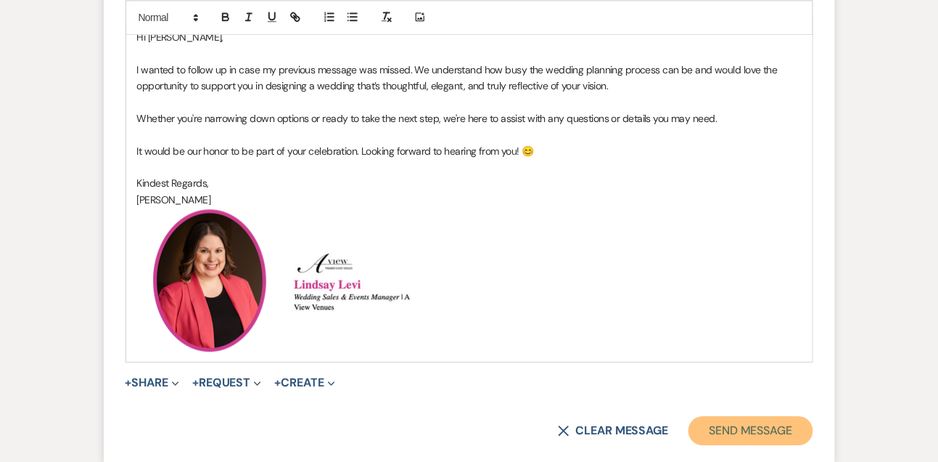
click at [740, 425] on button "Send Message" at bounding box center [751, 430] width 124 height 29
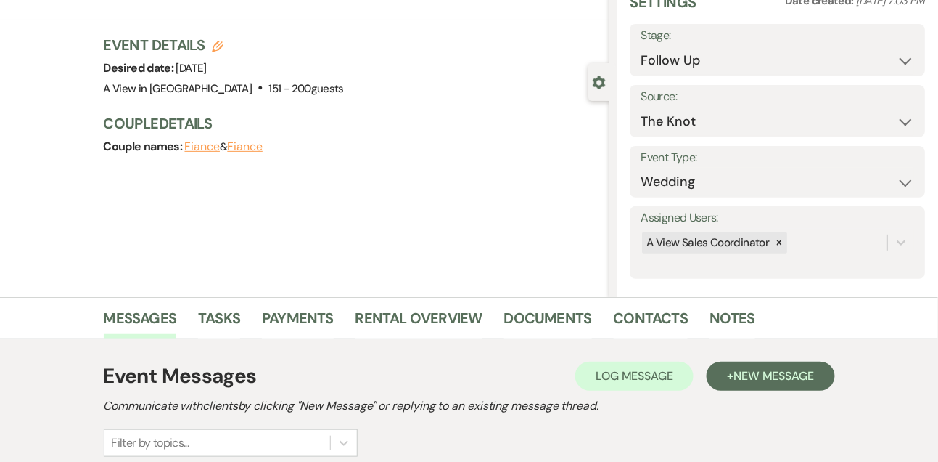
scroll to position [40, 0]
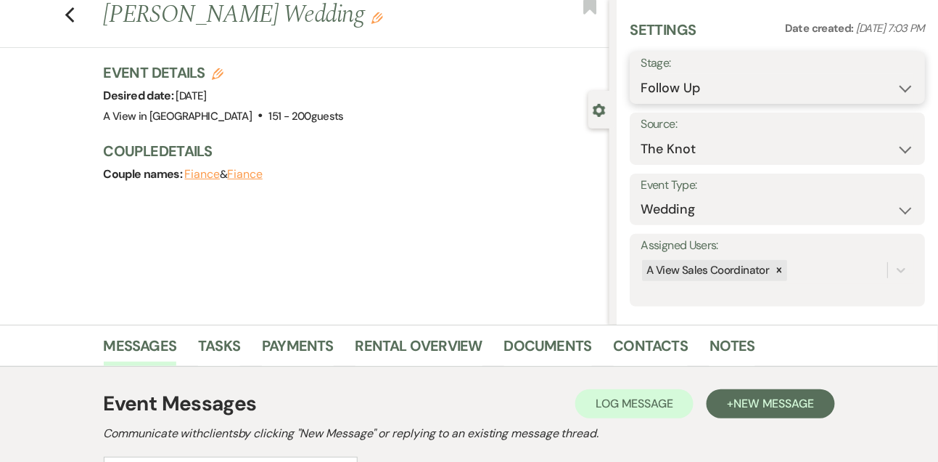
click at [666, 94] on select "Inquiry Follow Up Tour Requested Tour Confirmed Toured Proposal Sent Booked Lost" at bounding box center [778, 88] width 274 height 28
select select "8"
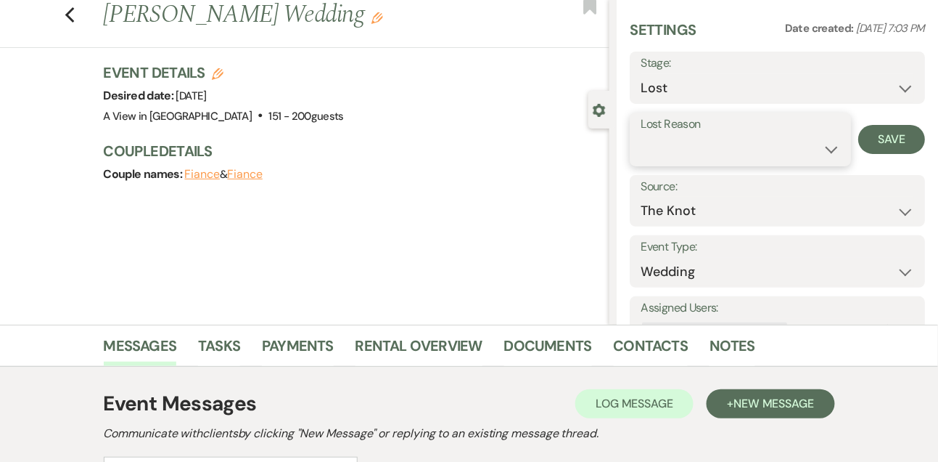
click at [682, 159] on select "Booked Elsewhere Budget Date Unavailable No Response Not a Good Match Capacity …" at bounding box center [740, 149] width 199 height 28
select select "5"
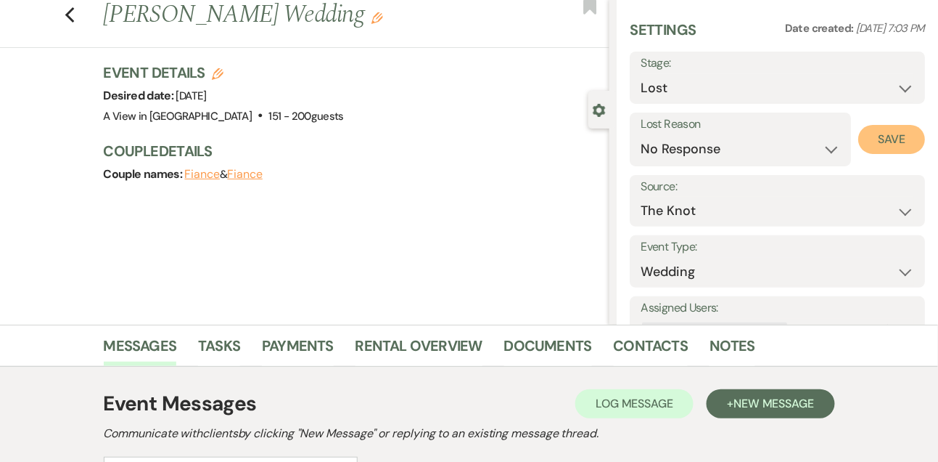
click at [875, 150] on button "Save" at bounding box center [892, 139] width 67 height 29
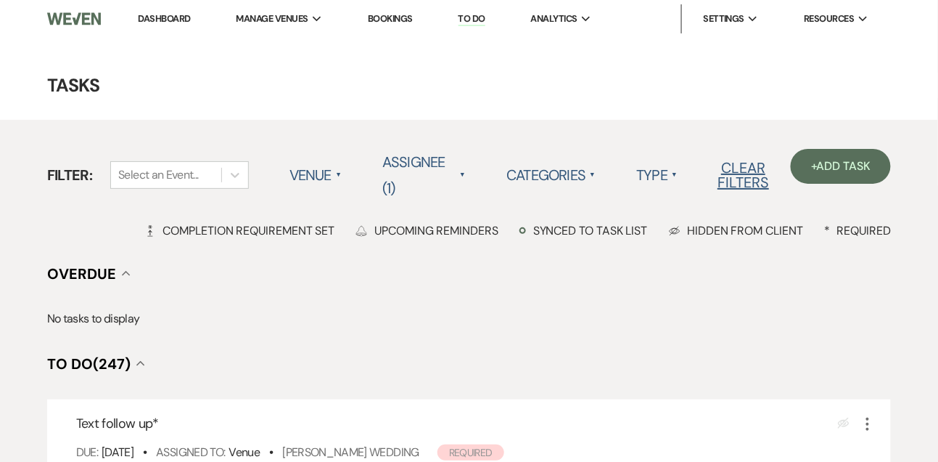
click at [177, 25] on link "Dashboard" at bounding box center [164, 18] width 52 height 12
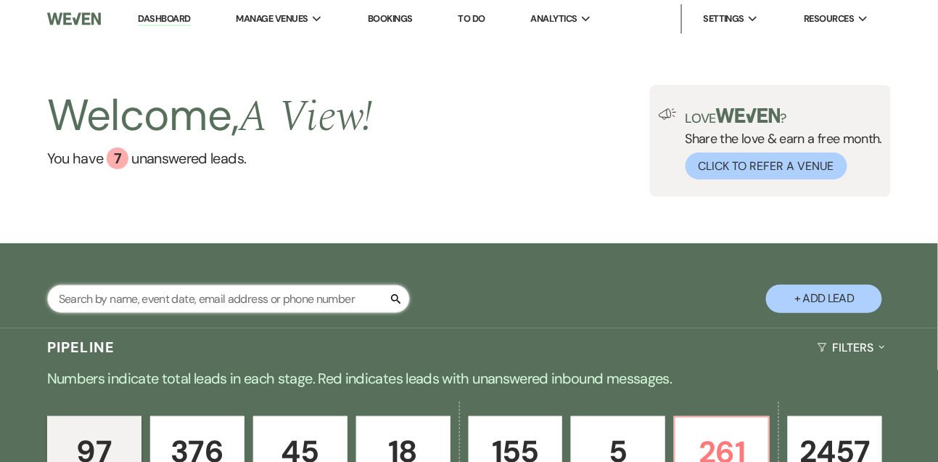
click at [157, 294] on input "text" at bounding box center [228, 299] width 363 height 28
type input "[PERSON_NAME]"
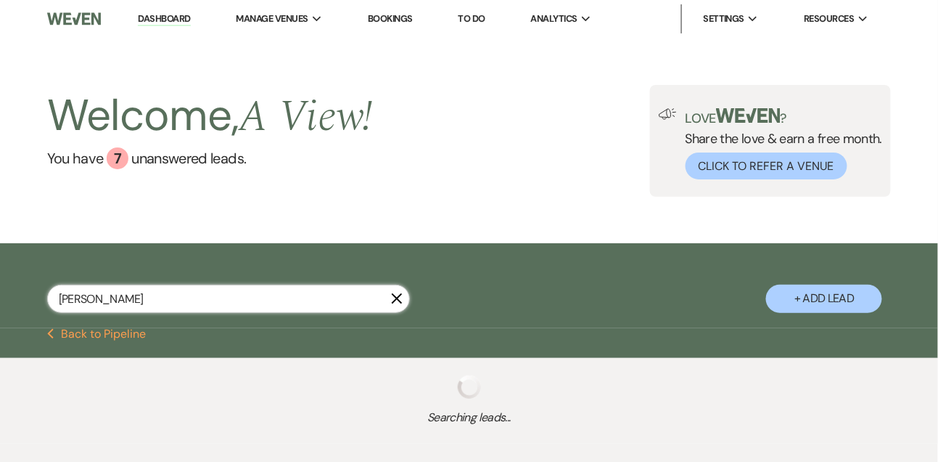
select select "8"
select select "4"
select select "8"
select select "4"
select select "8"
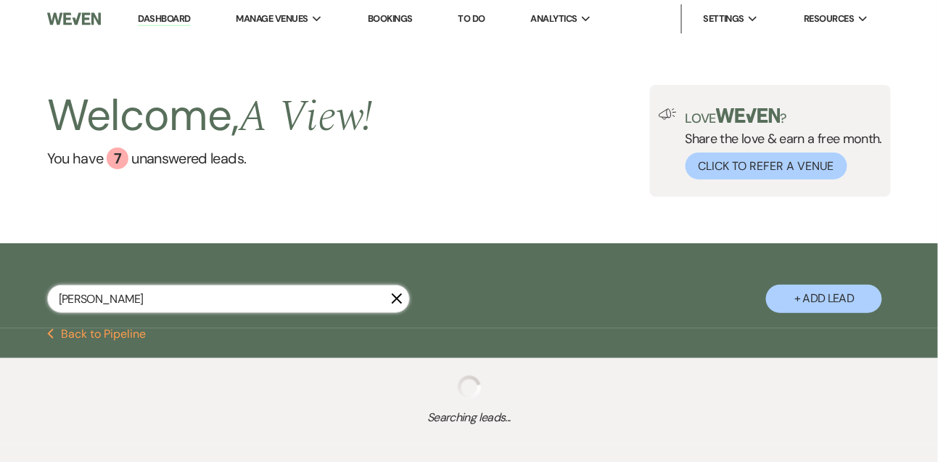
select select "4"
select select "8"
select select "4"
select select "8"
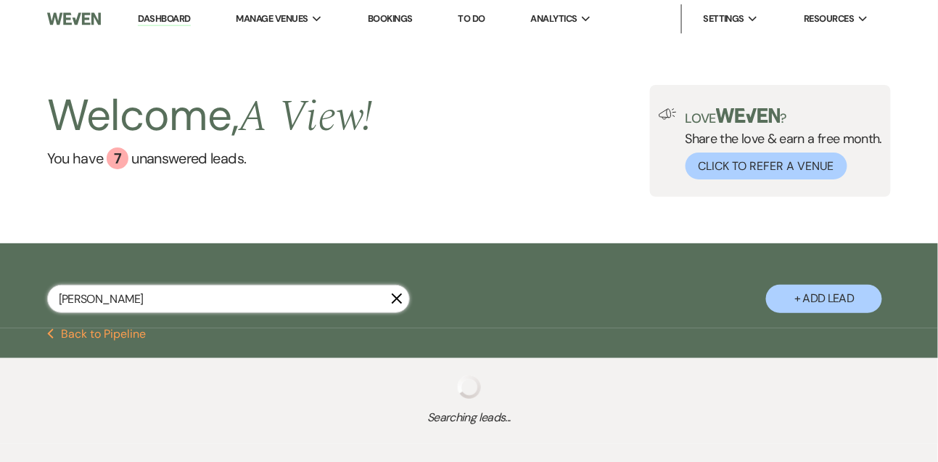
select select "4"
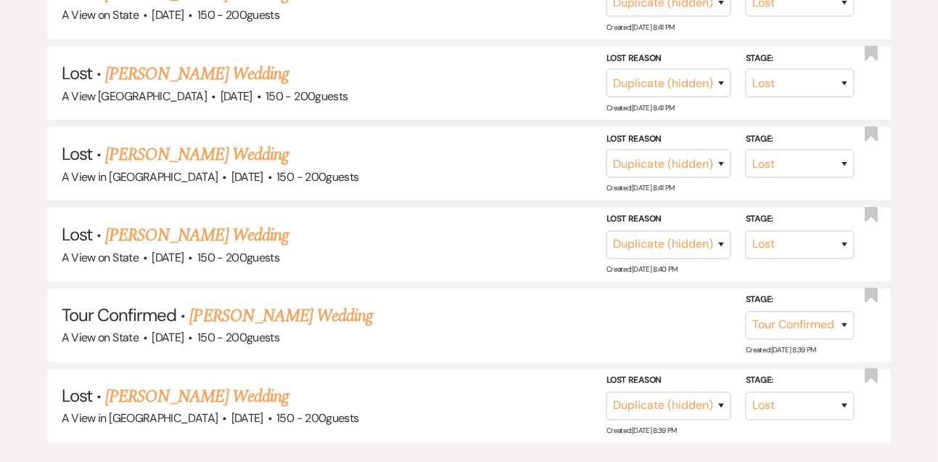
scroll to position [511, 0]
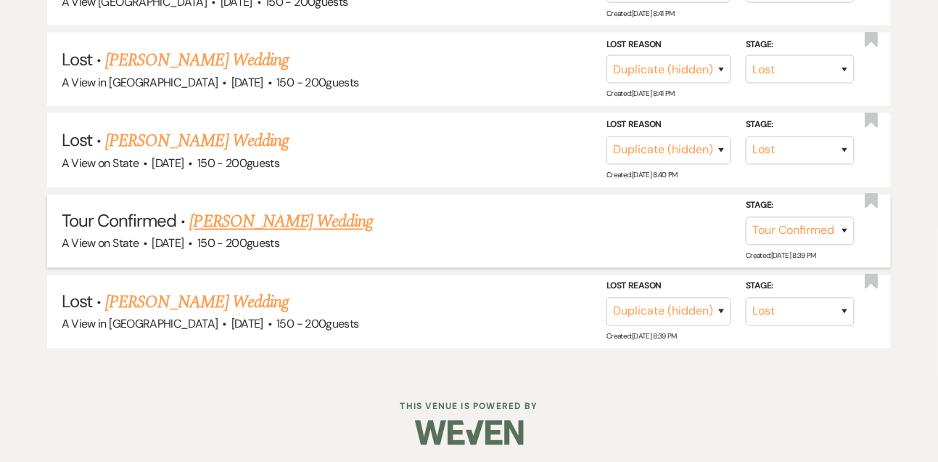
type input "[PERSON_NAME]"
click at [278, 225] on link "[PERSON_NAME] Wedding" at bounding box center [282, 222] width 184 height 26
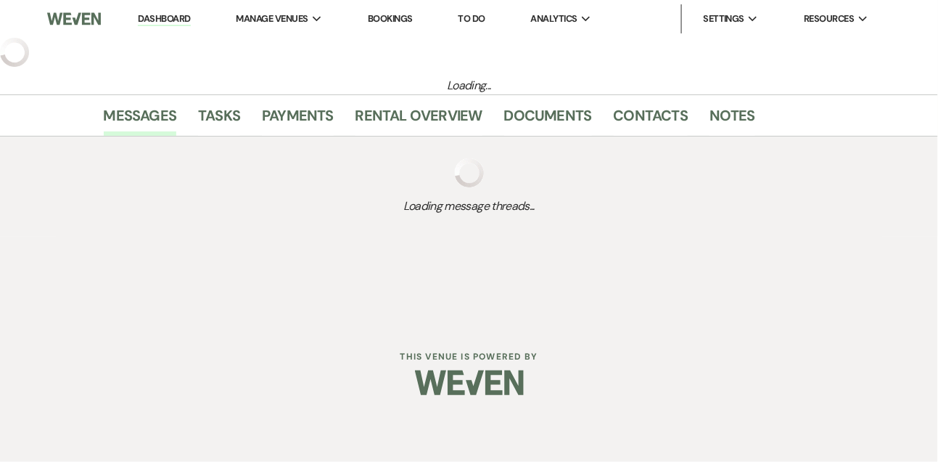
select select "4"
select select "5"
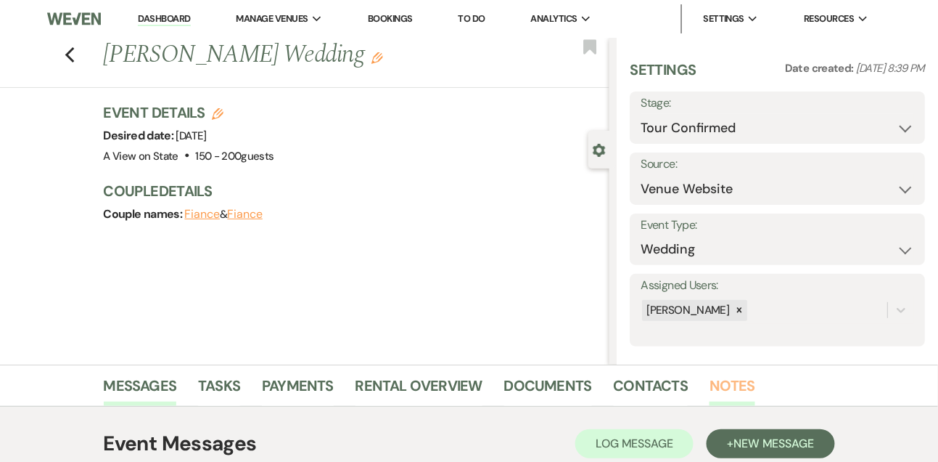
click at [737, 375] on link "Notes" at bounding box center [733, 390] width 46 height 32
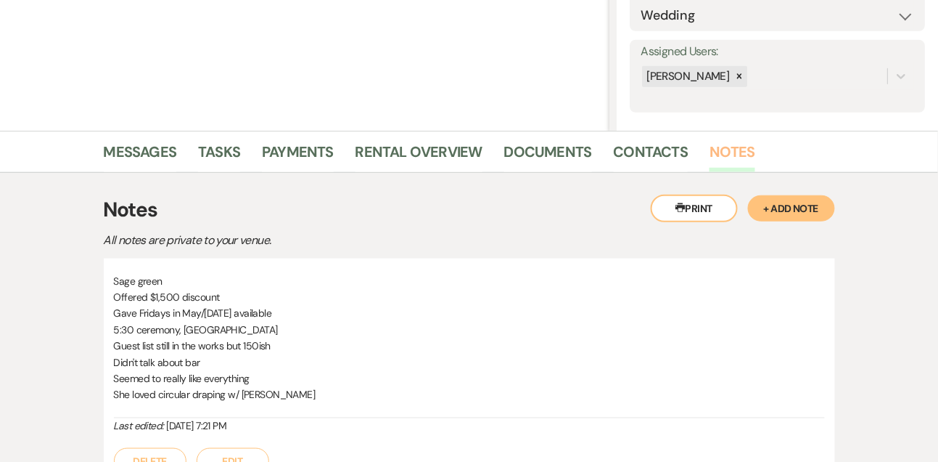
scroll to position [234, 0]
click at [122, 139] on link "Messages" at bounding box center [140, 155] width 73 height 32
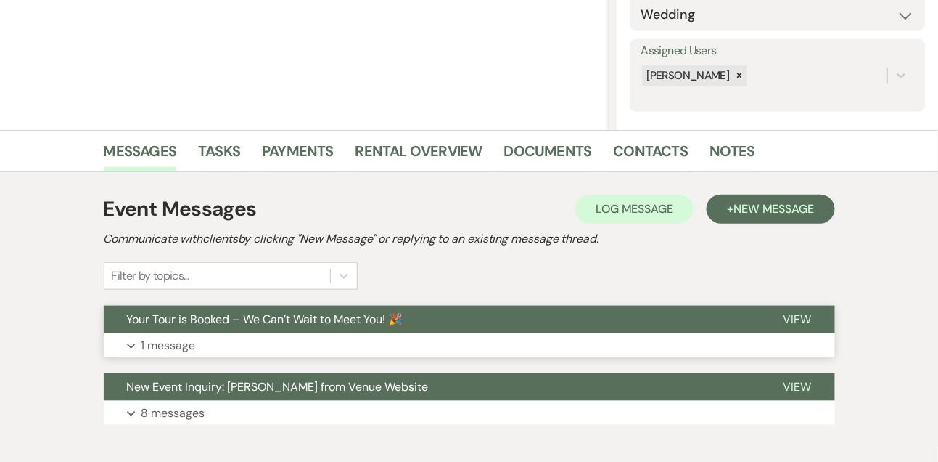
click at [684, 340] on button "Expand 1 message" at bounding box center [470, 345] width 732 height 25
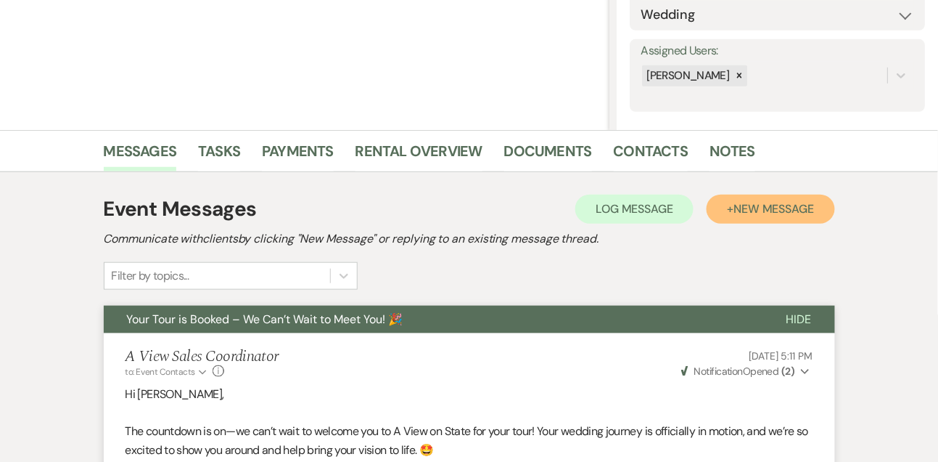
click at [721, 217] on button "+ New Message" at bounding box center [771, 209] width 128 height 29
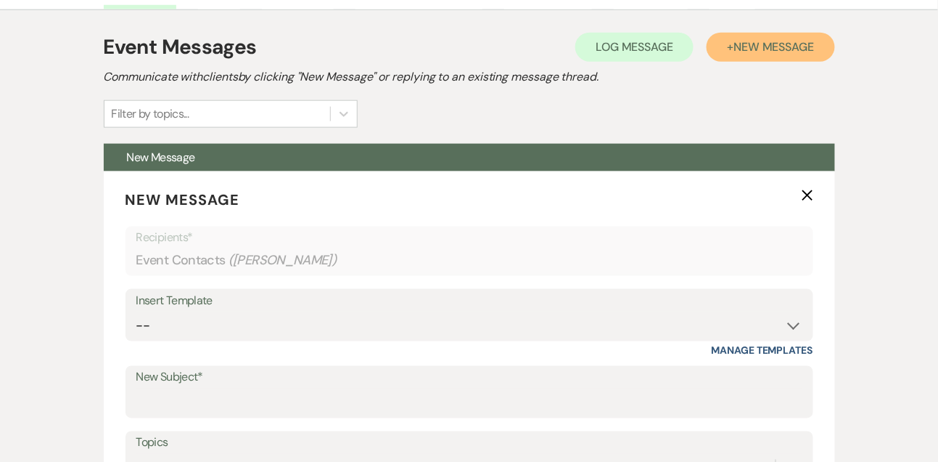
scroll to position [504, 0]
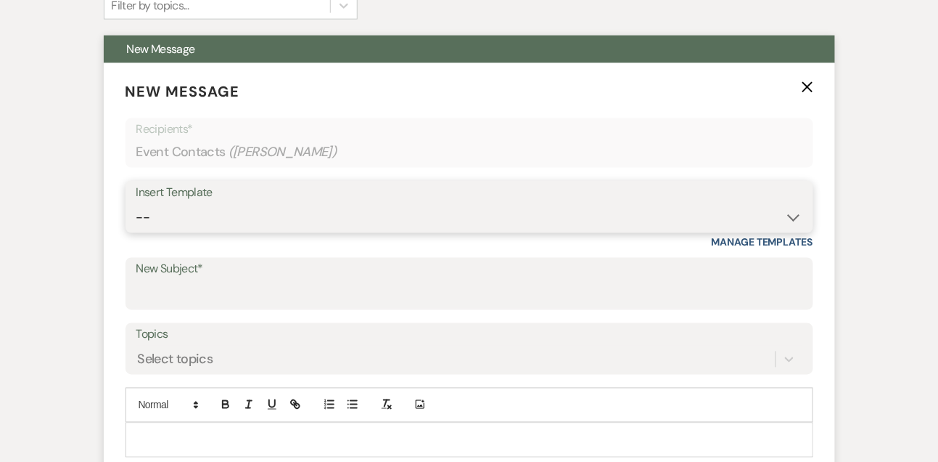
click at [255, 223] on select "-- Tour Confirmation Contract (Pre-Booked Leads) Out of office Inquiry Email Al…" at bounding box center [469, 217] width 666 height 28
select select "3416"
type input "Say YES to the Venue! ✨"
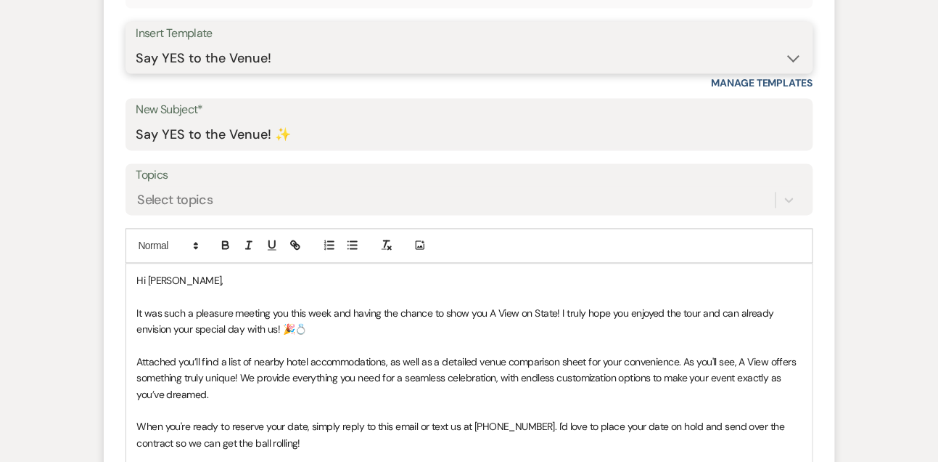
scroll to position [670, 0]
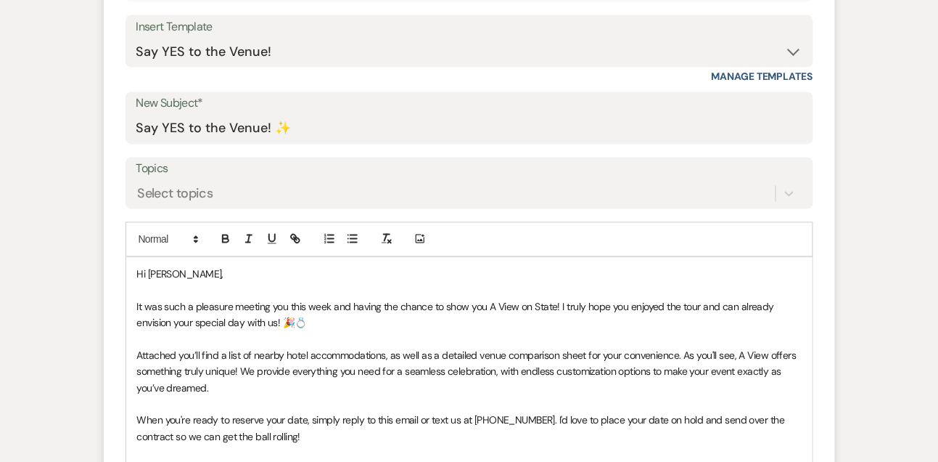
click at [237, 266] on p "Hi [PERSON_NAME]," at bounding box center [469, 274] width 665 height 16
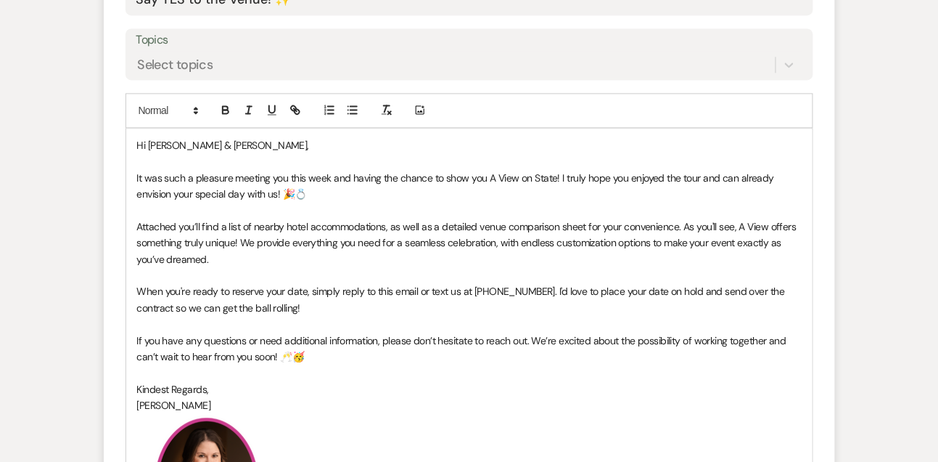
scroll to position [802, 0]
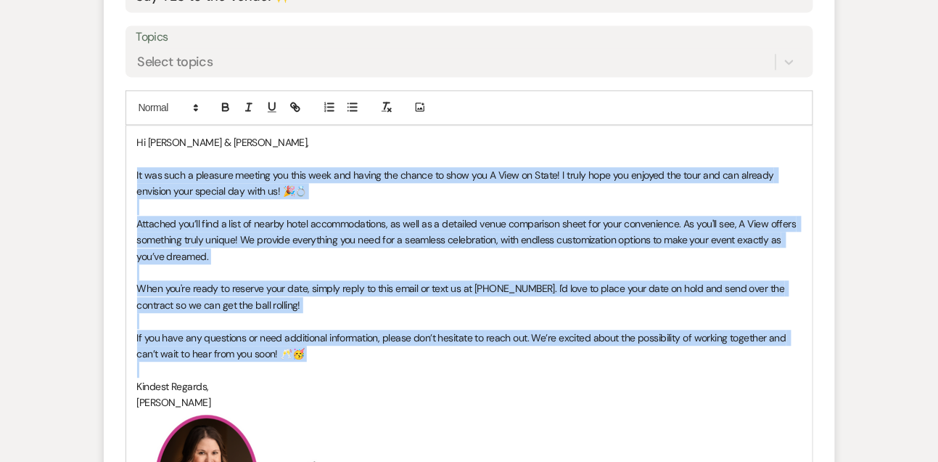
drag, startPoint x: 136, startPoint y: 171, endPoint x: 173, endPoint y: 366, distance: 198.7
click at [173, 366] on div "Hi [PERSON_NAME] & [PERSON_NAME], It was such a pleasure meeting you this week …" at bounding box center [469, 344] width 687 height 437
copy div "It was such a pleasure meeting you this week and having the chance to show you …"
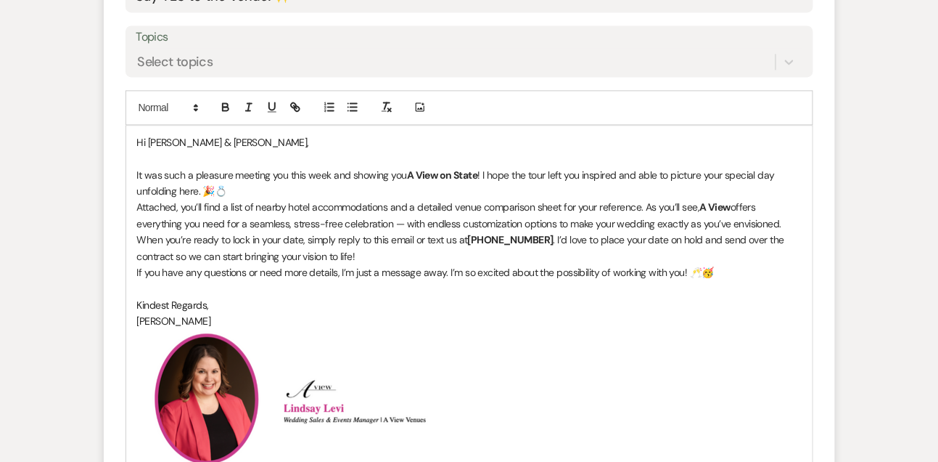
click at [266, 187] on p "It was such a pleasure meeting you this week and showing you A View on State ! …" at bounding box center [469, 183] width 665 height 33
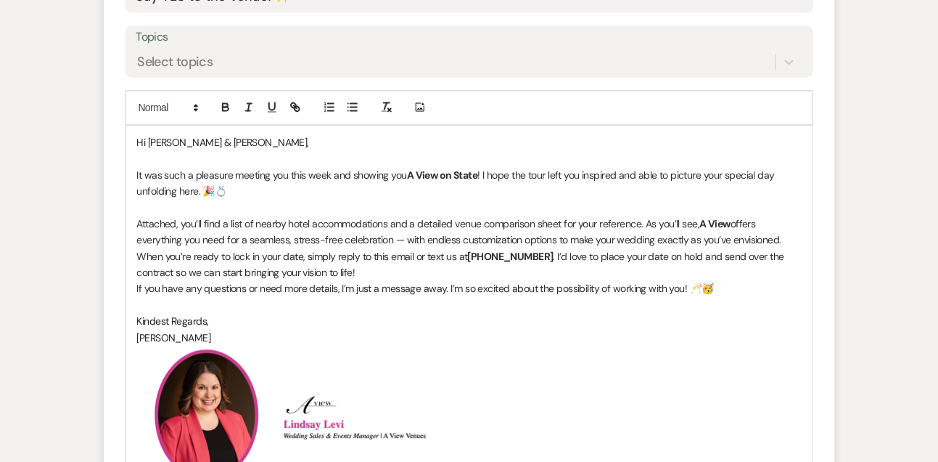
click at [791, 240] on p "Attached, you’ll find a list of nearby hotel accommodations and a detailed venu…" at bounding box center [469, 232] width 665 height 33
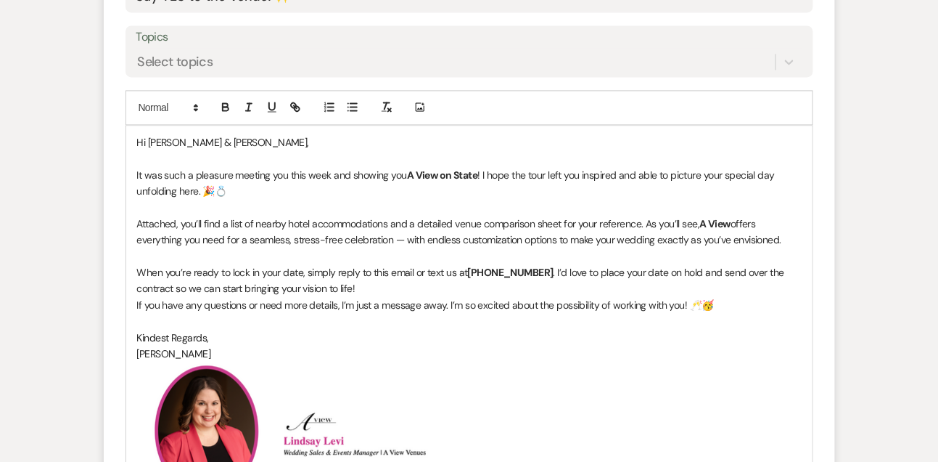
click at [721, 291] on p "When you’re ready to lock in your date, simply reply to this email or text us a…" at bounding box center [469, 280] width 665 height 33
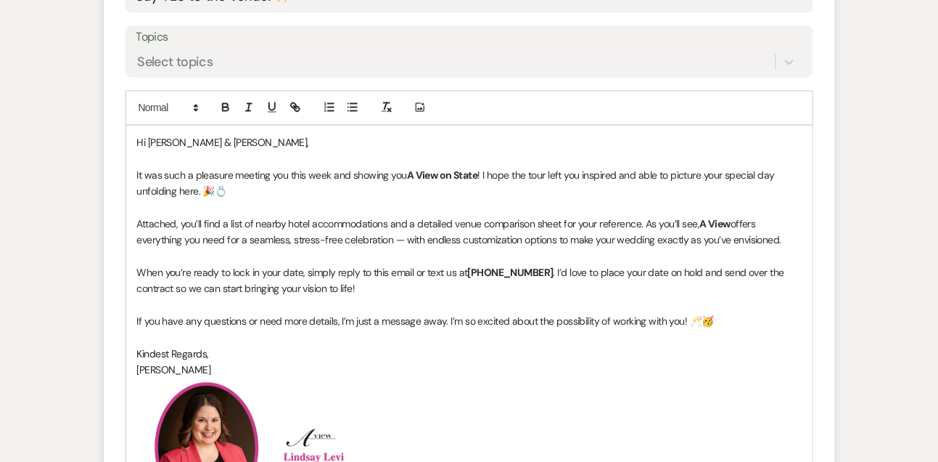
click at [533, 270] on strong "[PHONE_NUMBER]" at bounding box center [511, 272] width 86 height 13
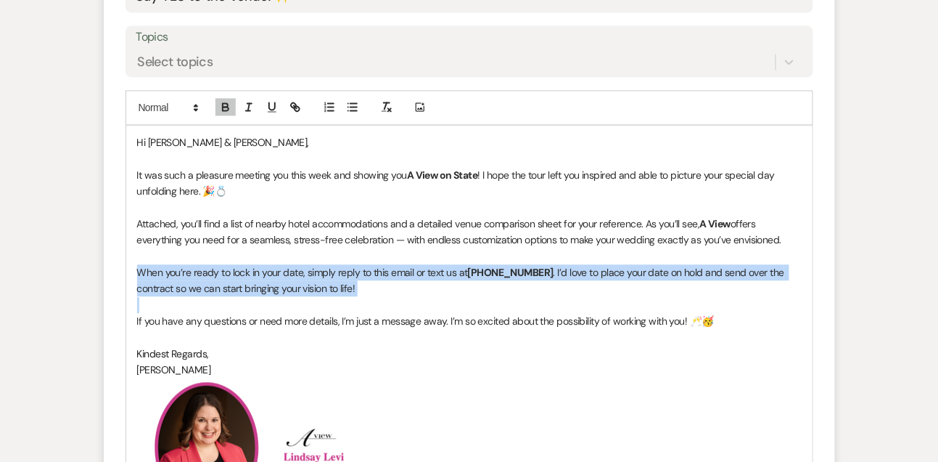
click at [533, 270] on strong "[PHONE_NUMBER]" at bounding box center [511, 272] width 86 height 13
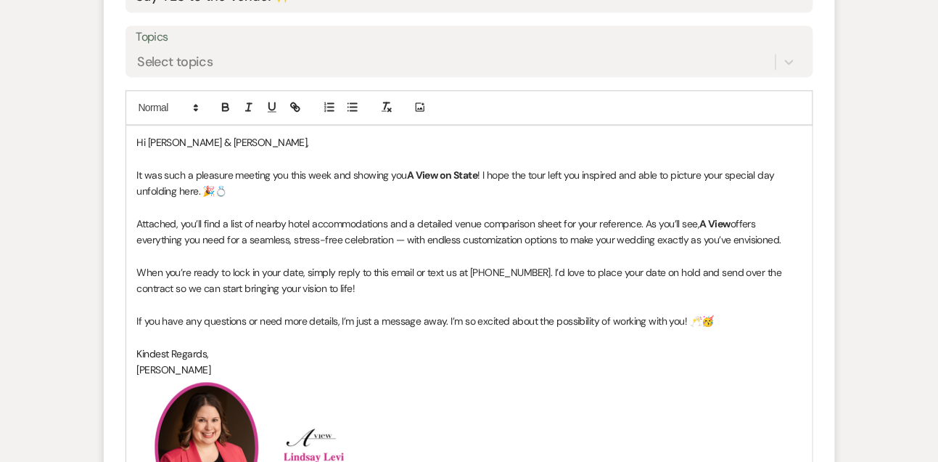
click at [711, 224] on strong "A View" at bounding box center [715, 223] width 31 height 13
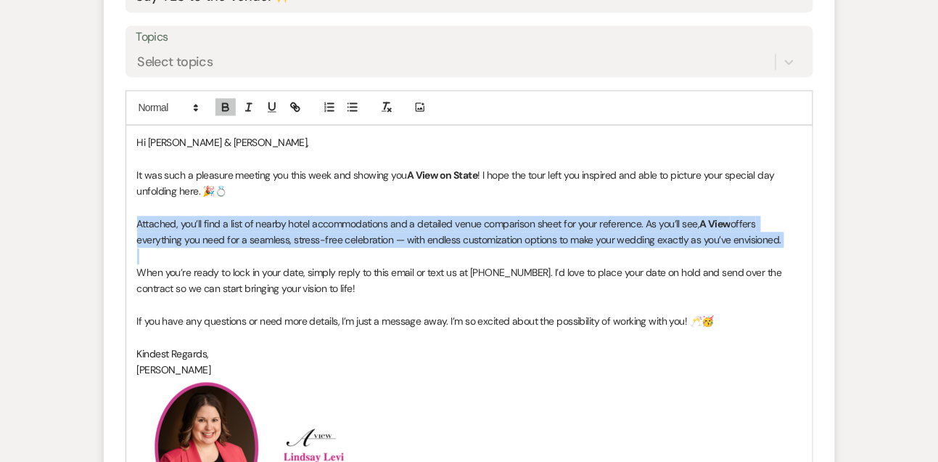
click at [711, 224] on strong "A View" at bounding box center [715, 223] width 31 height 13
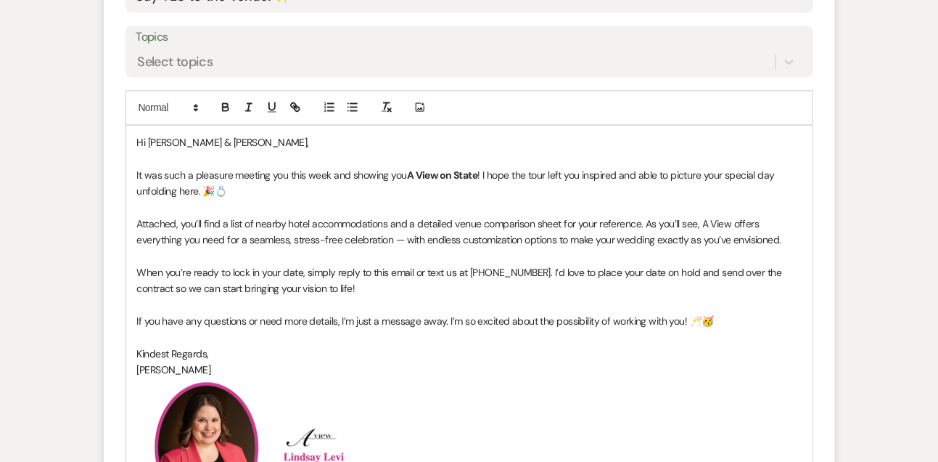
click at [435, 176] on strong "A View on State" at bounding box center [442, 174] width 71 height 13
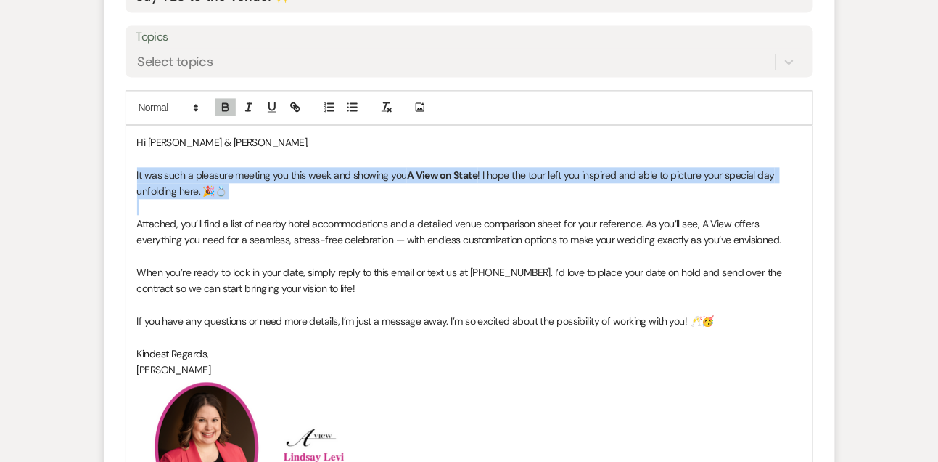
click at [435, 176] on strong "A View on State" at bounding box center [442, 174] width 71 height 13
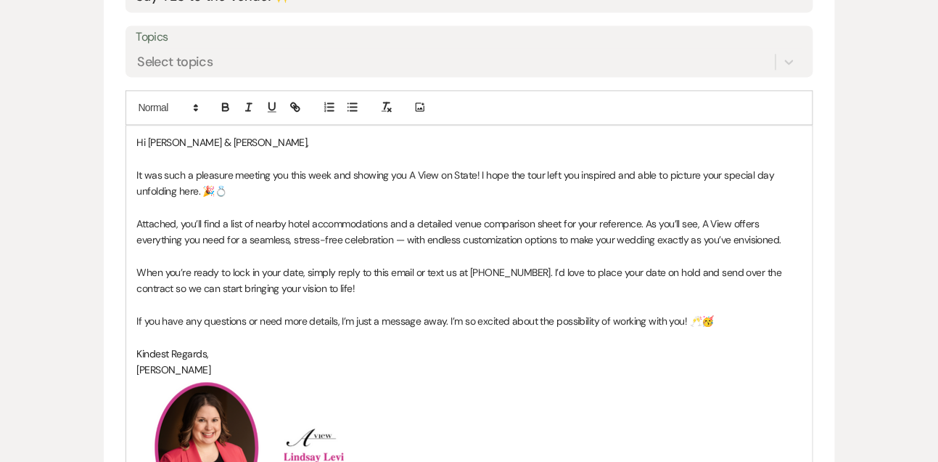
click at [320, 246] on p "Attached, you’ll find a list of nearby hotel accommodations and a detailed venu…" at bounding box center [469, 232] width 665 height 33
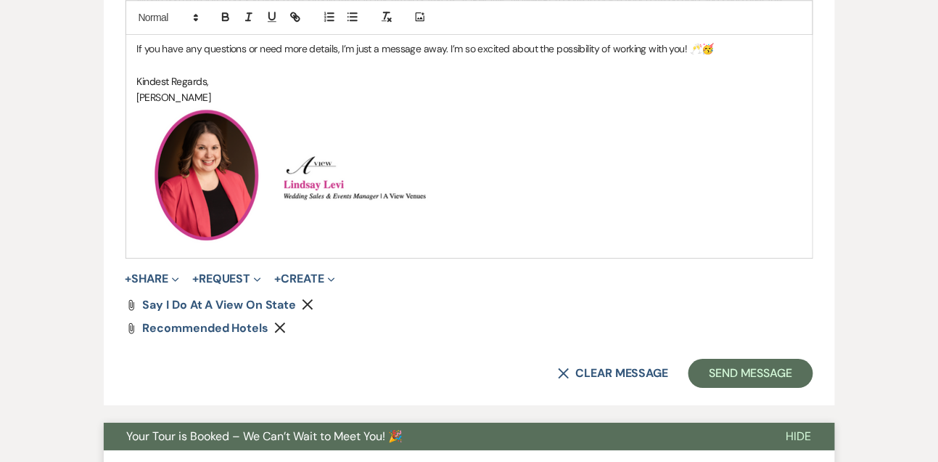
scroll to position [1086, 0]
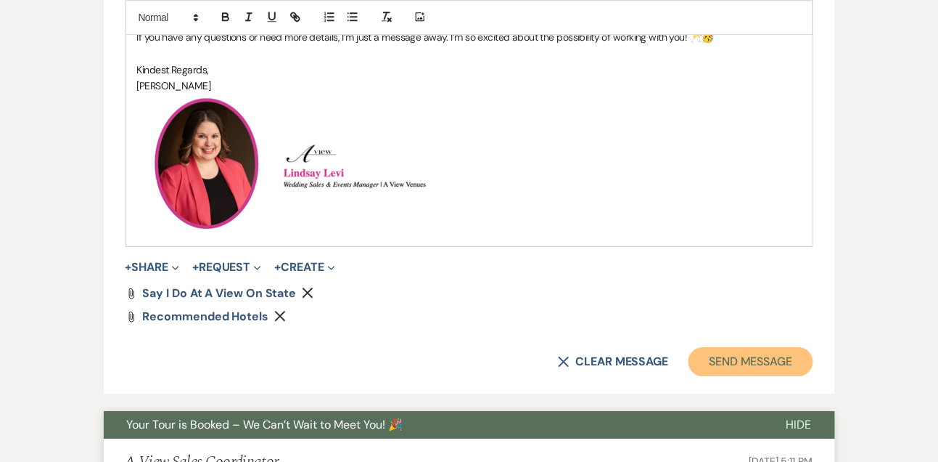
click at [745, 361] on button "Send Message" at bounding box center [751, 361] width 124 height 29
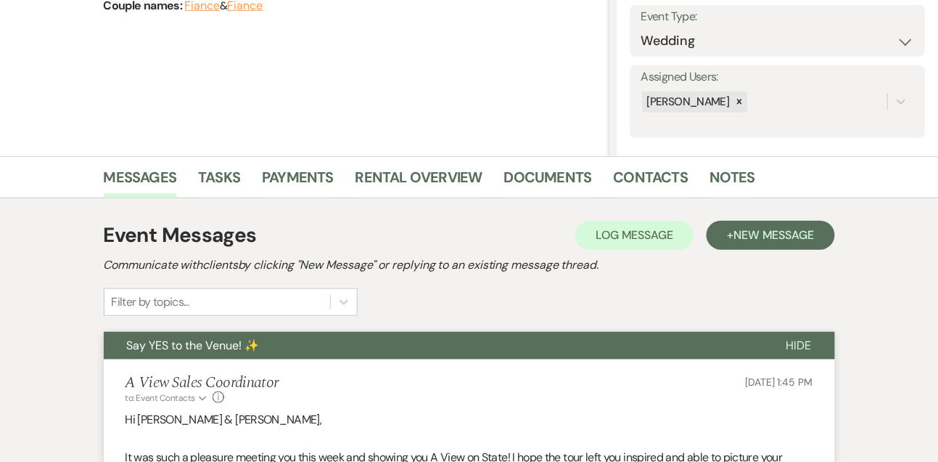
scroll to position [0, 0]
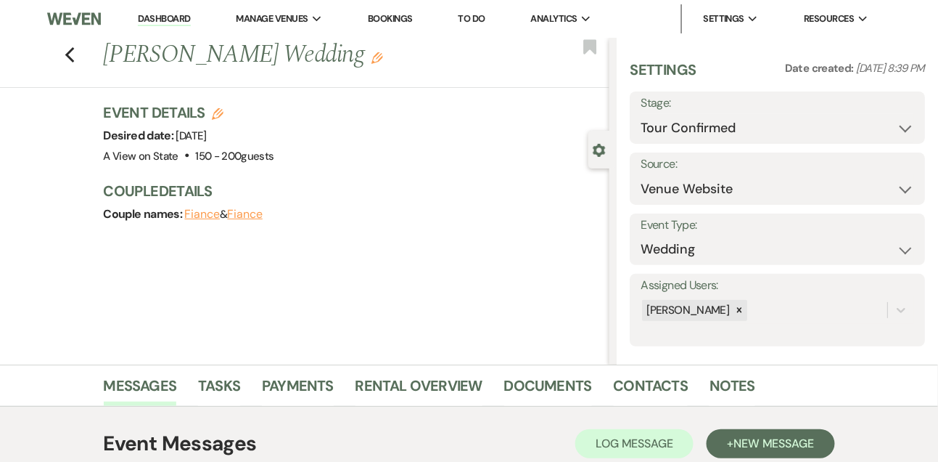
click at [163, 18] on link "Dashboard" at bounding box center [164, 19] width 52 height 14
